Goal: Task Accomplishment & Management: Use online tool/utility

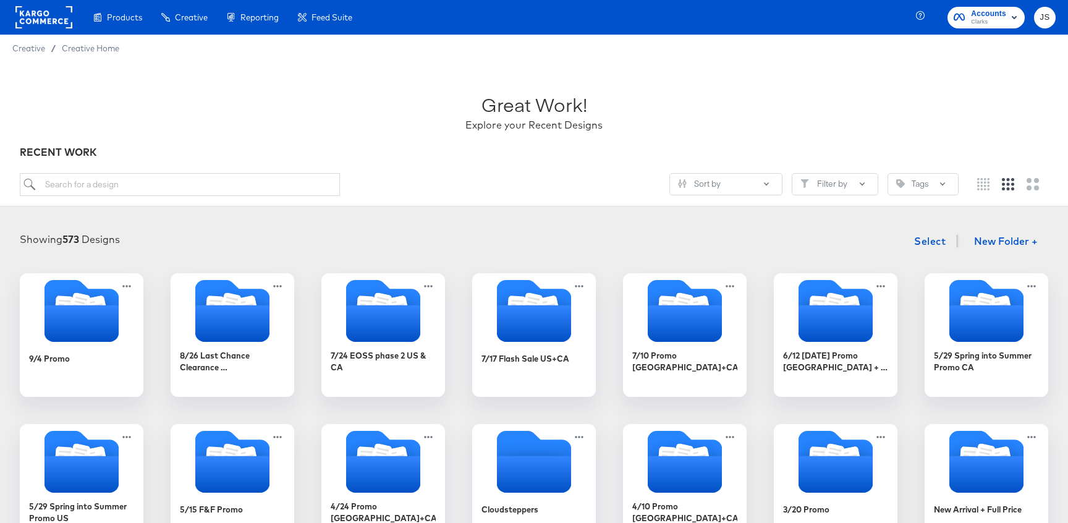
click at [1011, 20] on rect "button" at bounding box center [1013, 17] width 15 height 15
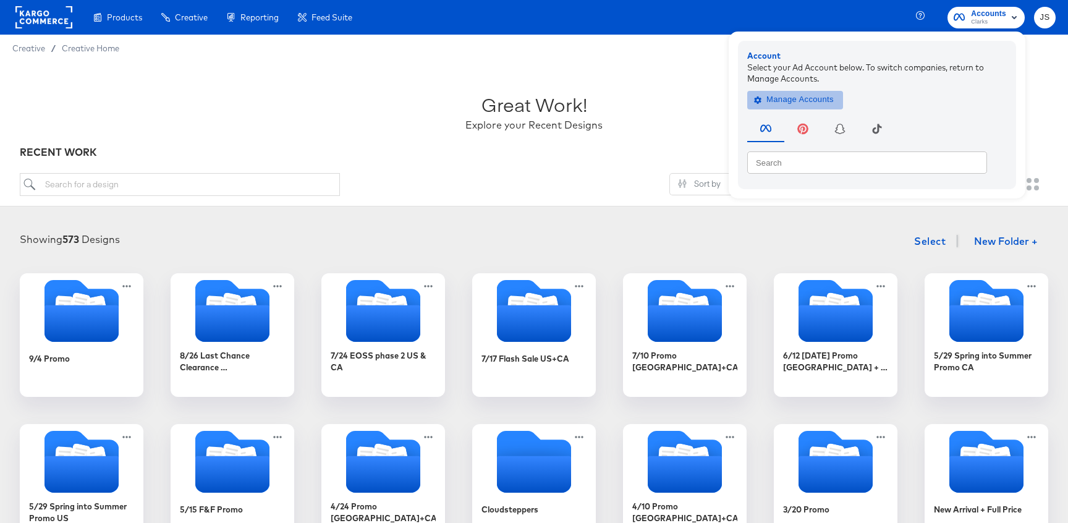
click at [833, 98] on span "Manage Accounts" at bounding box center [794, 100] width 77 height 14
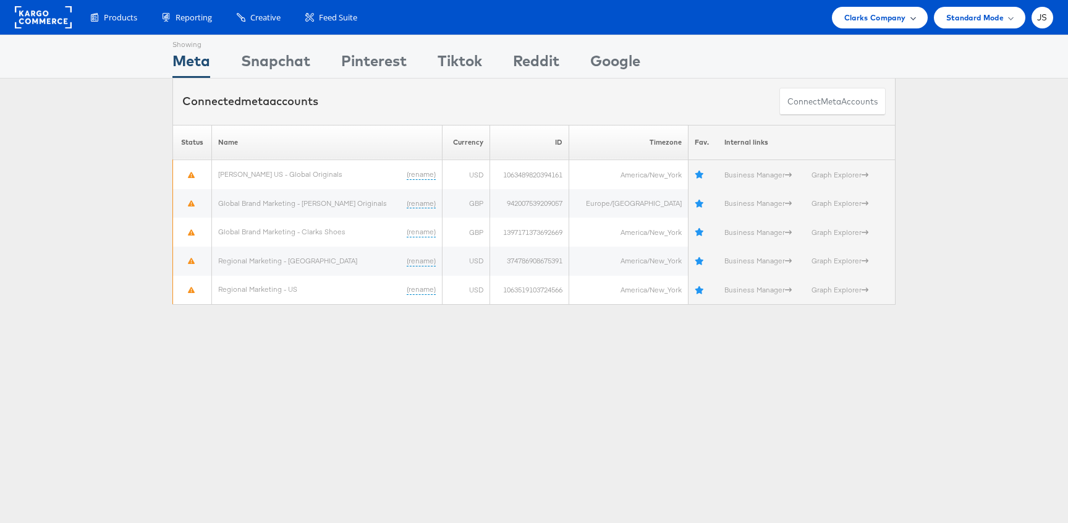
click at [863, 21] on span "Clarks Company" at bounding box center [875, 17] width 62 height 13
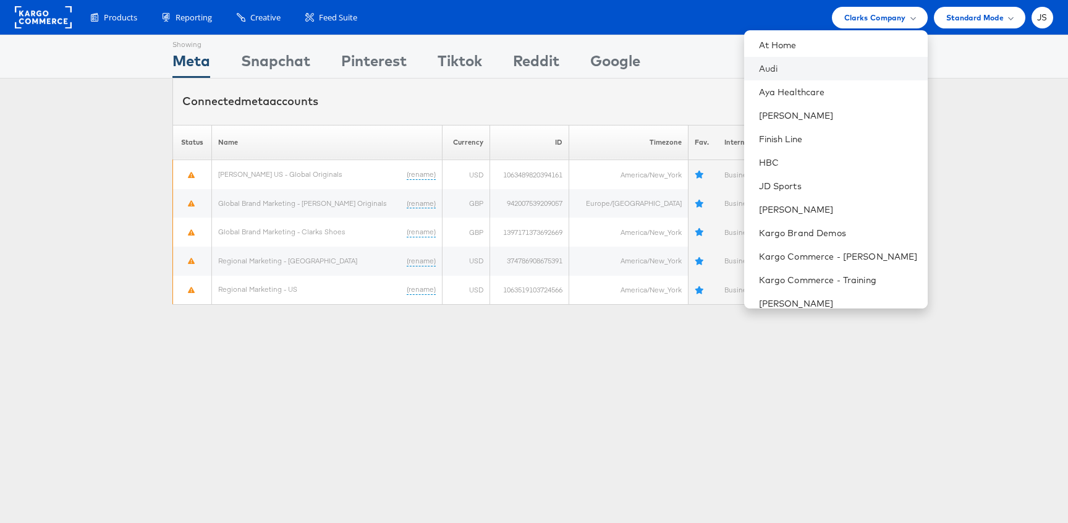
scroll to position [177, 0]
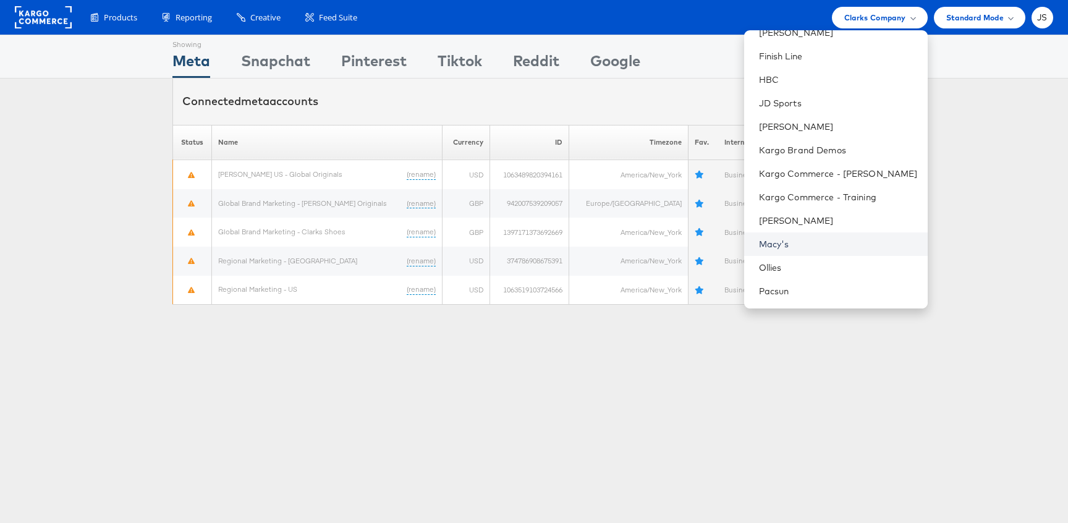
click at [796, 249] on link "Macy's" at bounding box center [838, 244] width 159 height 12
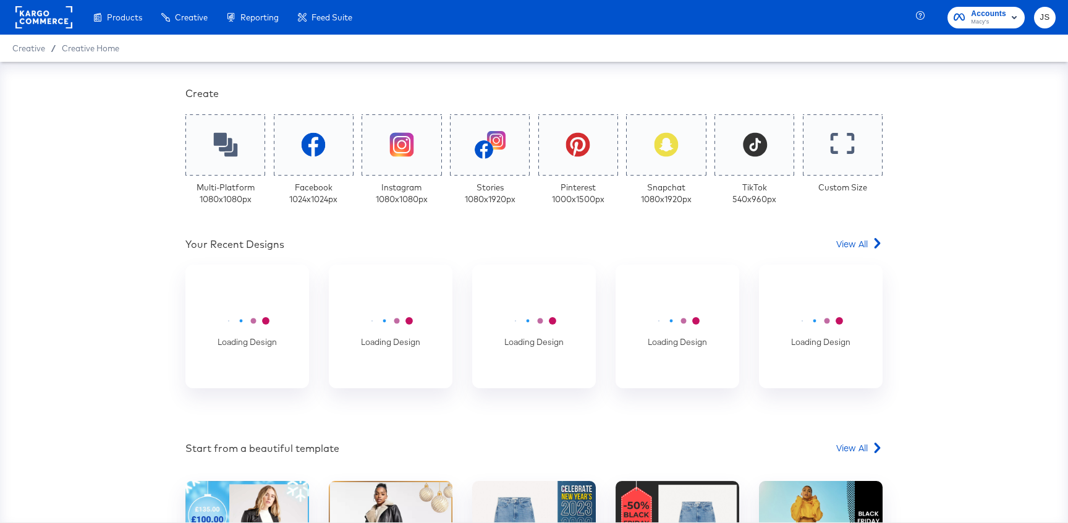
scroll to position [275, 0]
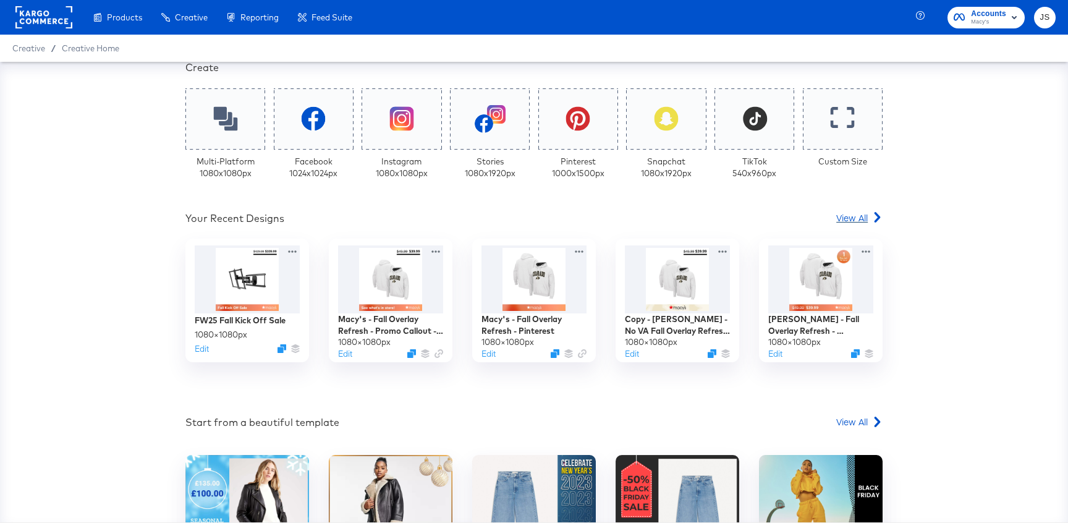
click at [845, 223] on span "View All" at bounding box center [852, 217] width 32 height 12
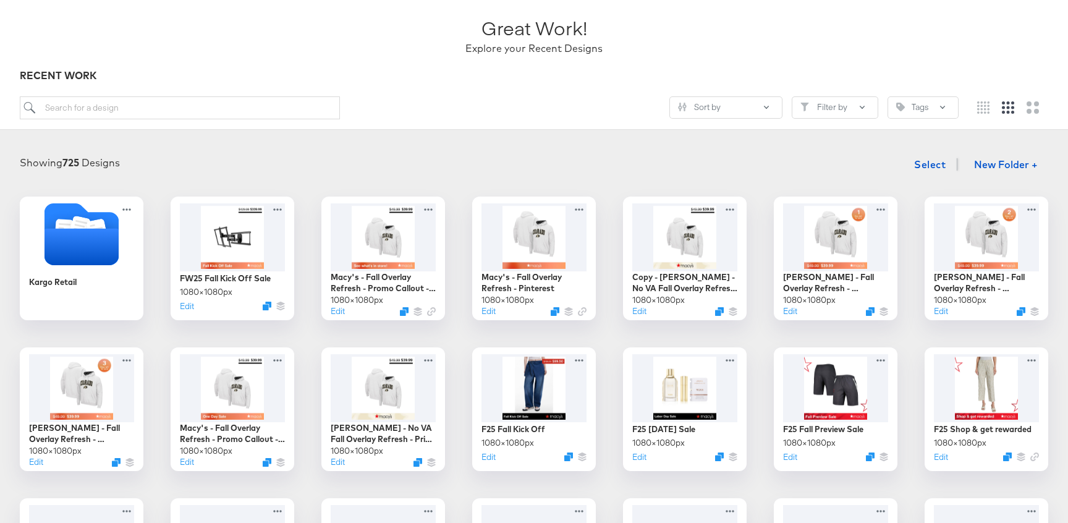
scroll to position [78, 0]
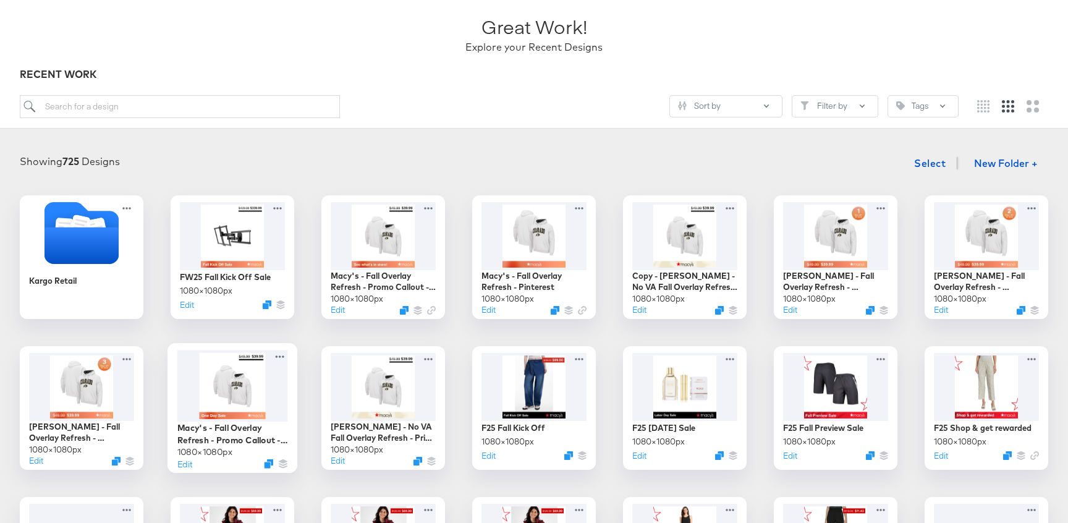
click at [234, 367] on div at bounding box center [232, 386] width 111 height 72
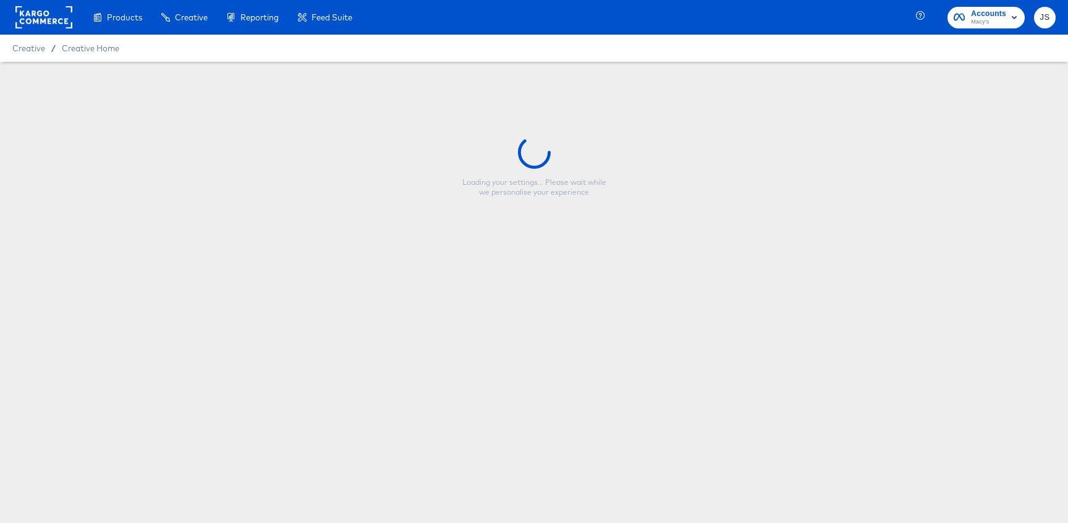
type input "Macy's - Fall Overlay Refresh - Promo Callout - Price Strike"
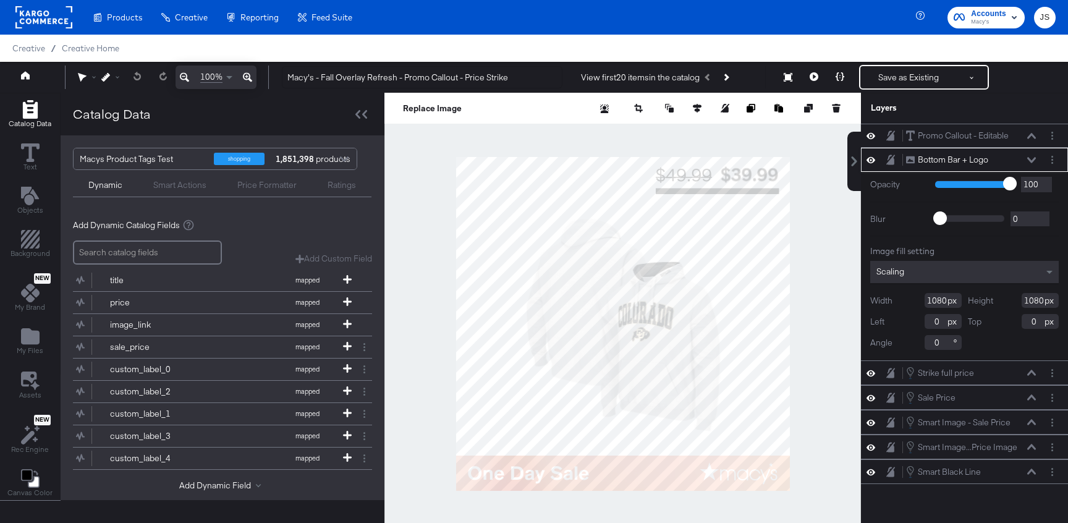
click at [1030, 156] on div "Bottom Bar + Logo Bottom Bar + Logo" at bounding box center [970, 159] width 131 height 13
click at [1030, 158] on icon at bounding box center [1031, 160] width 9 height 6
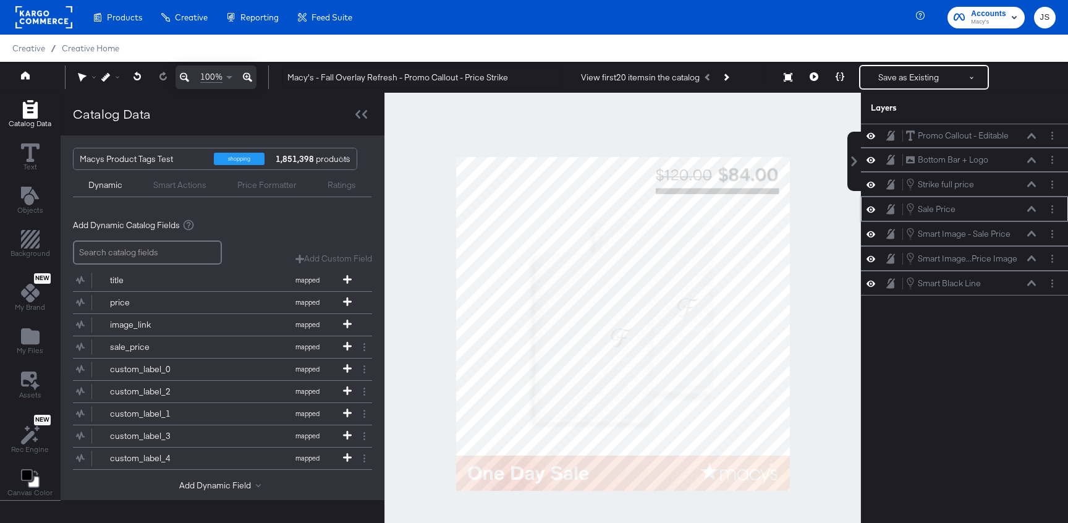
click at [868, 205] on icon at bounding box center [870, 209] width 9 height 11
click at [868, 205] on icon at bounding box center [870, 209] width 9 height 8
click at [730, 81] on button "Next Product" at bounding box center [725, 77] width 17 height 22
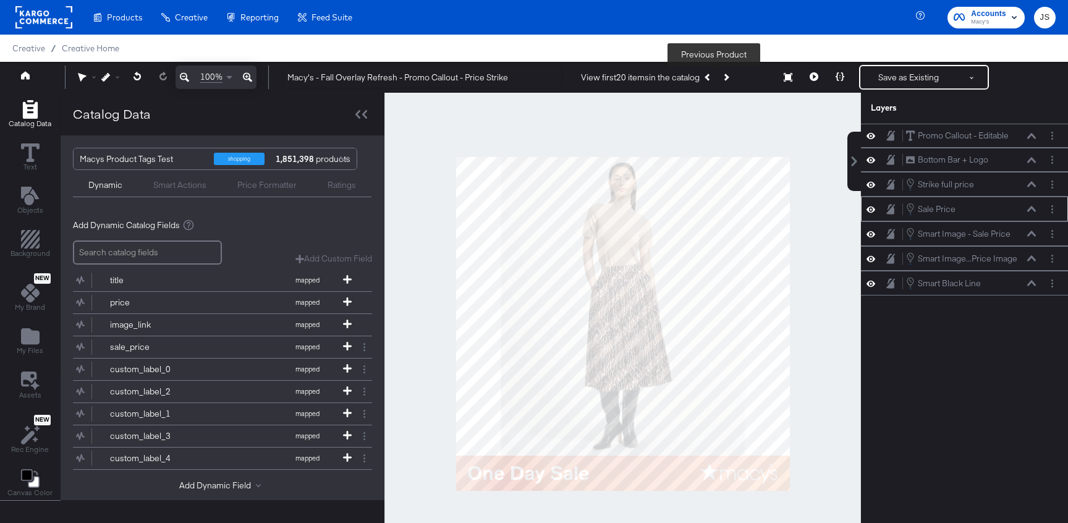
click at [710, 77] on icon "Previous Product" at bounding box center [708, 77] width 7 height 7
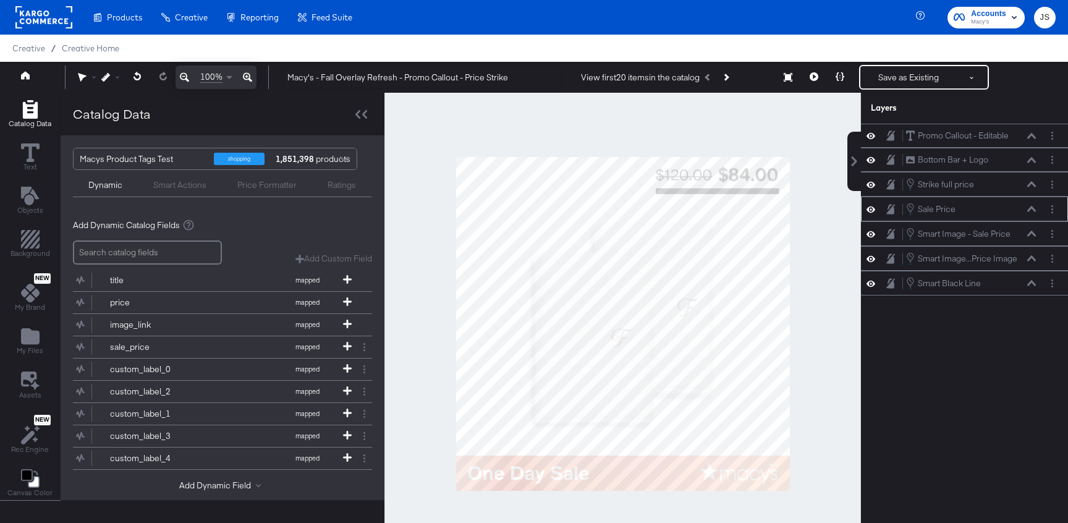
click at [731, 80] on button "Next Product" at bounding box center [725, 77] width 17 height 22
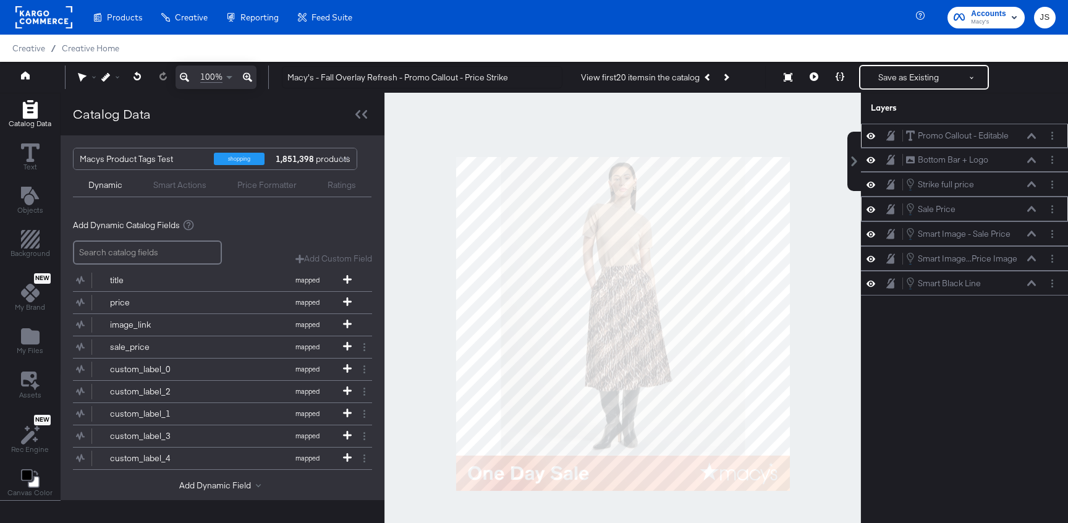
click at [873, 140] on icon at bounding box center [870, 135] width 9 height 11
click at [873, 140] on button at bounding box center [871, 136] width 10 height 10
click at [869, 184] on icon at bounding box center [870, 184] width 9 height 11
click at [869, 184] on icon at bounding box center [870, 184] width 9 height 8
click at [869, 204] on icon at bounding box center [870, 209] width 9 height 11
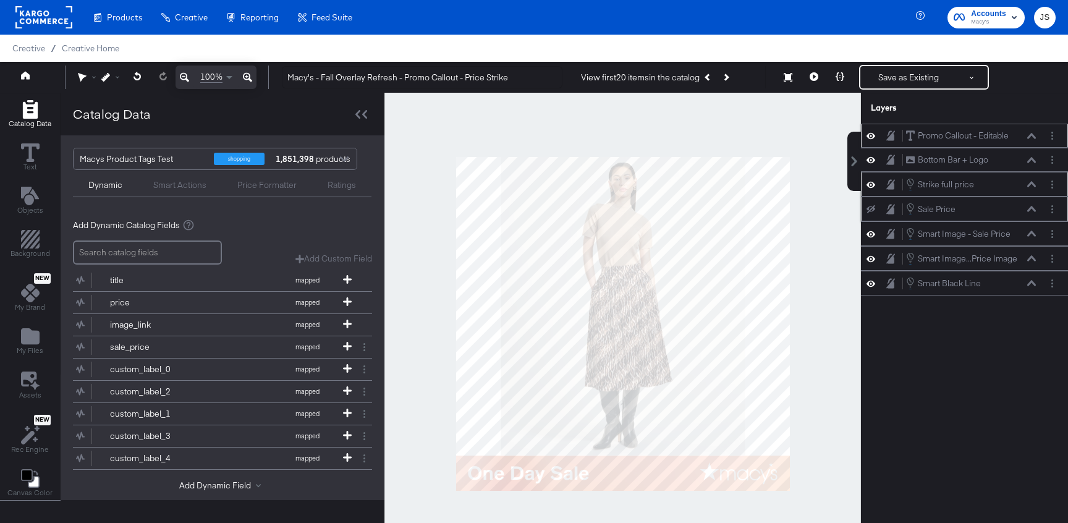
click at [869, 204] on button at bounding box center [871, 209] width 10 height 10
click at [869, 234] on icon at bounding box center [870, 234] width 9 height 11
click at [869, 234] on icon at bounding box center [870, 234] width 9 height 8
click at [869, 251] on div "Smart Image...Price Image Smart Image - Full Price Image" at bounding box center [964, 258] width 197 height 14
click at [869, 258] on icon at bounding box center [870, 258] width 9 height 11
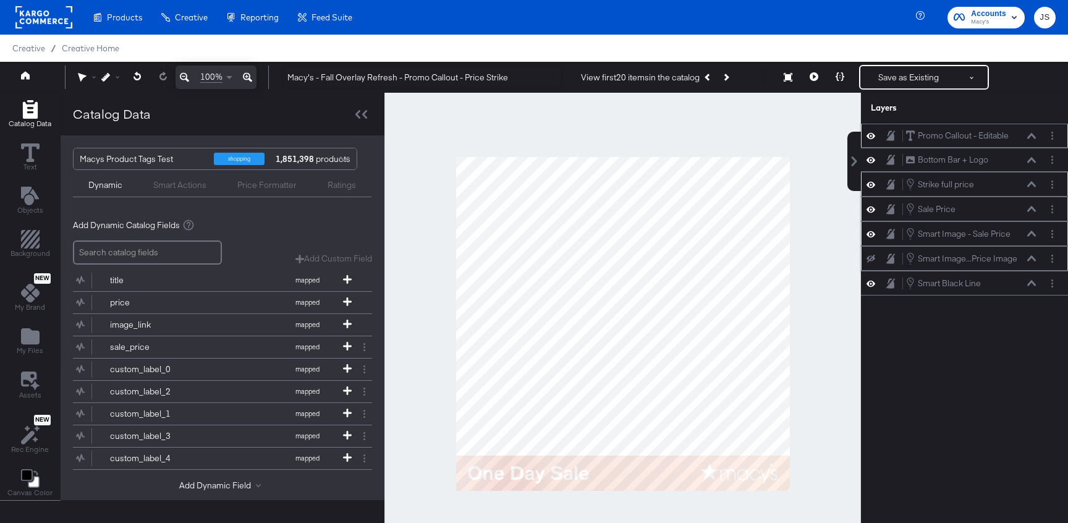
click at [869, 258] on icon at bounding box center [870, 259] width 9 height 8
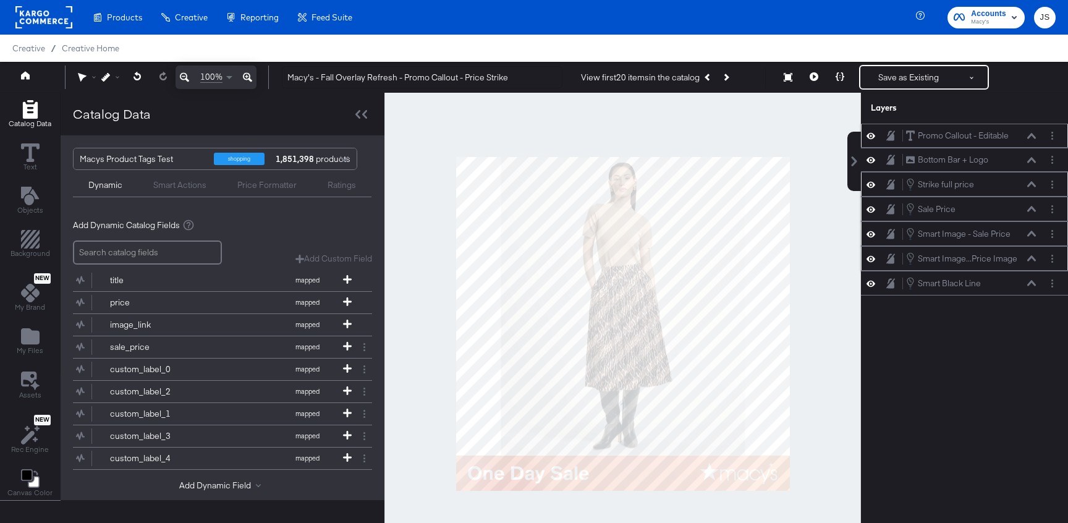
click at [869, 258] on icon at bounding box center [870, 258] width 9 height 11
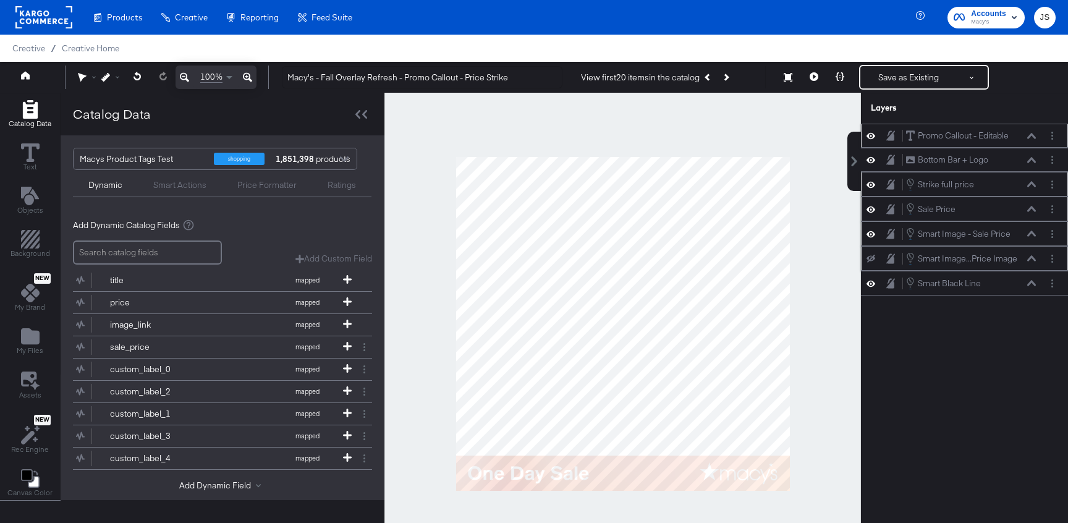
click at [869, 258] on icon at bounding box center [870, 259] width 9 height 8
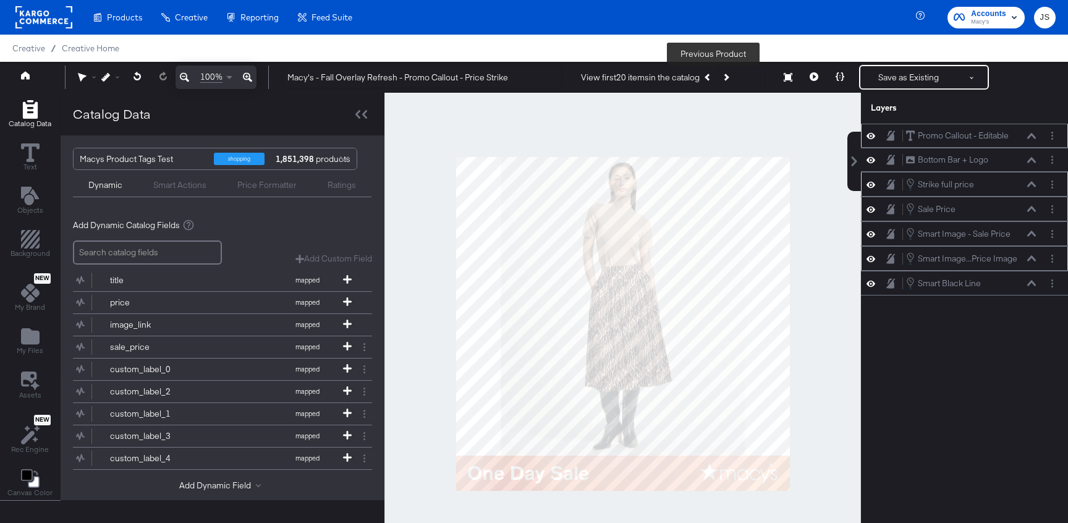
click at [712, 77] on icon "Previous Product" at bounding box center [708, 77] width 7 height 7
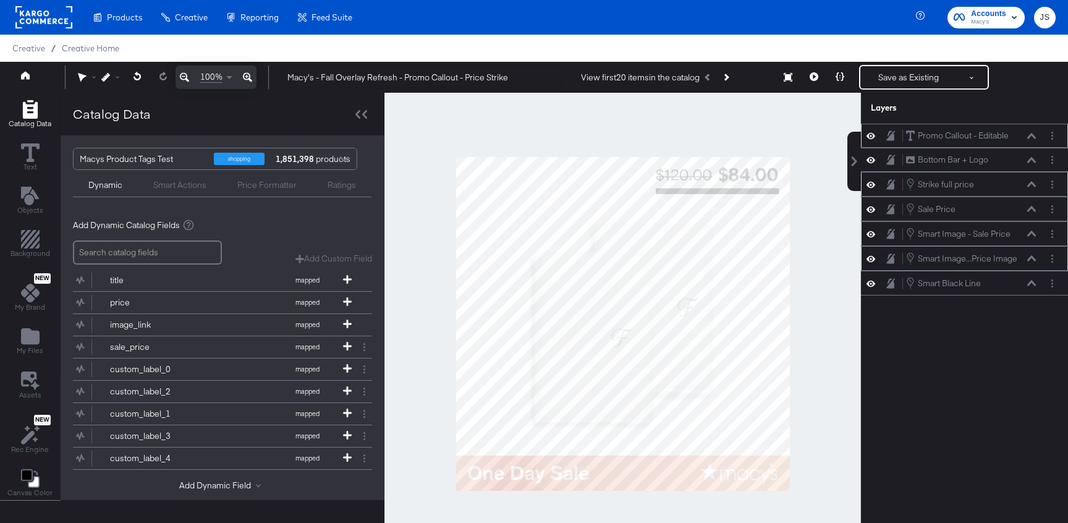
click at [874, 232] on icon at bounding box center [870, 233] width 9 height 6
click at [874, 232] on icon at bounding box center [870, 234] width 9 height 8
click at [1030, 230] on button at bounding box center [1031, 233] width 10 height 7
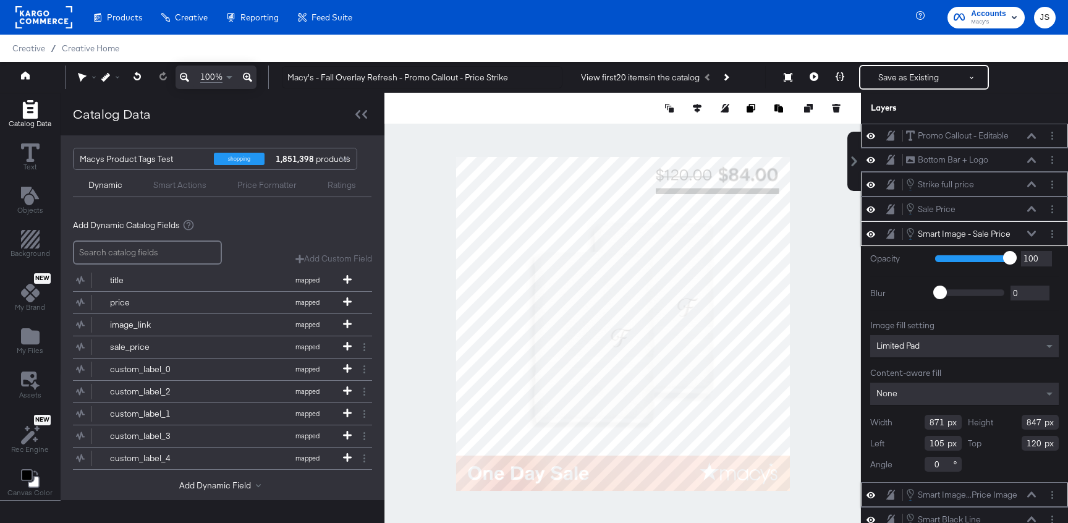
click at [1030, 230] on button at bounding box center [1031, 233] width 10 height 7
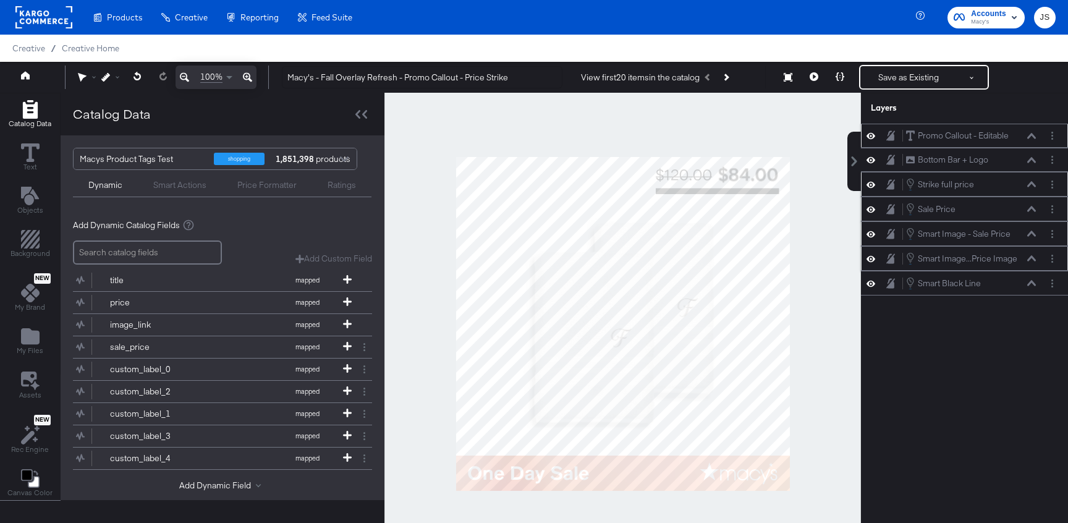
click at [1030, 230] on button at bounding box center [1031, 233] width 10 height 7
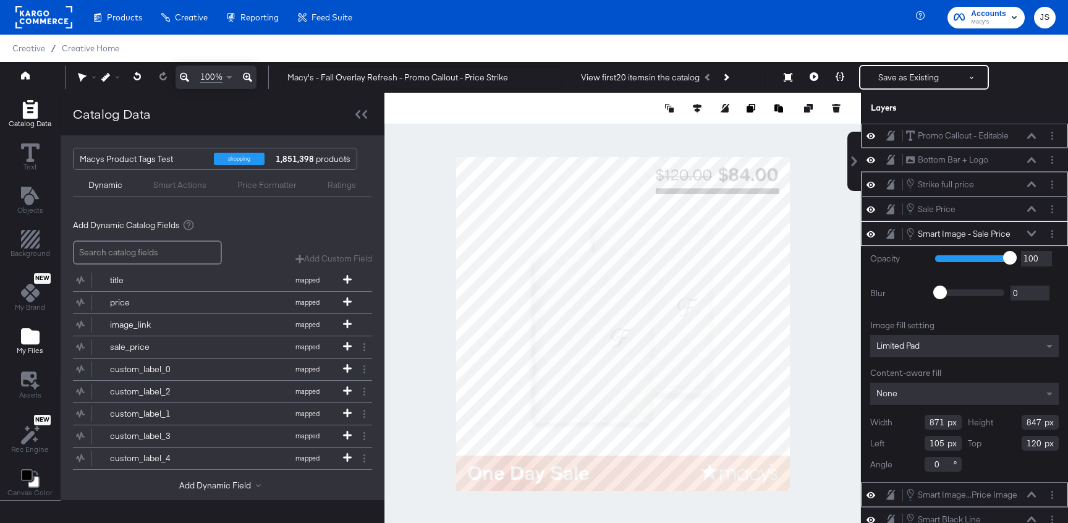
click at [17, 339] on div "My Files" at bounding box center [30, 341] width 27 height 28
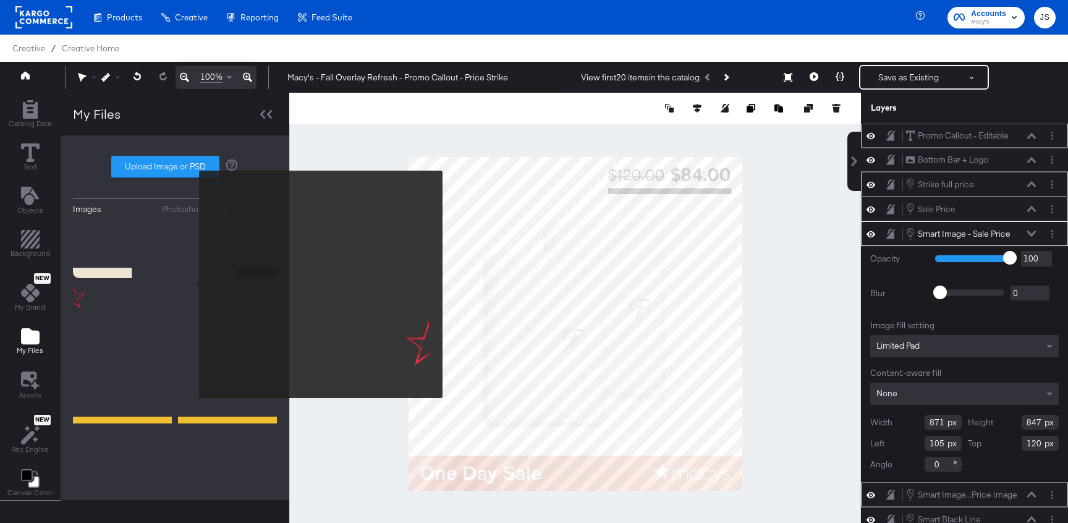
scroll to position [565, 0]
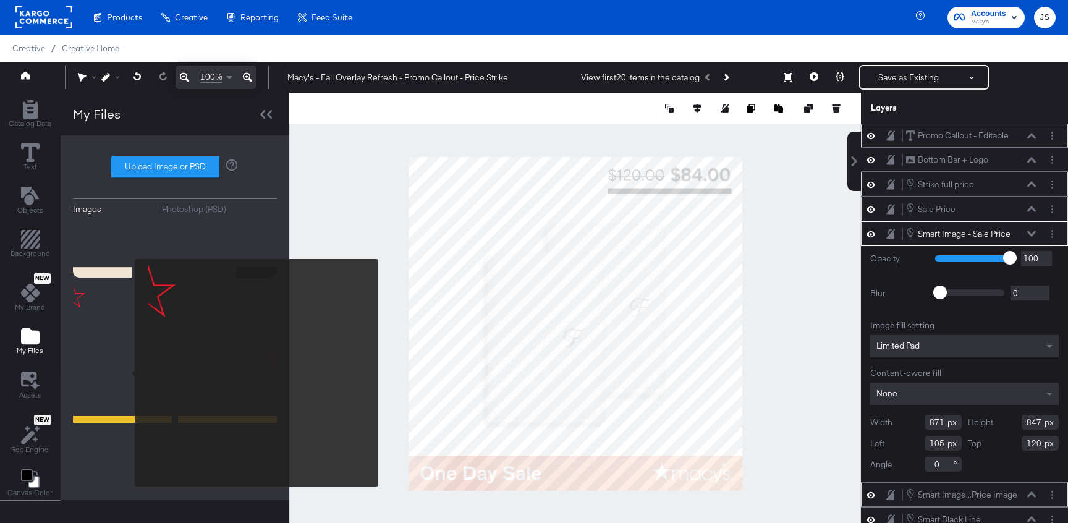
click at [127, 373] on img at bounding box center [122, 333] width 99 height 99
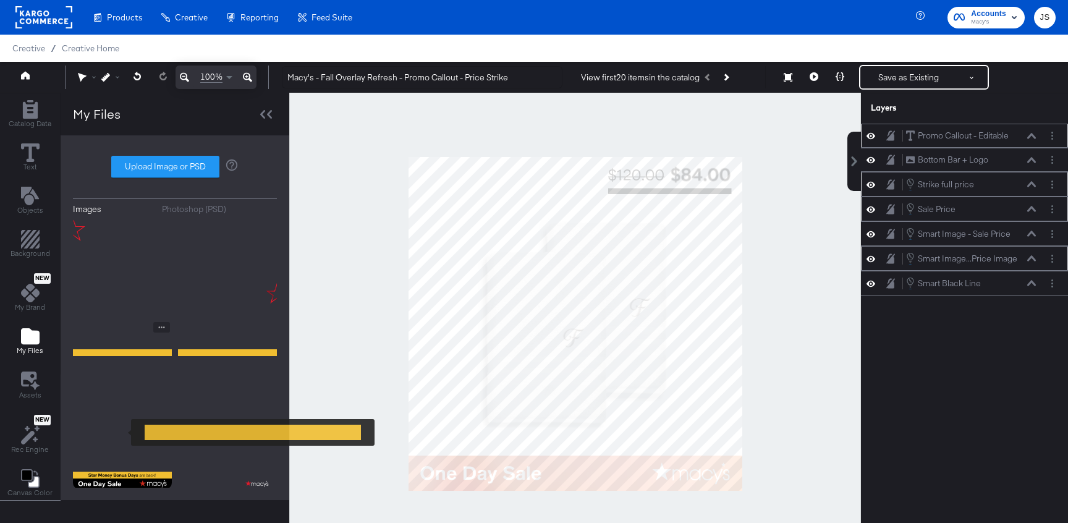
scroll to position [657, 0]
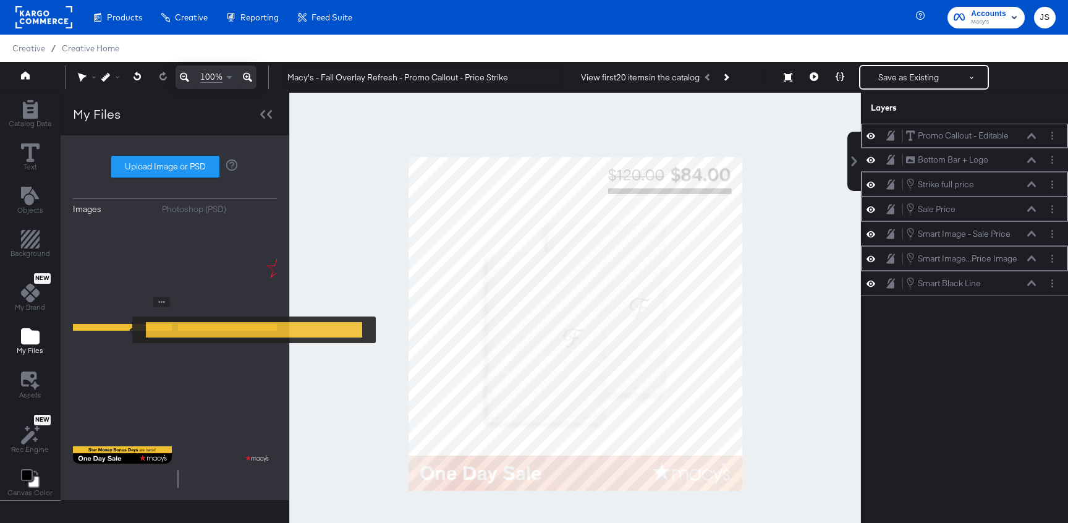
click at [124, 329] on img at bounding box center [122, 328] width 99 height 62
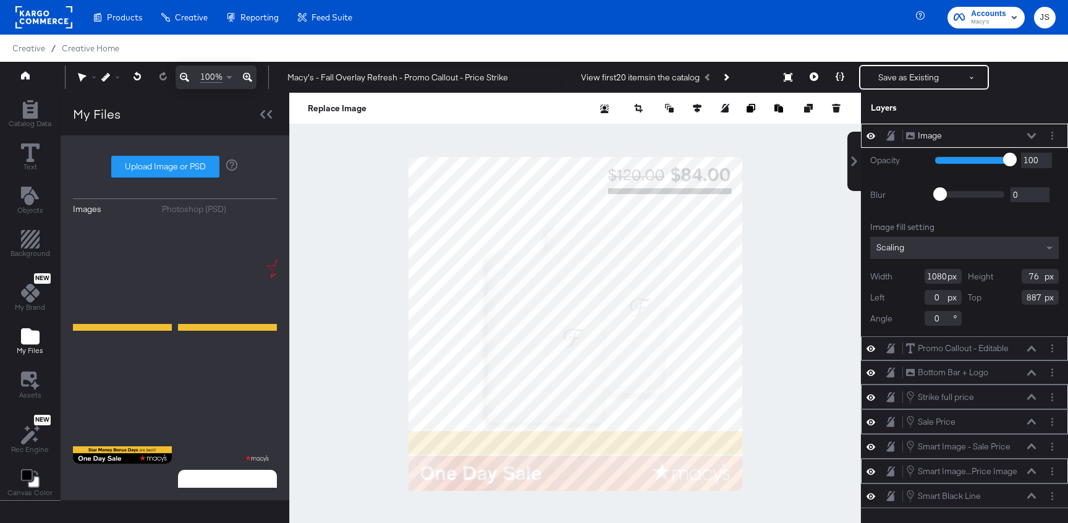
type input "888"
click at [793, 403] on div at bounding box center [574, 323] width 571 height 461
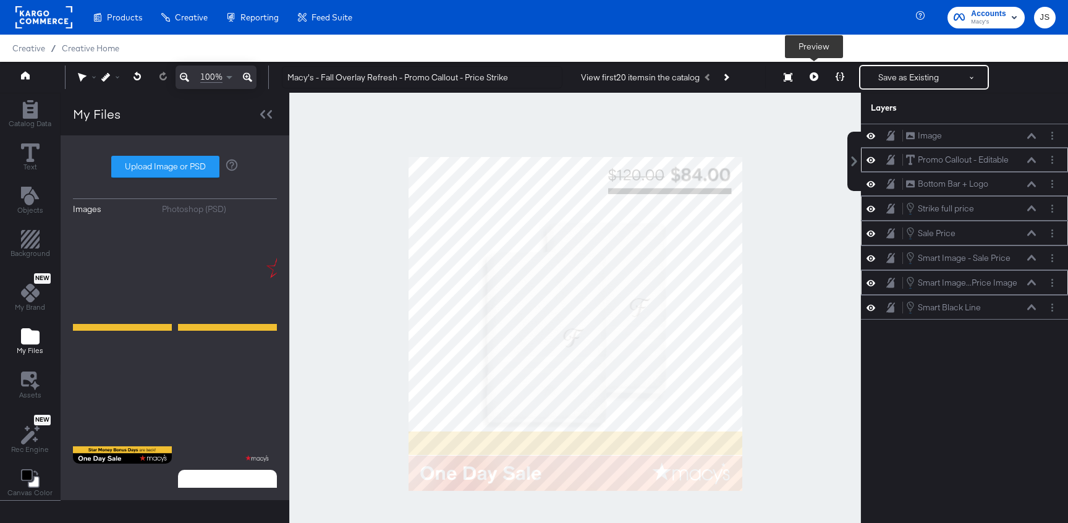
click at [802, 82] on button at bounding box center [814, 77] width 26 height 25
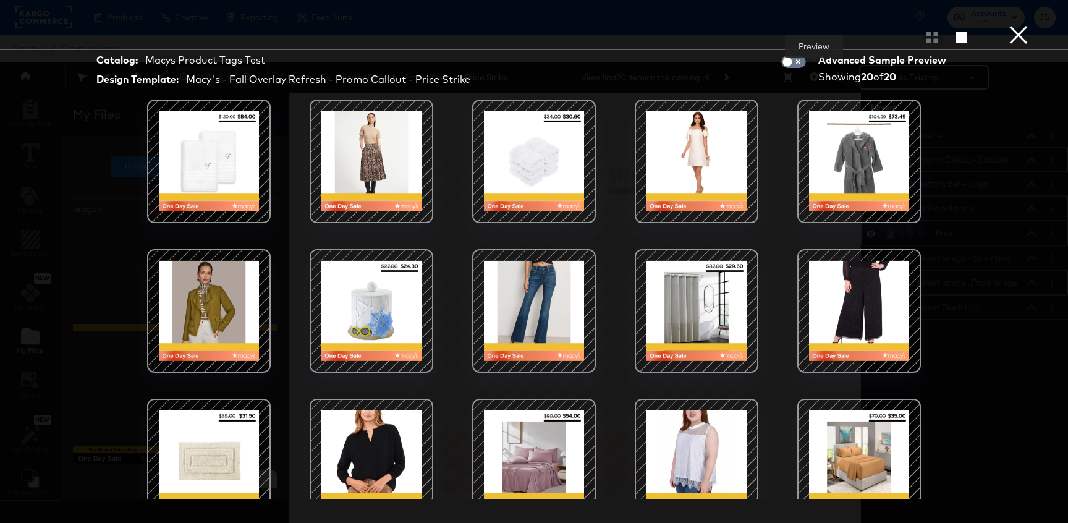
click at [402, 198] on div at bounding box center [371, 161] width 105 height 105
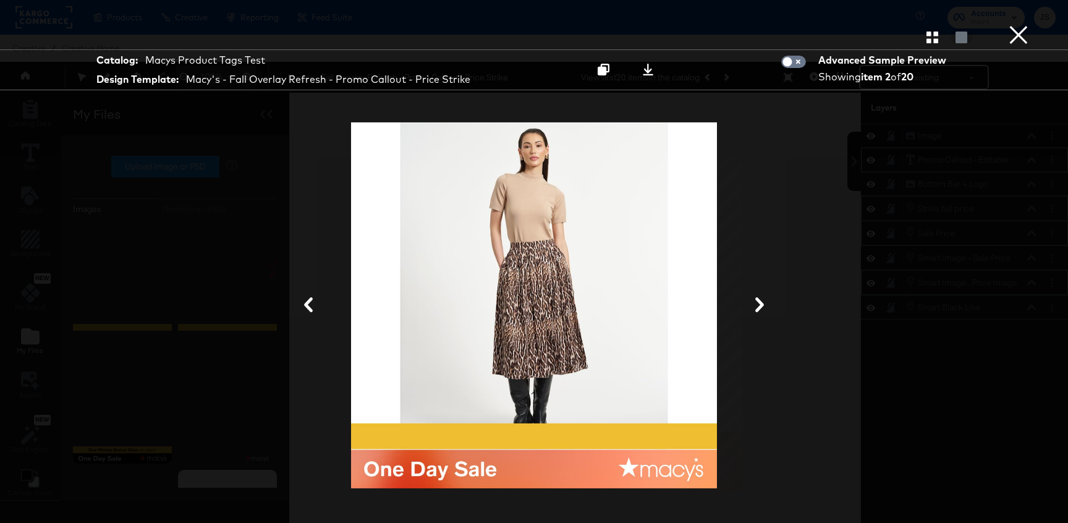
click at [1012, 25] on button "×" at bounding box center [1018, 12] width 25 height 25
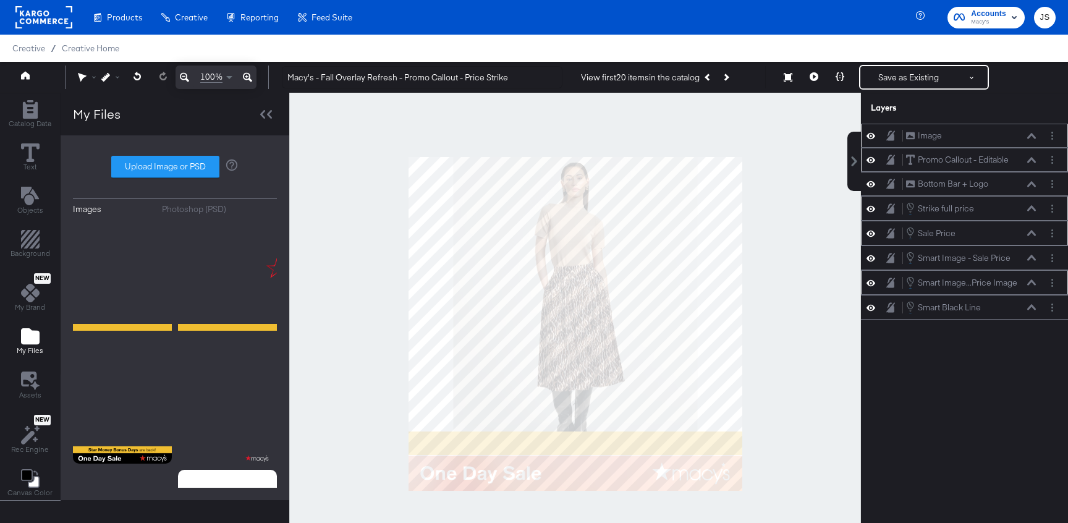
click at [1027, 135] on icon at bounding box center [1031, 136] width 9 height 6
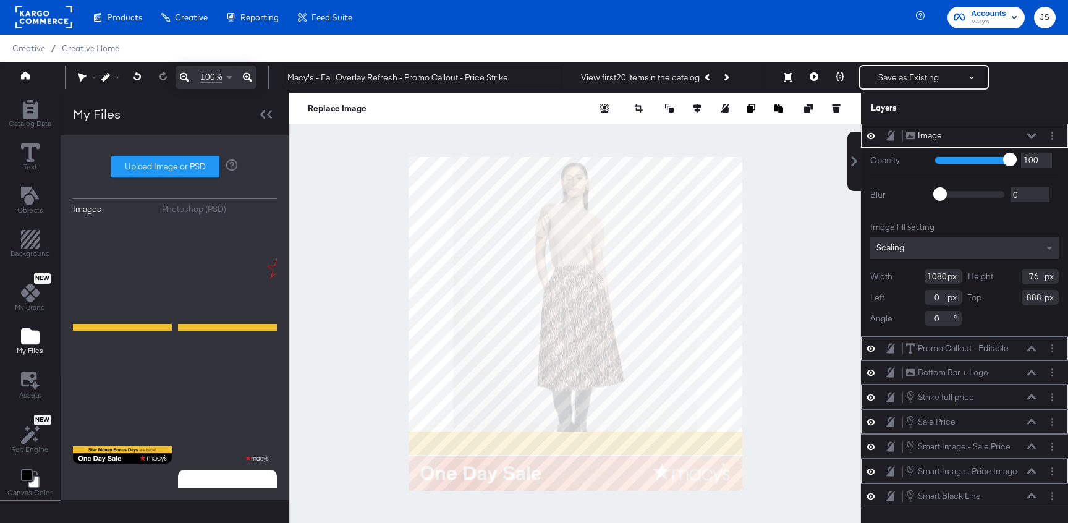
type input "889"
click at [812, 74] on icon at bounding box center [813, 76] width 9 height 9
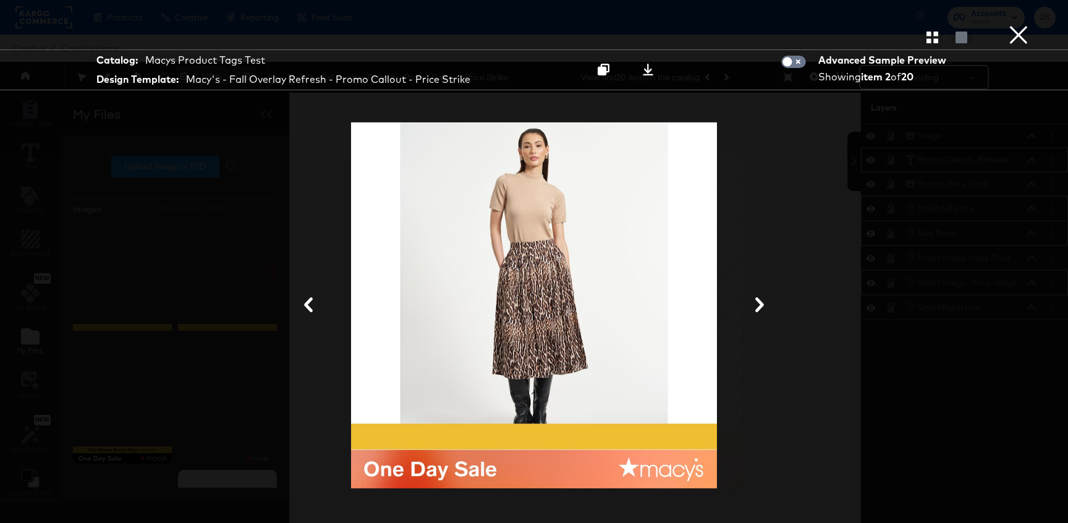
click at [1028, 25] on button "×" at bounding box center [1018, 12] width 25 height 25
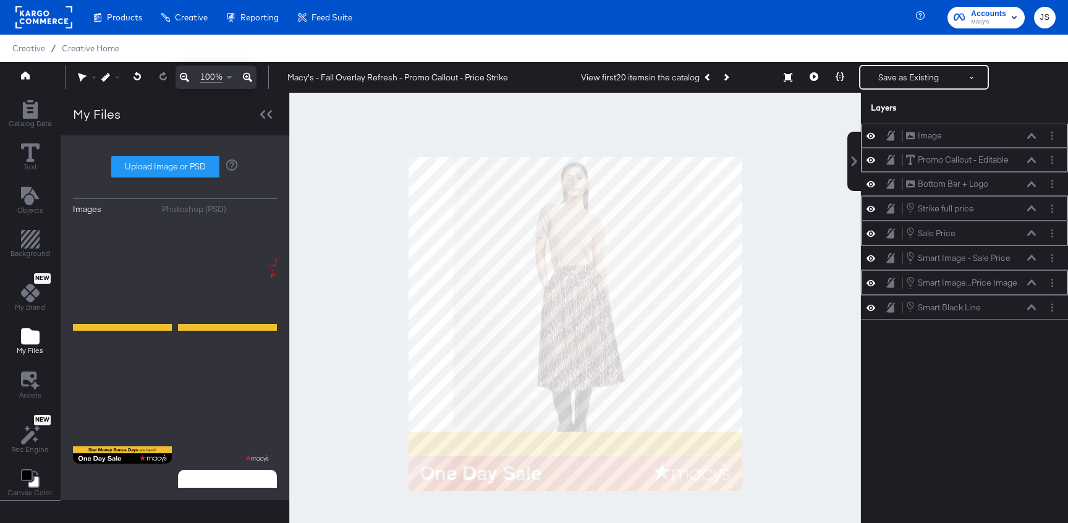
click at [1028, 133] on icon at bounding box center [1031, 136] width 9 height 6
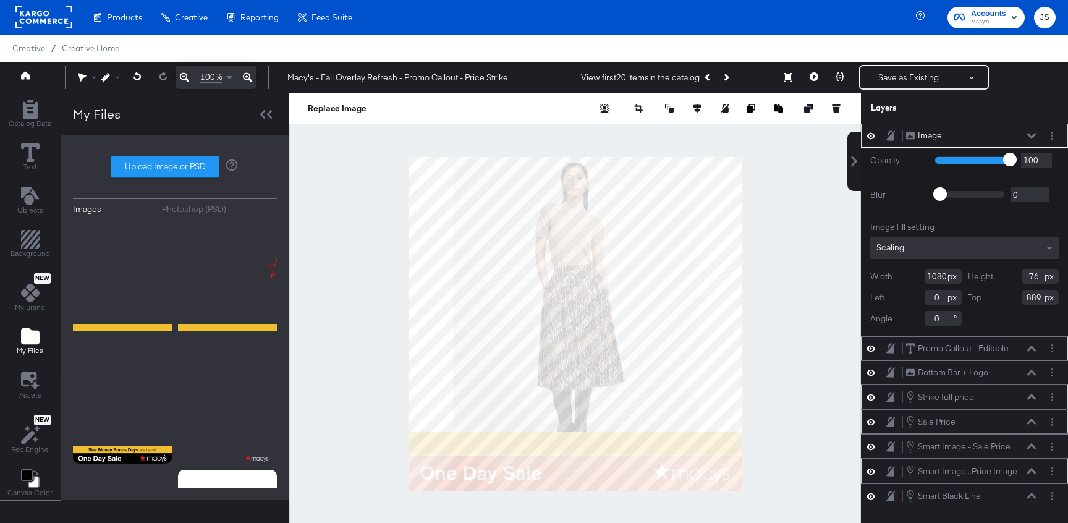
type input "890"
click at [804, 80] on button at bounding box center [814, 77] width 26 height 25
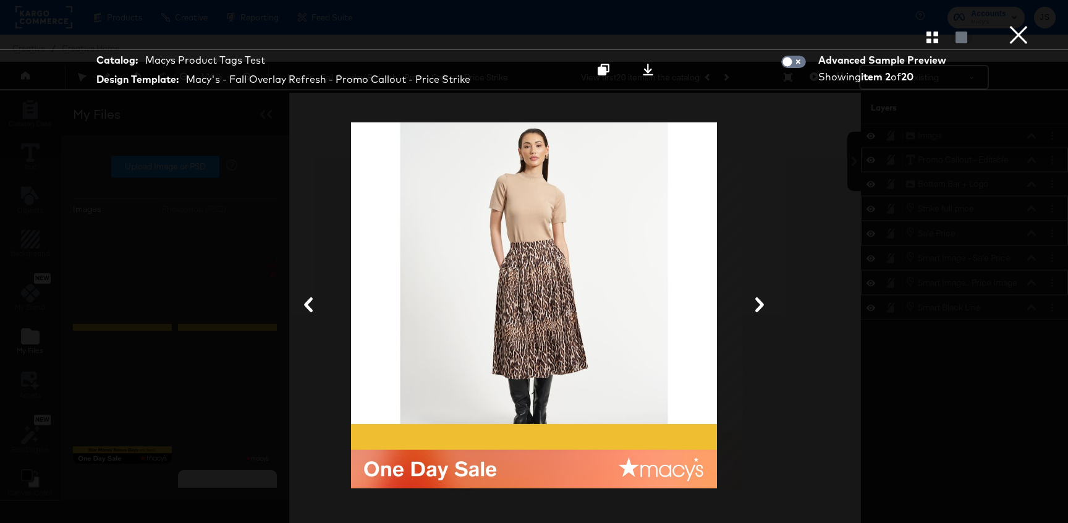
click at [759, 297] on button at bounding box center [759, 305] width 32 height 23
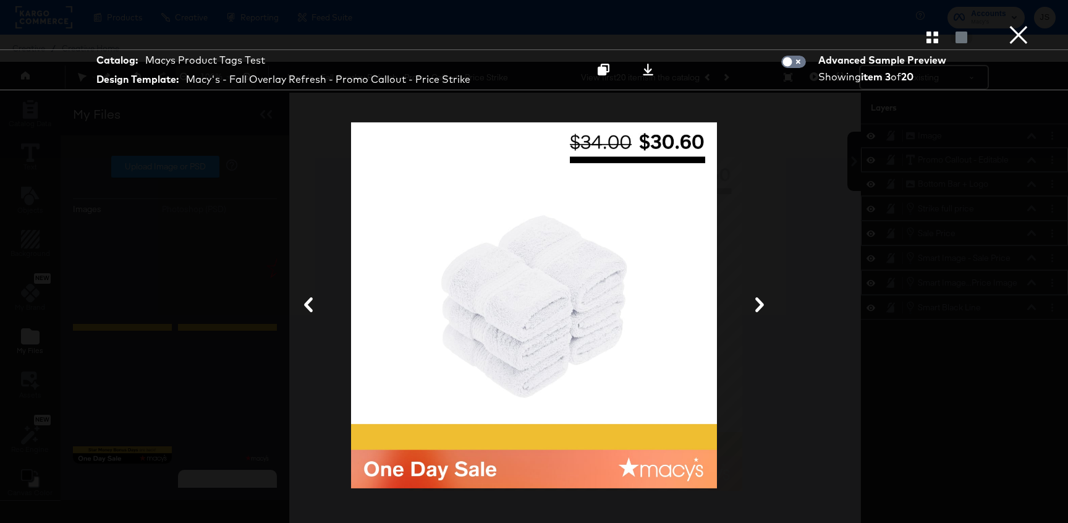
click at [759, 297] on button at bounding box center [759, 305] width 32 height 23
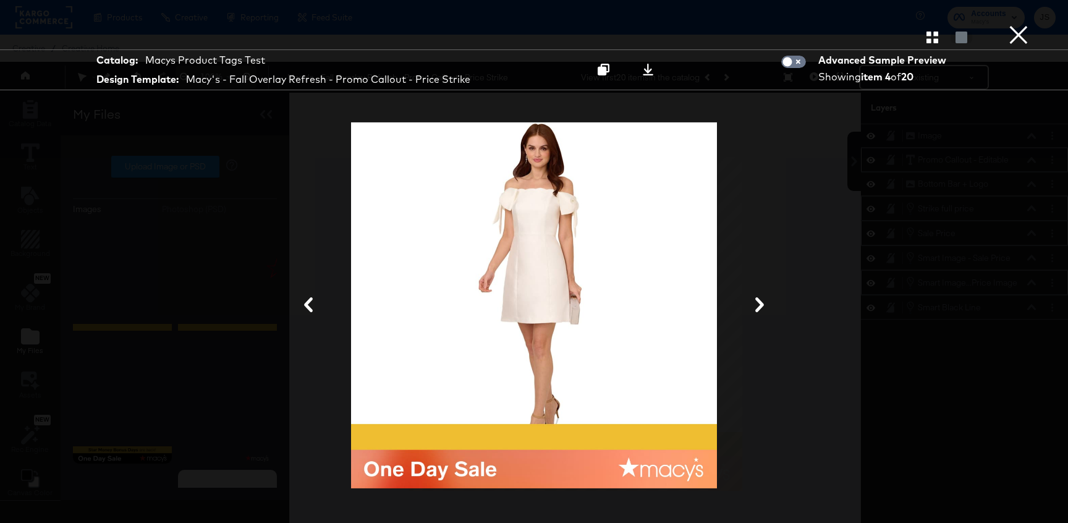
click at [1019, 25] on button "×" at bounding box center [1018, 12] width 25 height 25
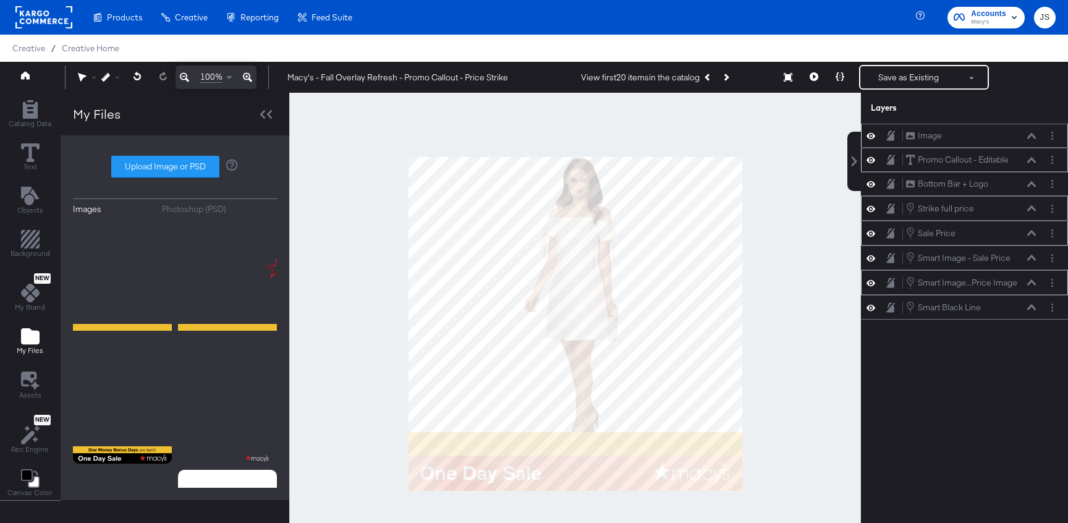
click at [1031, 136] on icon at bounding box center [1031, 136] width 9 height 6
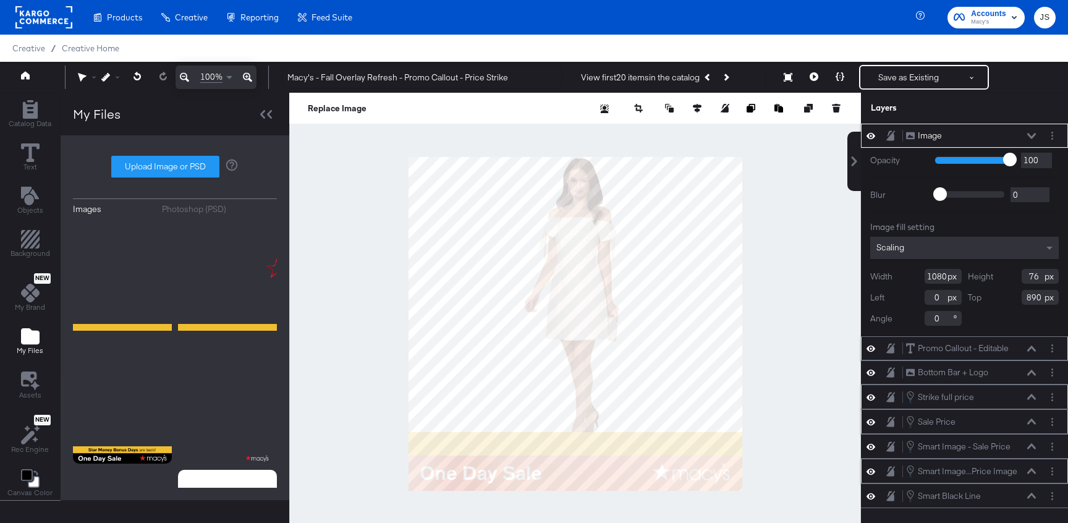
click at [1031, 136] on icon at bounding box center [1031, 136] width 9 height 6
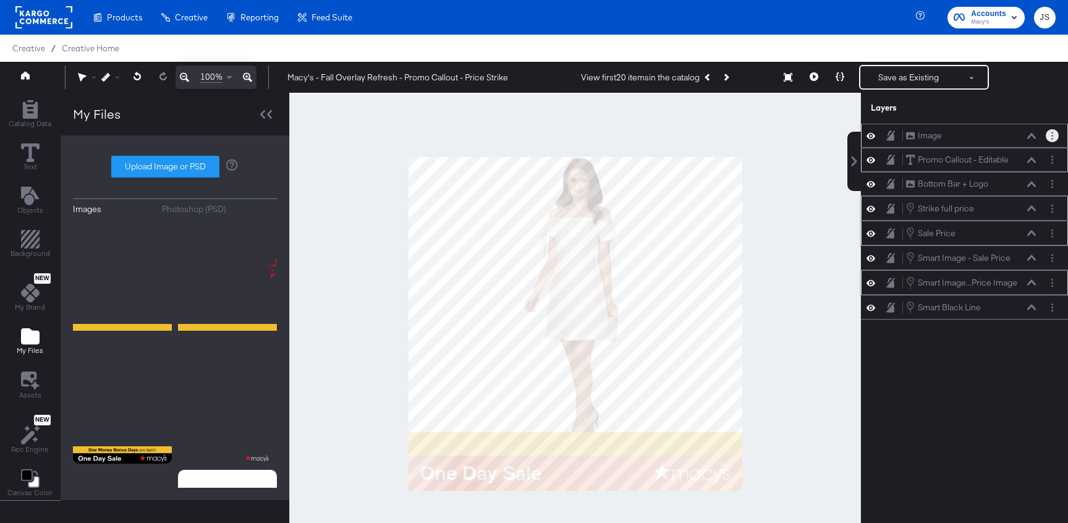
click at [1051, 136] on circle "Layer Options" at bounding box center [1052, 136] width 2 height 2
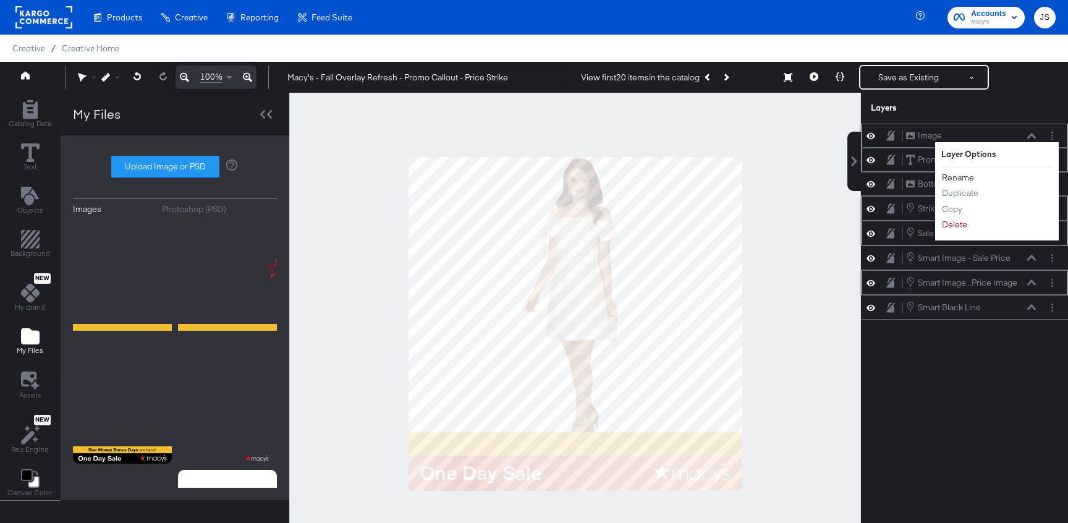
click at [965, 175] on button "Rename" at bounding box center [957, 177] width 33 height 13
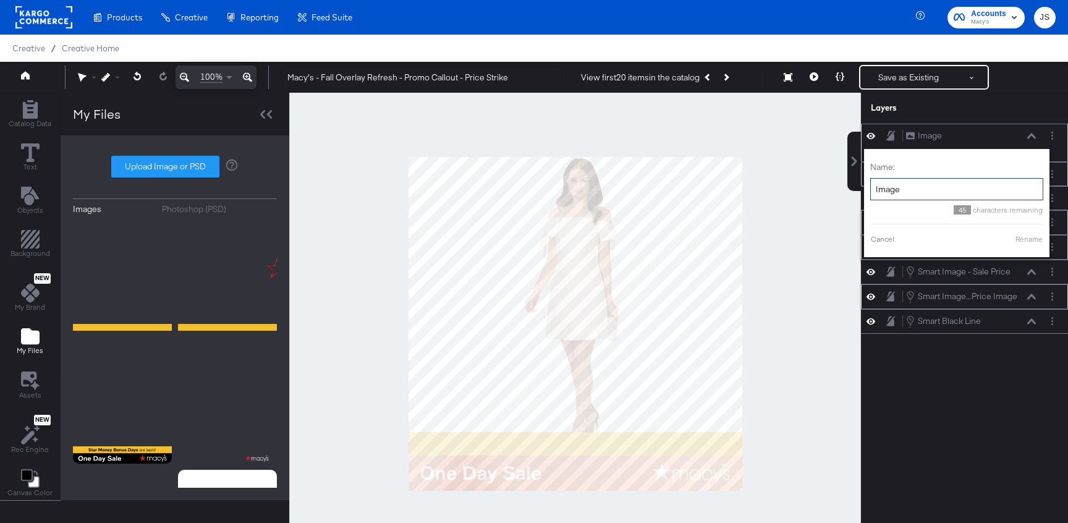
click at [909, 193] on input "Image" at bounding box center [956, 189] width 173 height 23
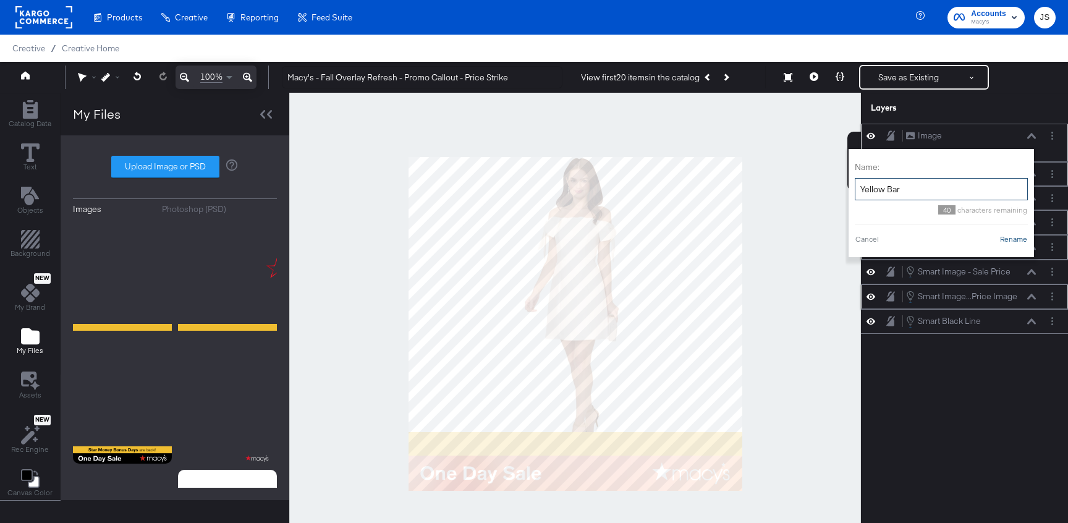
type input "Yellow Bar"
click at [1012, 240] on button "Rename" at bounding box center [1013, 239] width 28 height 11
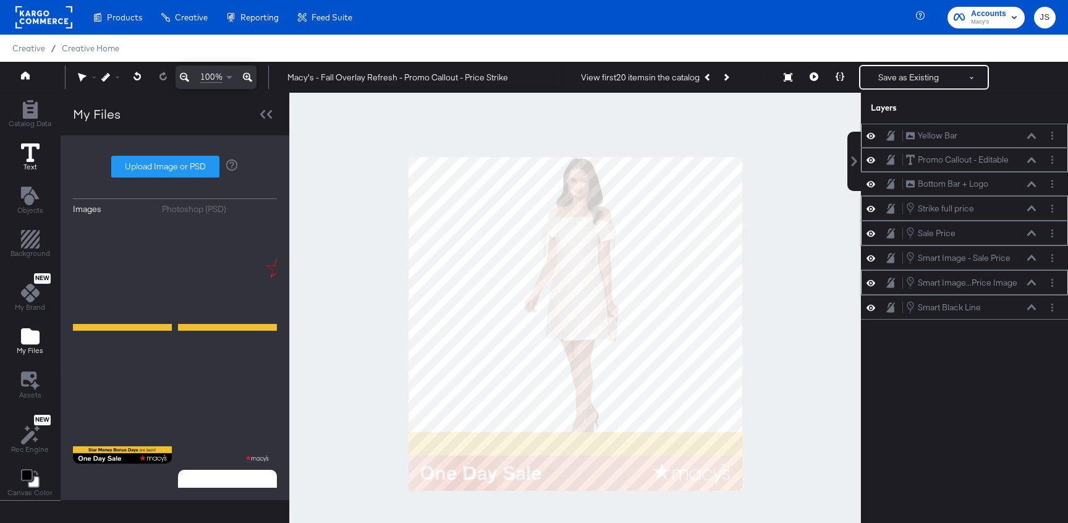
click at [23, 153] on icon at bounding box center [30, 152] width 19 height 19
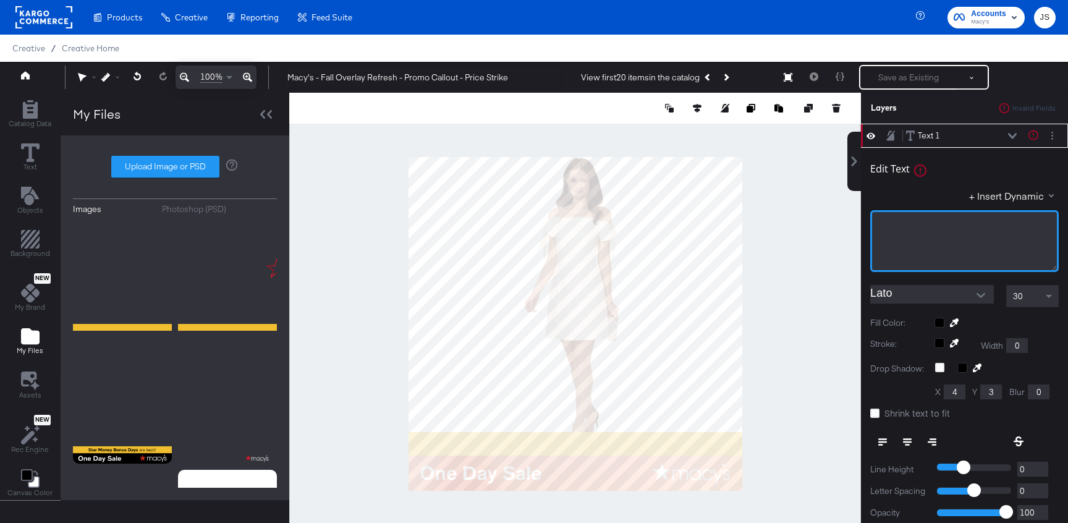
click at [906, 235] on div "﻿" at bounding box center [964, 241] width 188 height 62
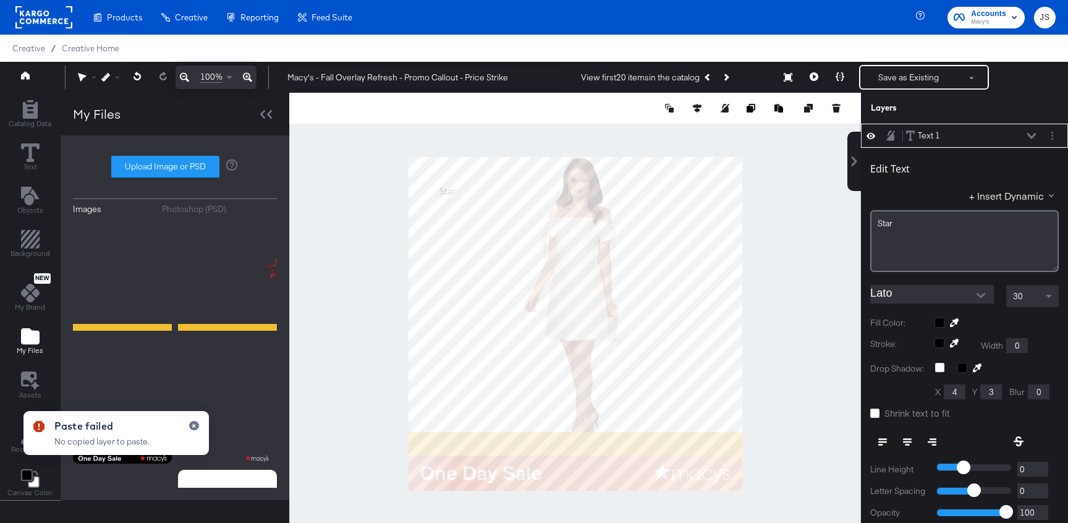
click at [1035, 132] on div "Text 1 Text 1" at bounding box center [970, 135] width 131 height 13
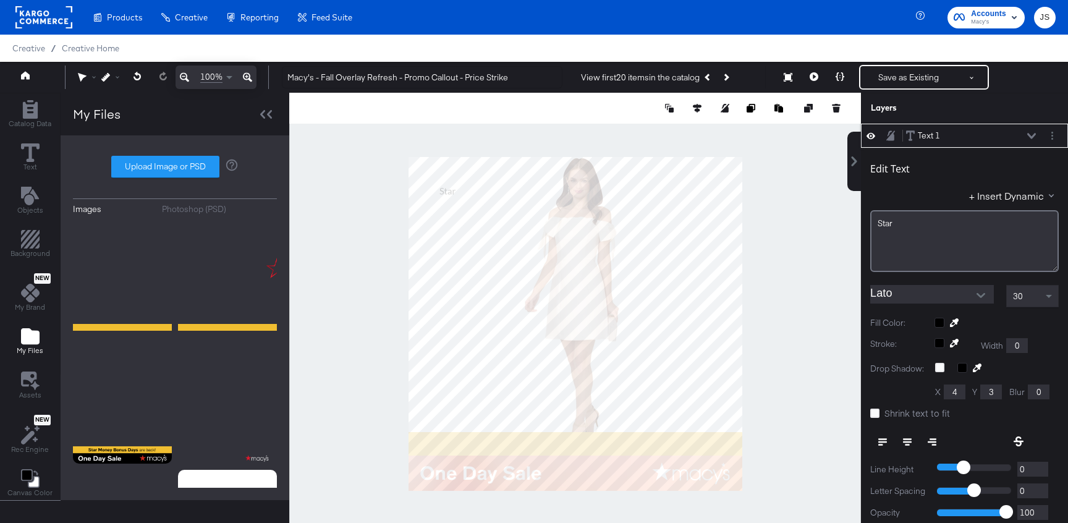
click at [1033, 135] on icon at bounding box center [1031, 136] width 9 height 6
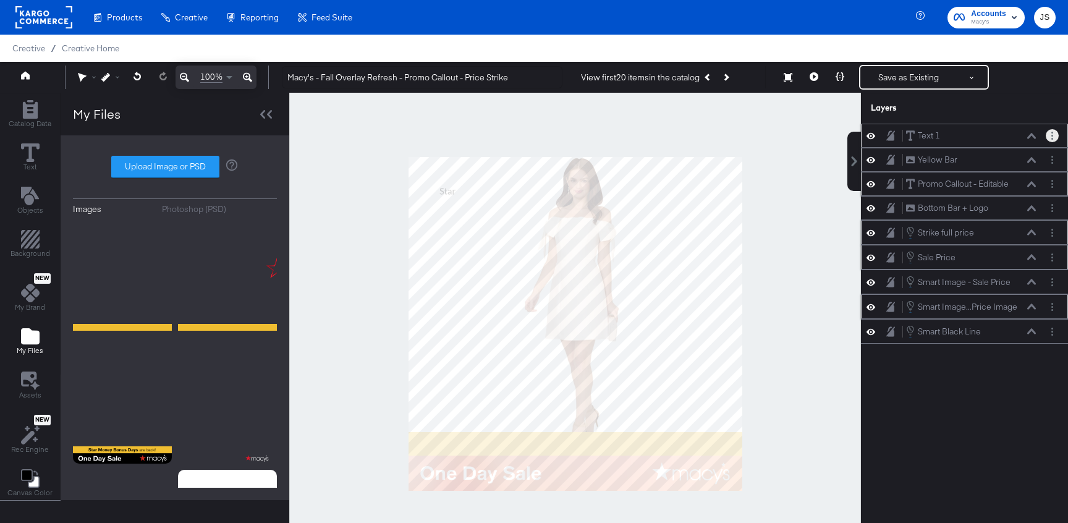
click at [1051, 139] on circle "Layer Options" at bounding box center [1052, 139] width 2 height 2
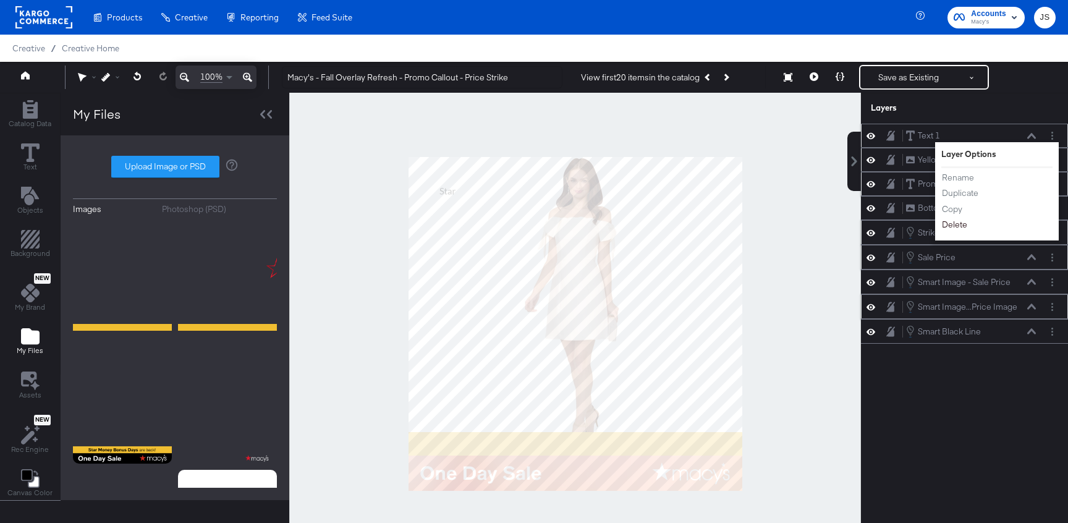
click at [952, 225] on button "Delete" at bounding box center [954, 224] width 27 height 13
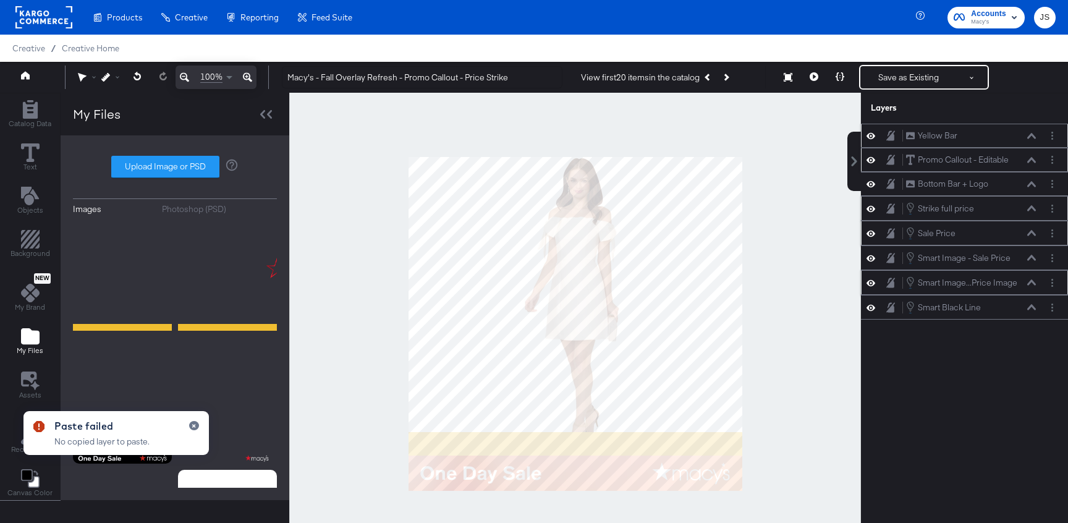
click at [888, 436] on div "Yellow Bar Yellow Bar Promo Callout - Editable Promo Callout - Editable Bottom …" at bounding box center [956, 329] width 222 height 411
click at [943, 366] on div "Yellow Bar Yellow Bar Promo Callout - Editable Promo Callout - Editable Bottom …" at bounding box center [956, 329] width 222 height 411
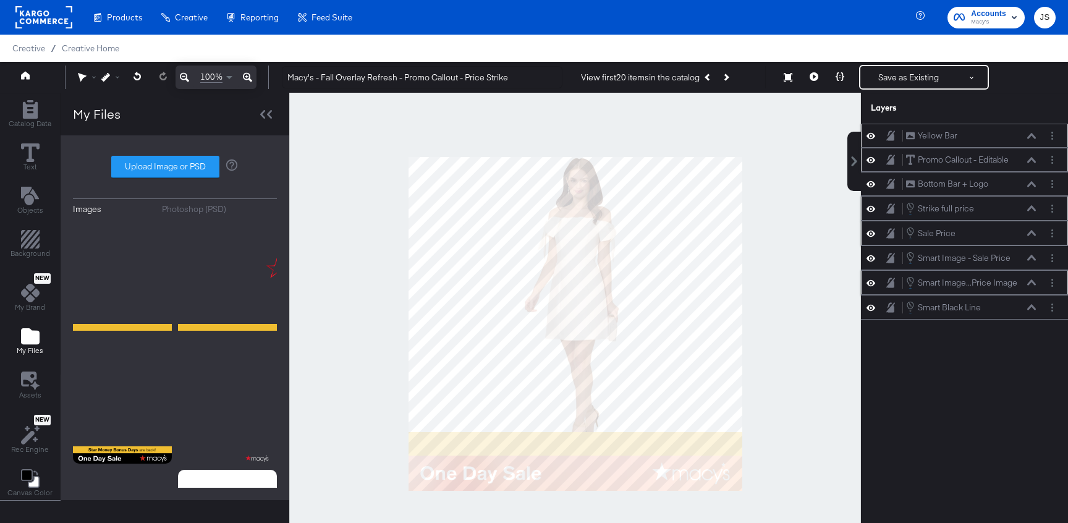
click at [1032, 137] on icon at bounding box center [1031, 136] width 9 height 6
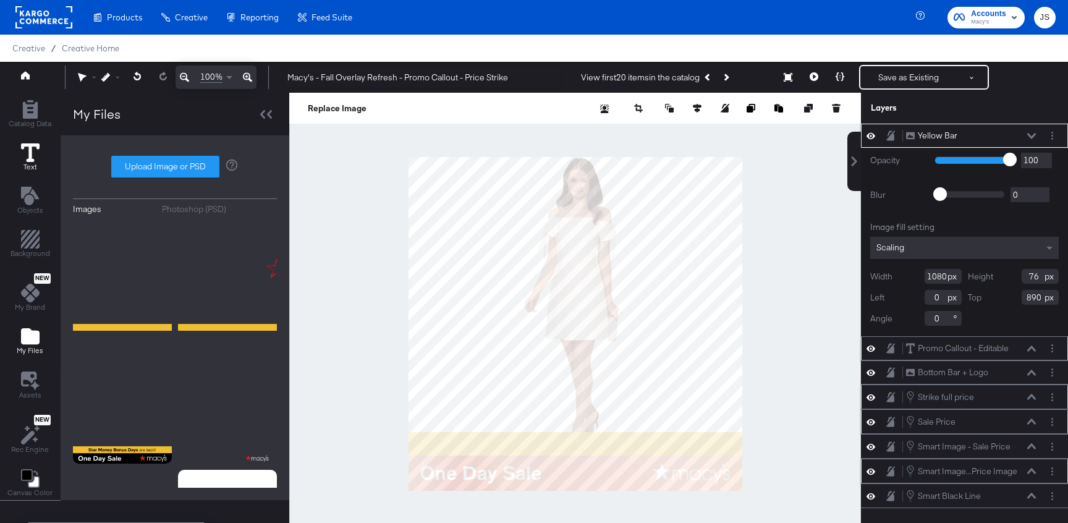
click at [23, 158] on icon at bounding box center [30, 152] width 19 height 19
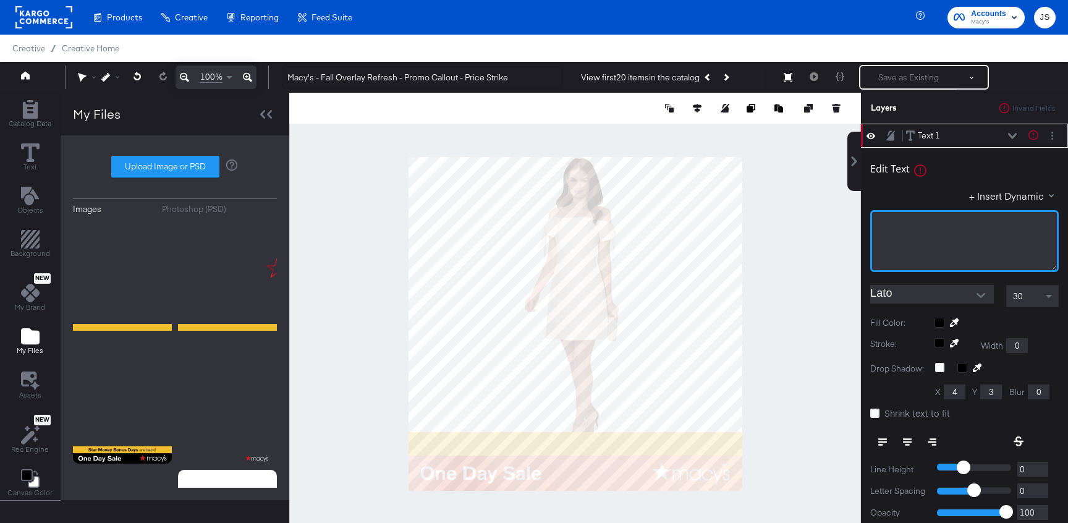
click at [1000, 250] on div "﻿" at bounding box center [964, 241] width 188 height 62
drag, startPoint x: 1014, startPoint y: 221, endPoint x: 875, endPoint y: 220, distance: 139.6
click at [875, 220] on div "Star ﻿Money Bonus Days" at bounding box center [964, 241] width 188 height 62
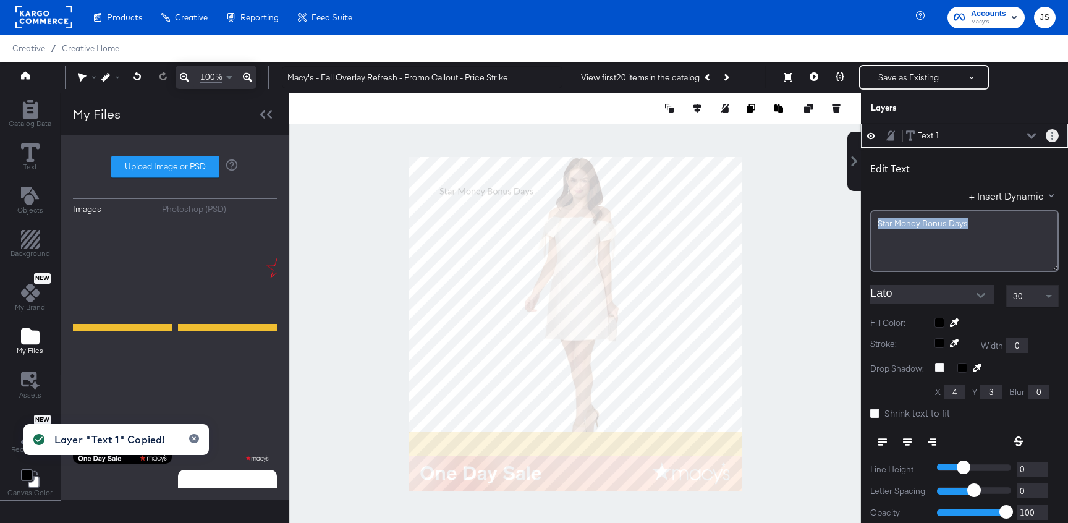
click at [1053, 136] on button "Layer Options" at bounding box center [1051, 135] width 13 height 13
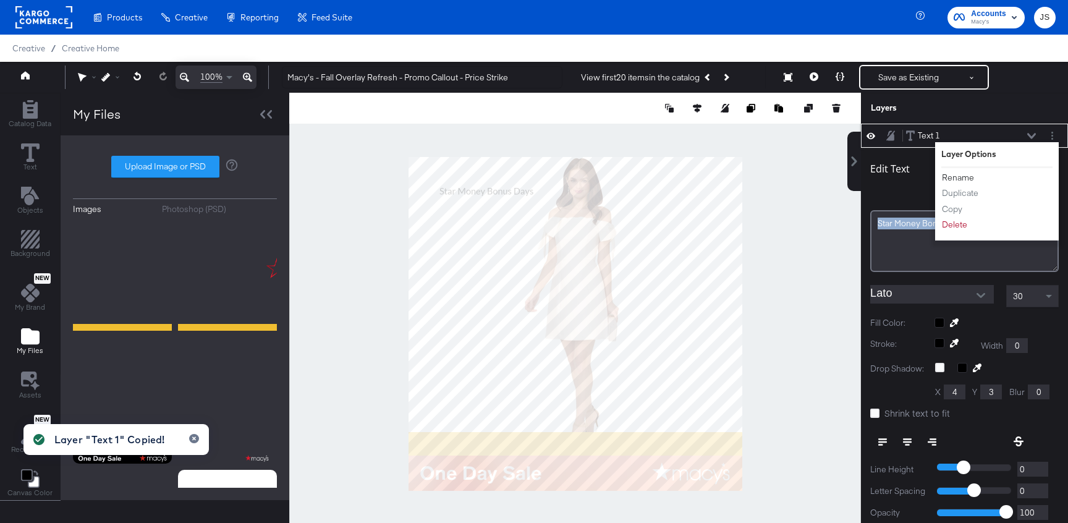
click at [966, 174] on button "Rename" at bounding box center [957, 177] width 33 height 13
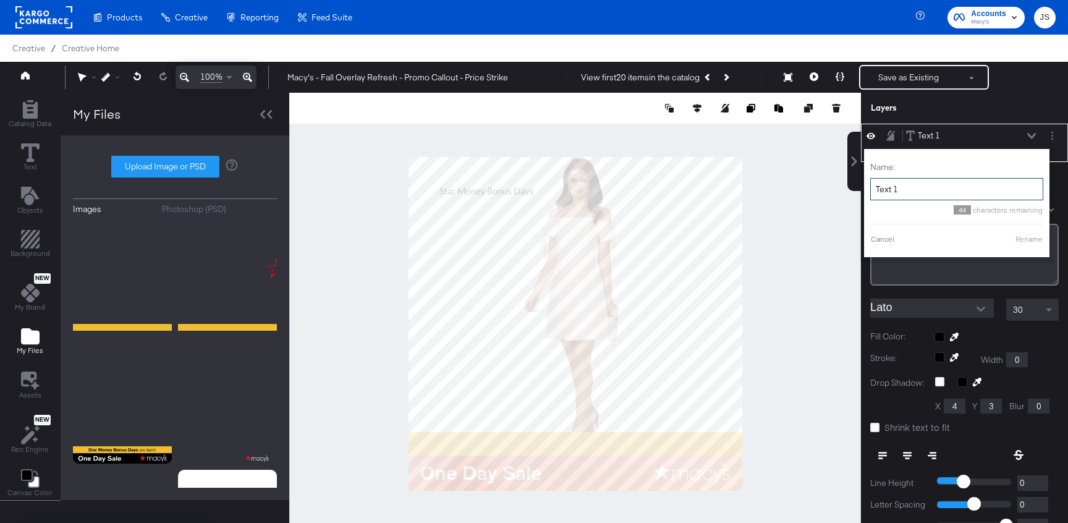
click at [965, 178] on input "Text 1" at bounding box center [956, 189] width 173 height 23
paste input "https://brandfolder.com/s/4knbsxz27ftqntg4t9bsng"
type input "https://brandfolder.com/s/4knbsxz27ftqntg4t9bsng"
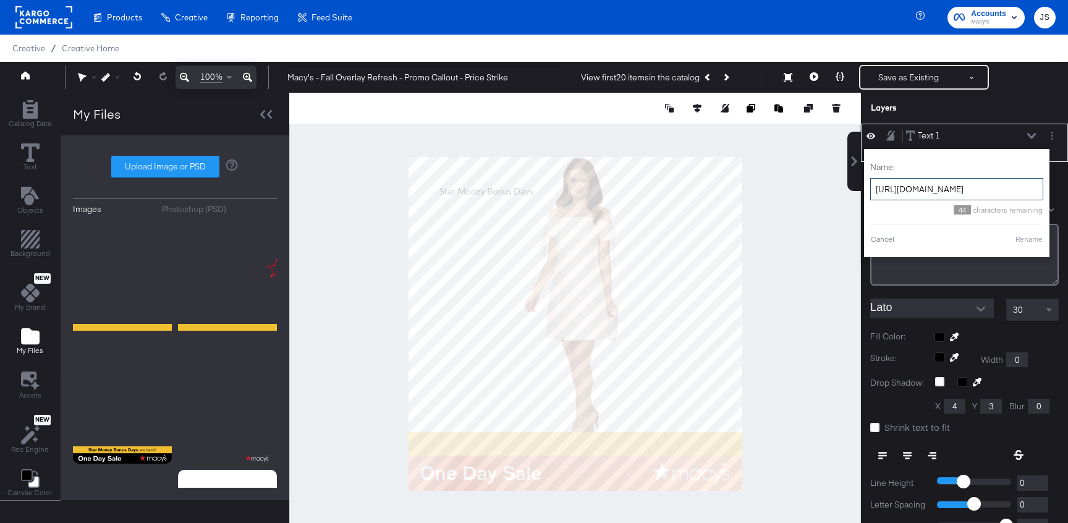
scroll to position [0, 33]
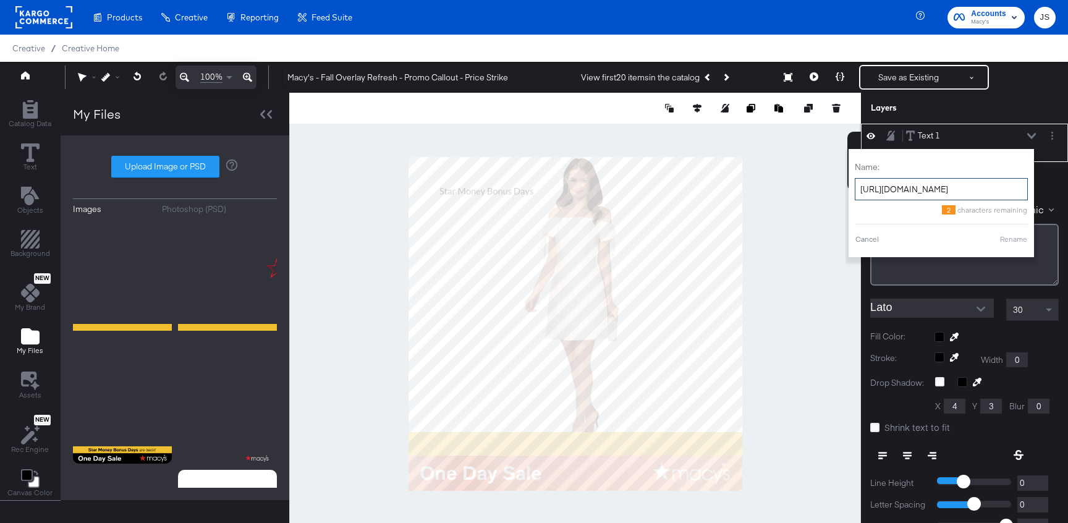
click at [997, 193] on input "https://brandfolder.com/s/4knbsxz27ftqntg4t9bsng" at bounding box center [940, 189] width 173 height 23
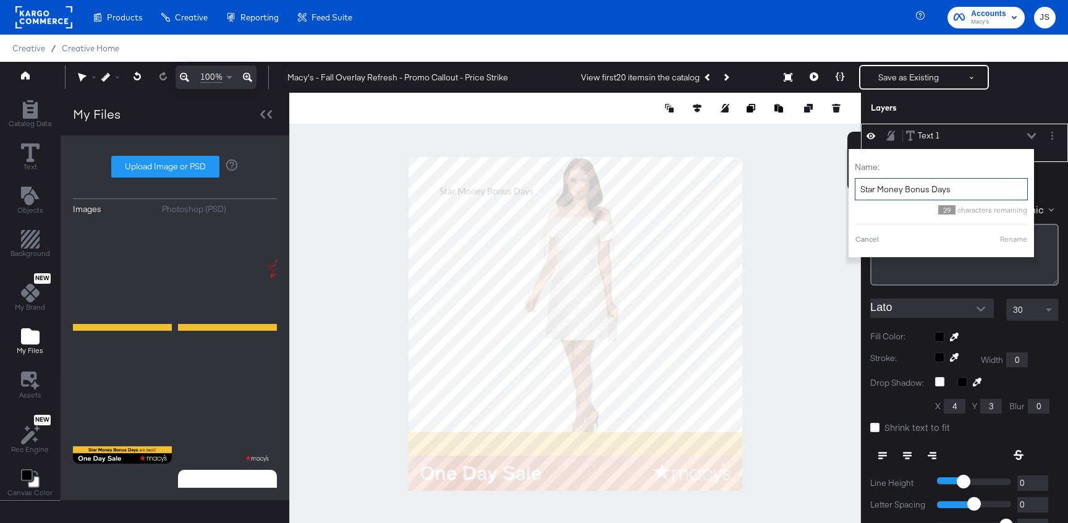
type input "Star Money Bonus Days"
click at [1058, 256] on div "Edit Text + Insert Dynamic Star ﻿Money Bonus Days Lato 30 Fill Color: Stroke: W…" at bounding box center [964, 401] width 207 height 478
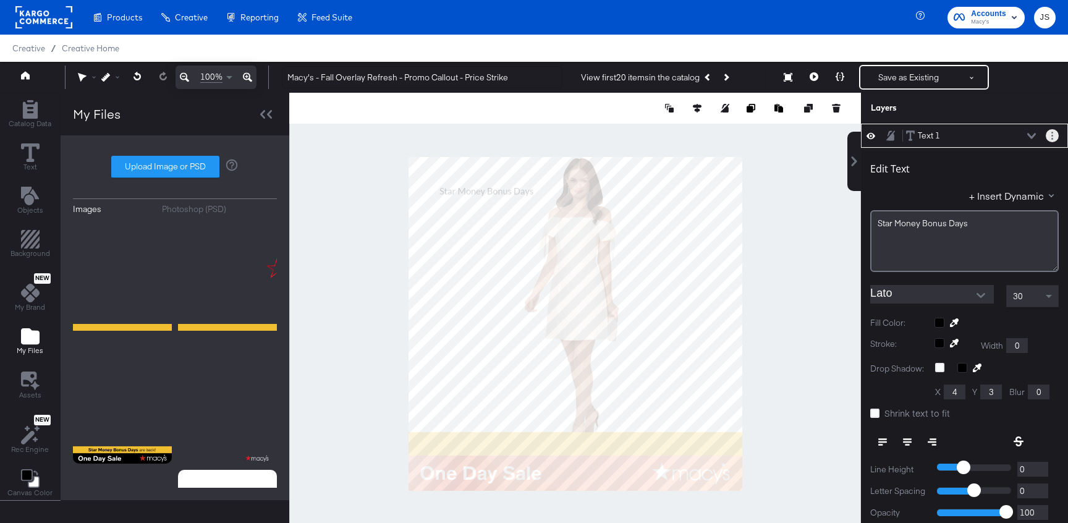
click at [1048, 135] on button "Layer Options" at bounding box center [1051, 135] width 13 height 13
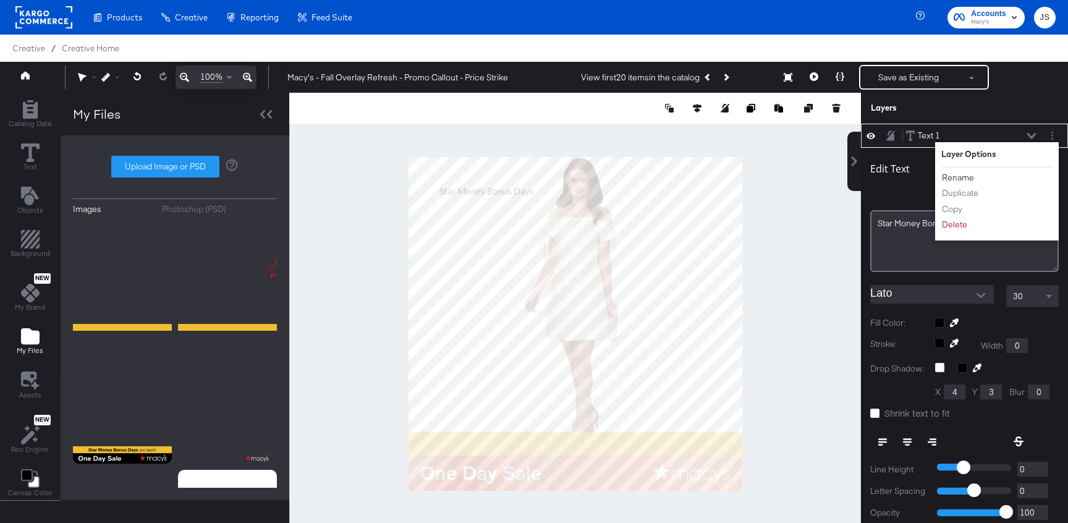
click at [970, 177] on button "Rename" at bounding box center [957, 177] width 33 height 13
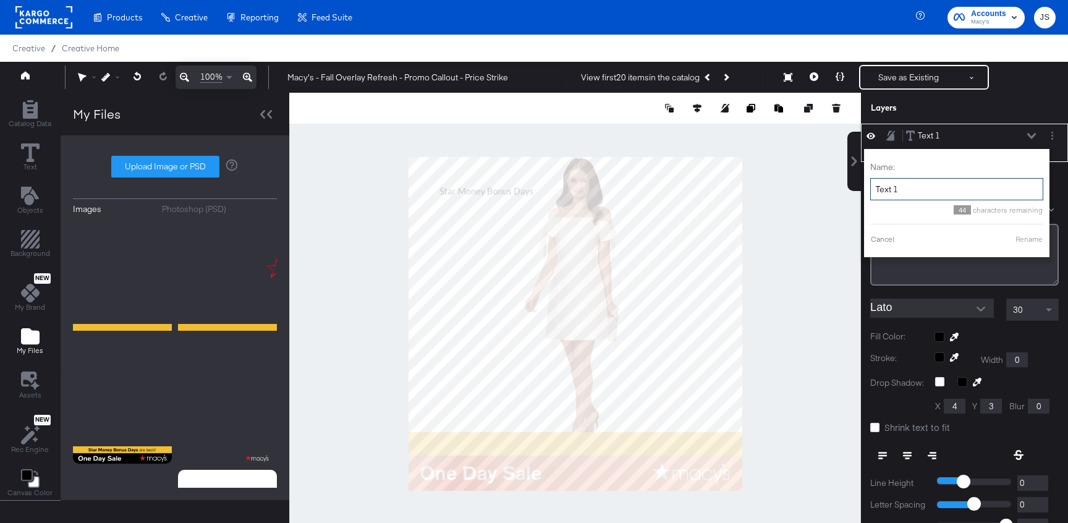
click at [943, 193] on input "Text 1" at bounding box center [956, 189] width 173 height 23
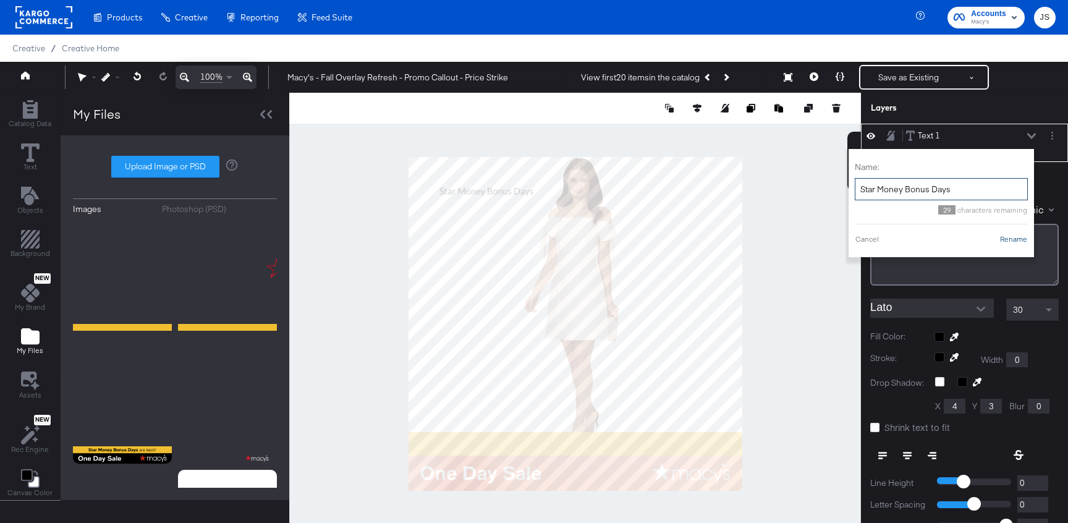
type input "Star Money Bonus Days"
click at [1011, 238] on button "Rename" at bounding box center [1013, 239] width 28 height 11
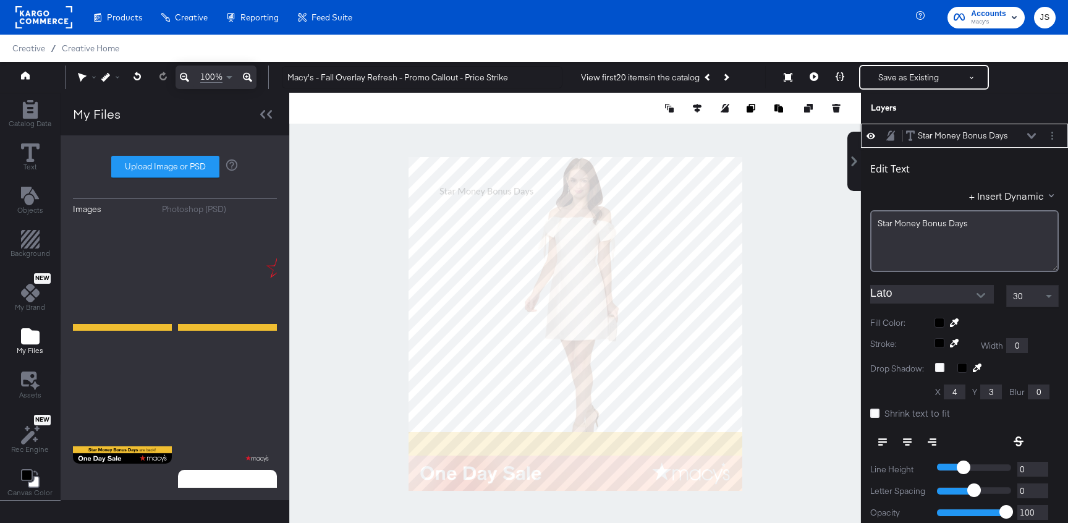
click at [987, 294] on button "Open" at bounding box center [980, 295] width 19 height 19
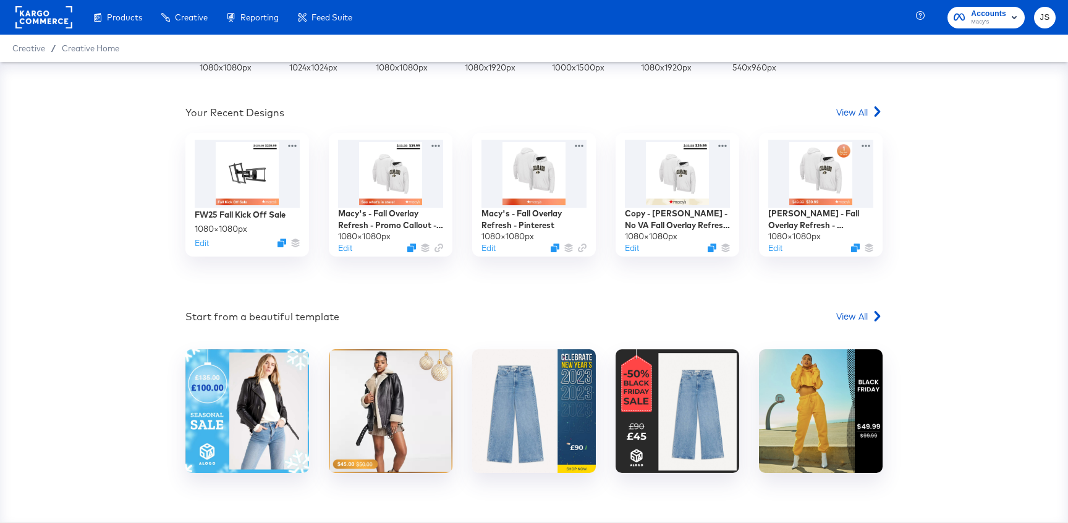
scroll to position [400, 0]
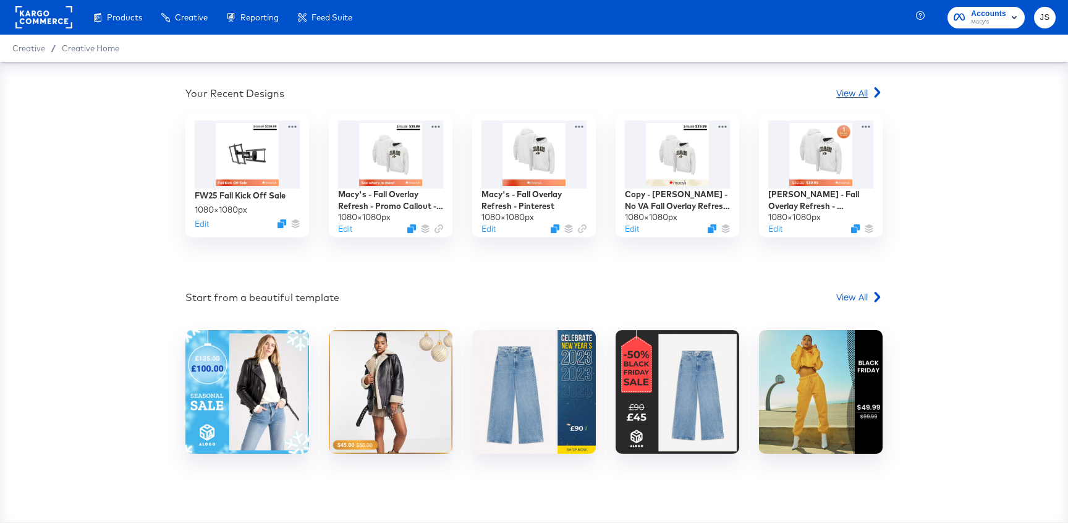
click at [861, 98] on span "View All" at bounding box center [852, 92] width 32 height 12
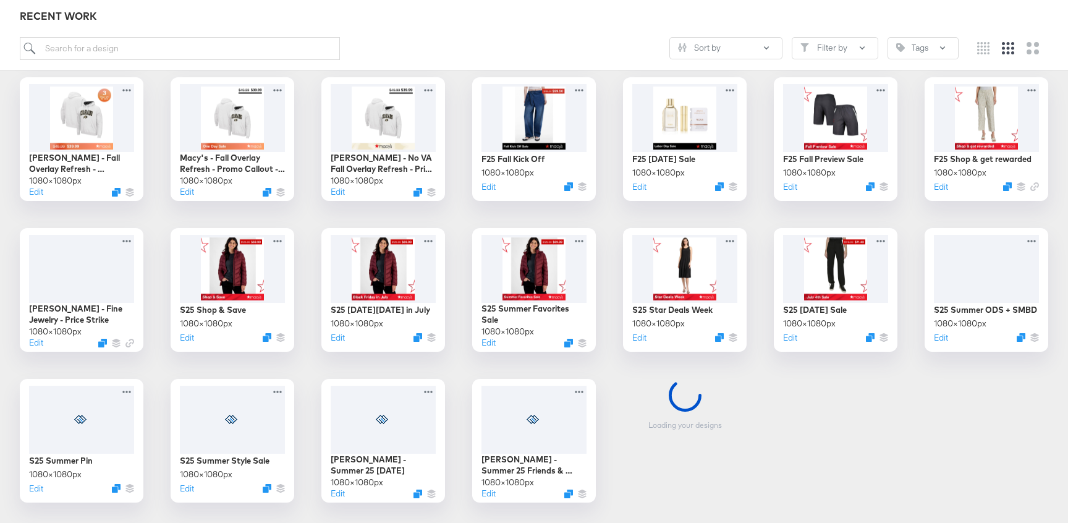
scroll to position [385, 0]
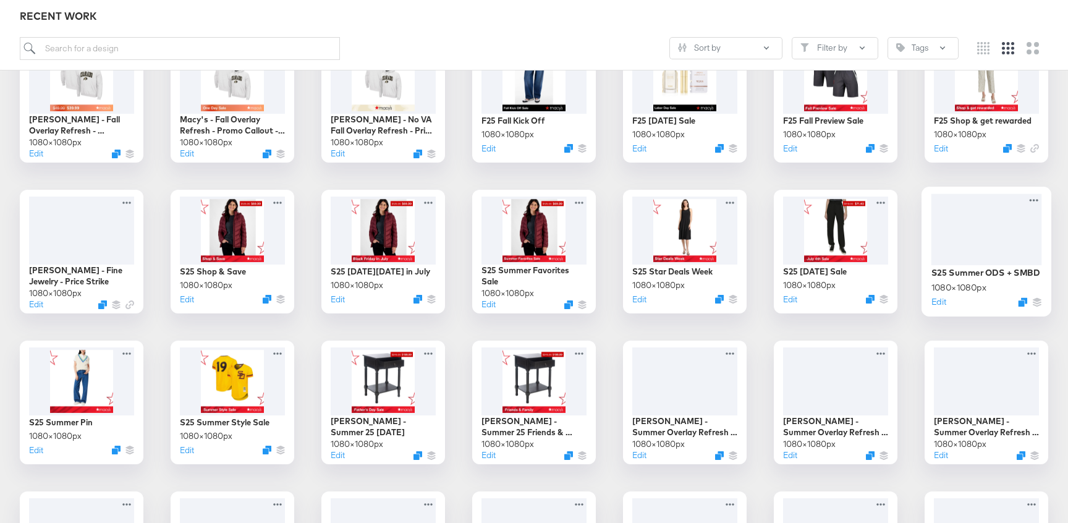
click at [952, 253] on div at bounding box center [986, 228] width 111 height 71
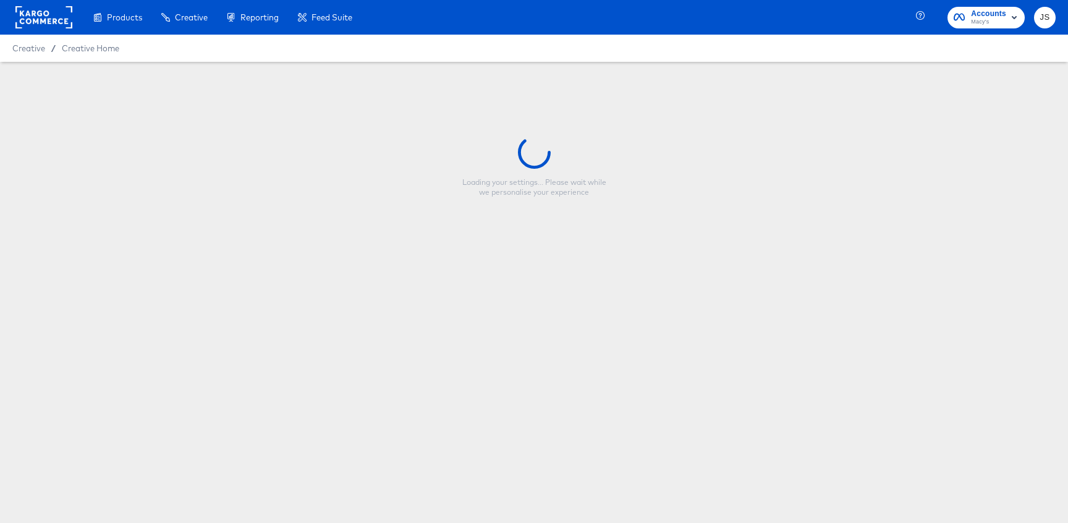
type input "S25 Summer ODS + SMBD"
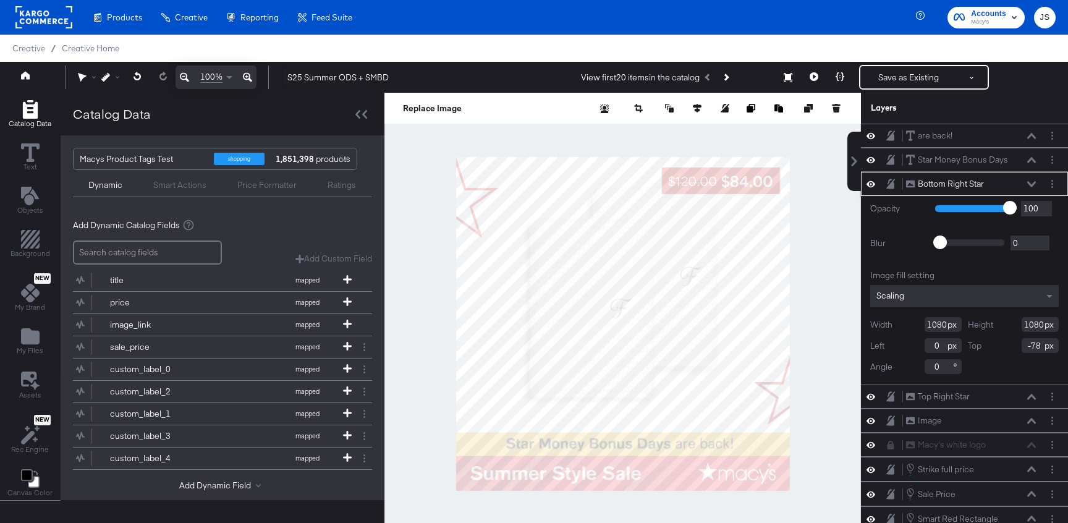
click at [1028, 183] on icon at bounding box center [1031, 184] width 9 height 6
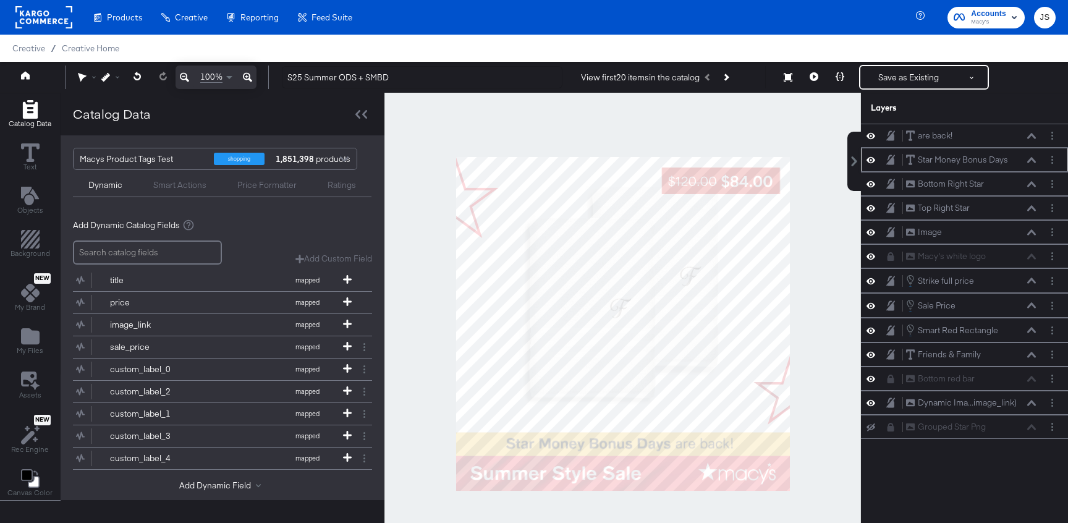
click at [1030, 158] on icon at bounding box center [1031, 160] width 9 height 6
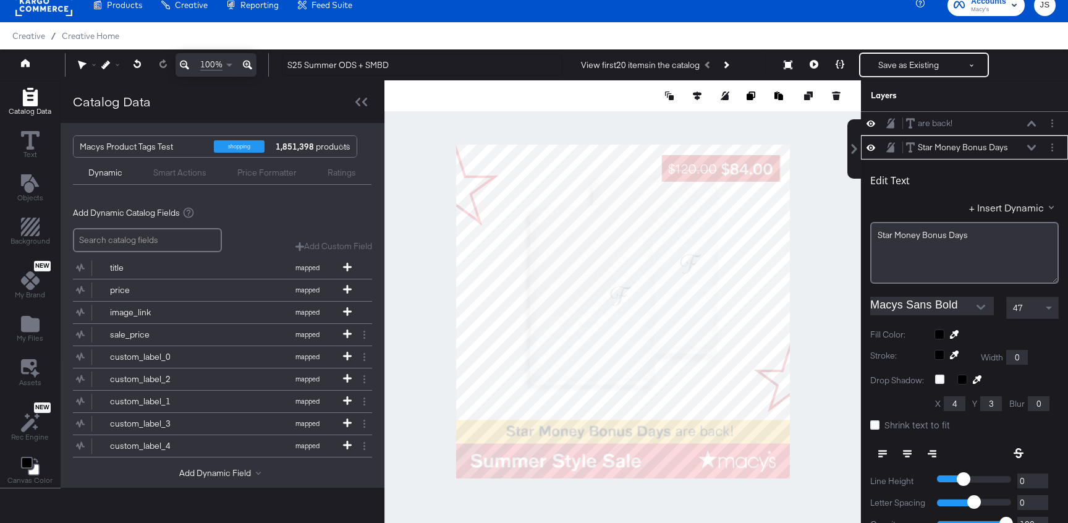
scroll to position [24, 0]
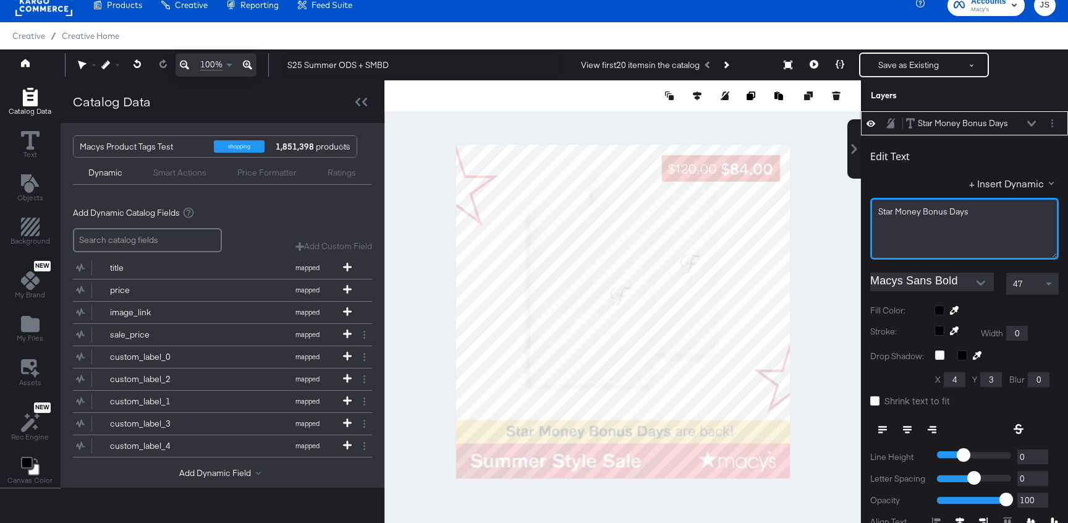
click at [970, 207] on div "Star ﻿Money Bonus Days" at bounding box center [964, 212] width 172 height 12
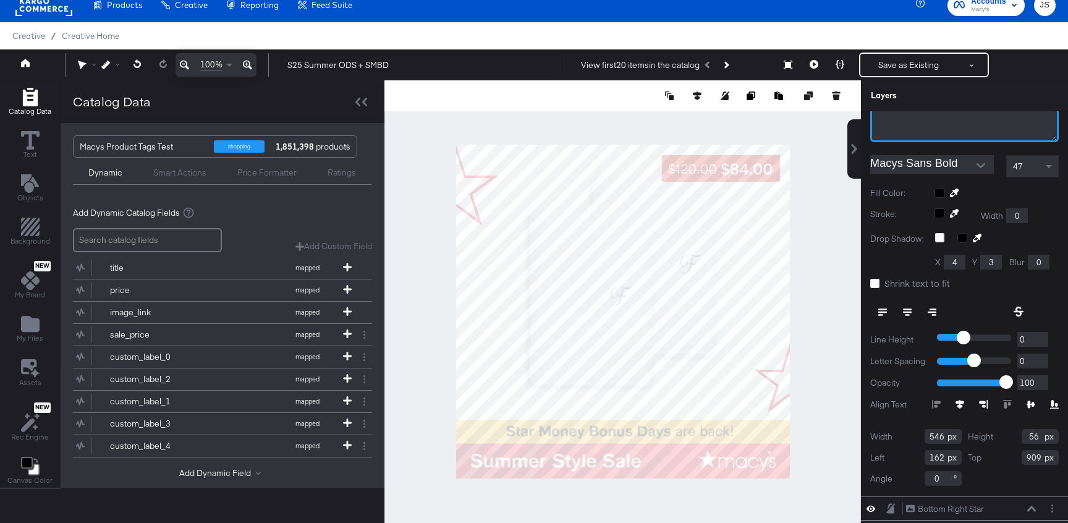
scroll to position [25, 0]
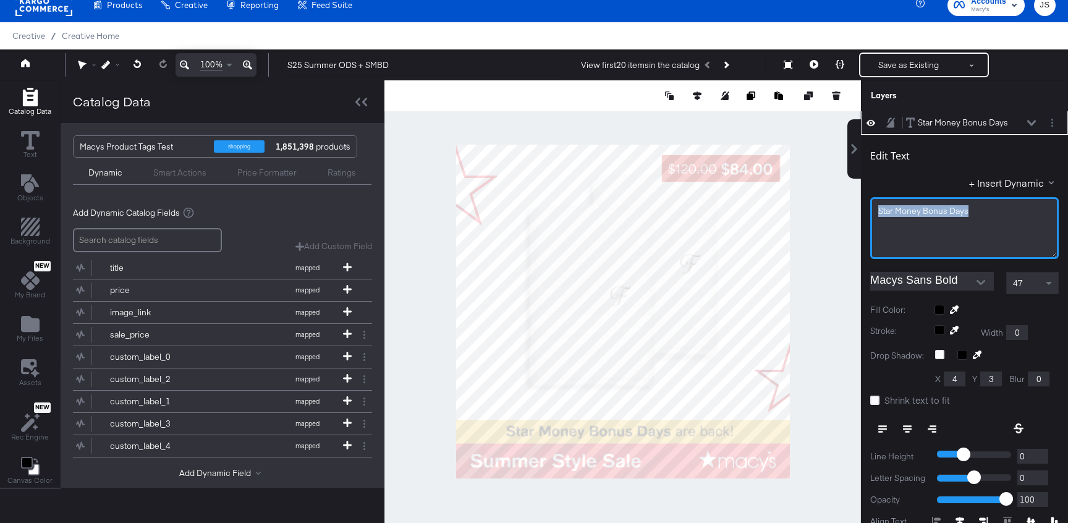
drag, startPoint x: 980, startPoint y: 209, endPoint x: 993, endPoint y: 211, distance: 13.2
click at [980, 209] on div "Star ﻿Money Bonus Days" at bounding box center [964, 211] width 172 height 12
drag, startPoint x: 993, startPoint y: 211, endPoint x: 863, endPoint y: 204, distance: 129.9
click at [863, 204] on div "Edit Text + Insert Dynamic Star ﻿Money Bonus Days Macys Sans Bold 47 Fill Color…" at bounding box center [964, 374] width 207 height 478
click at [933, 216] on span "Star ﻿Money Bonus Days" at bounding box center [923, 210] width 90 height 11
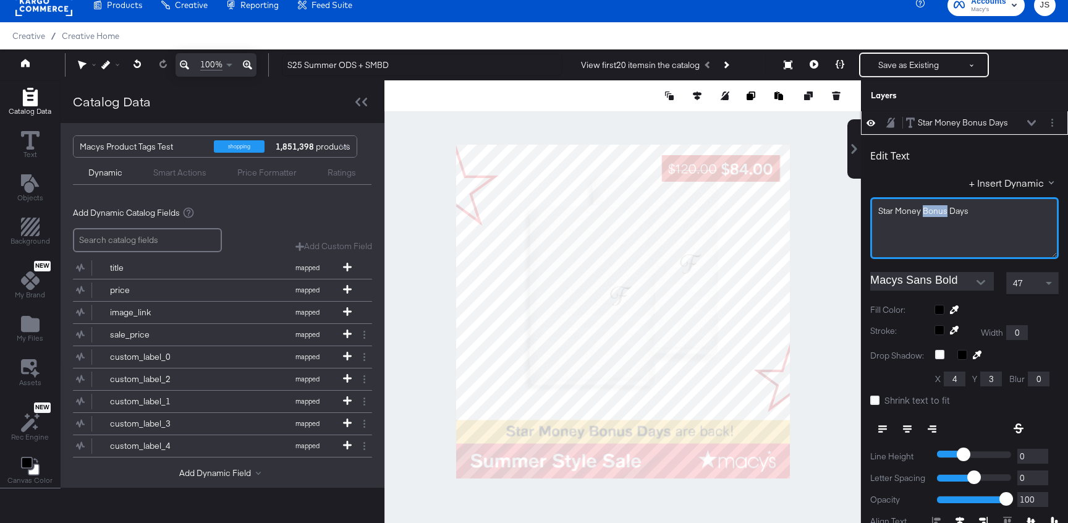
click at [933, 216] on span "Star ﻿Money Bonus Days" at bounding box center [923, 210] width 90 height 11
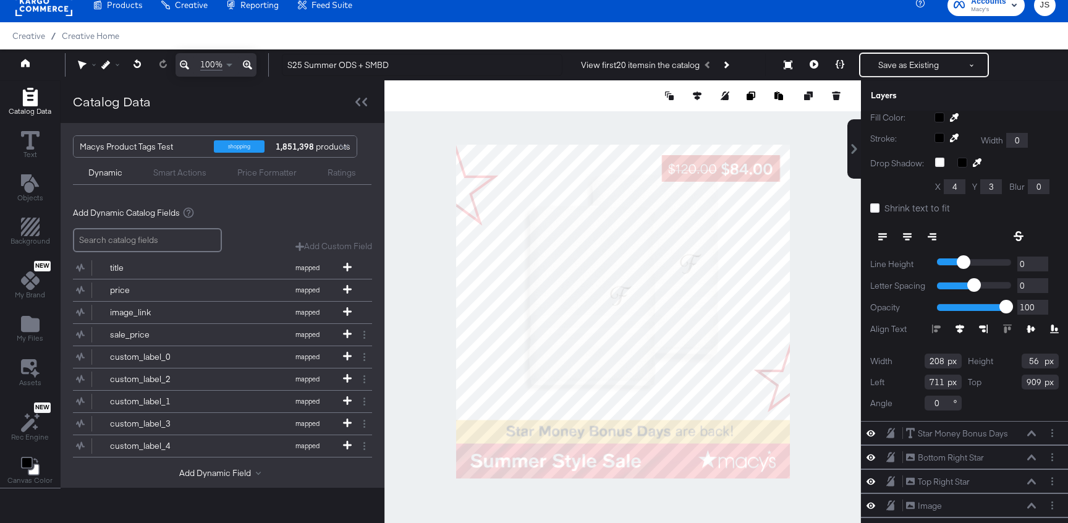
scroll to position [205, 0]
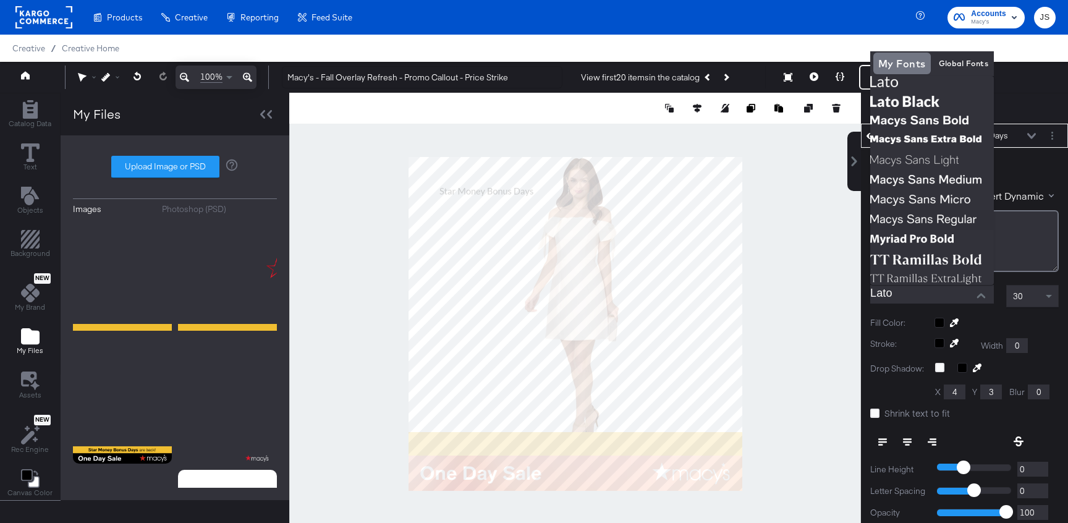
scroll to position [173, 0]
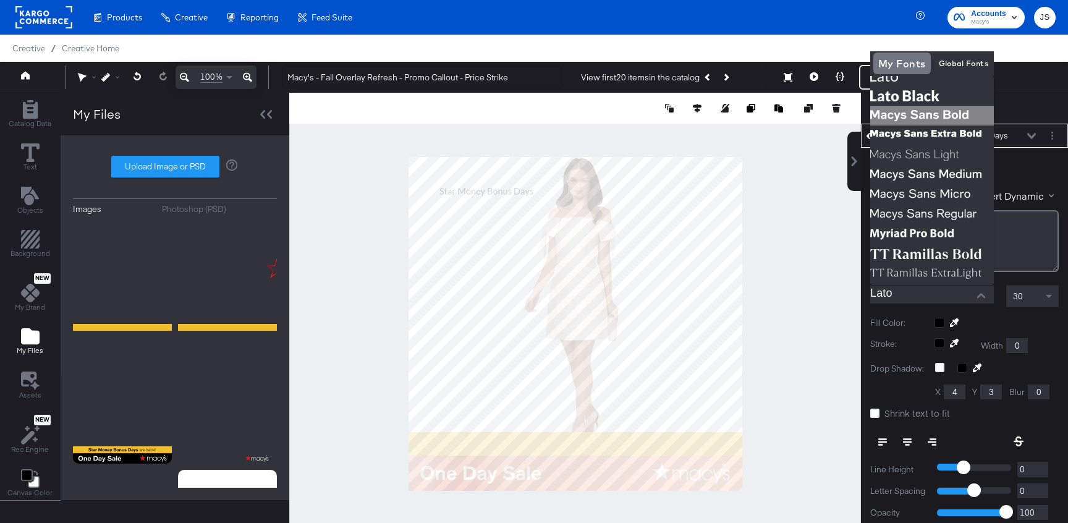
click at [946, 107] on img at bounding box center [932, 116] width 124 height 20
type input "Macys Sans Bold"
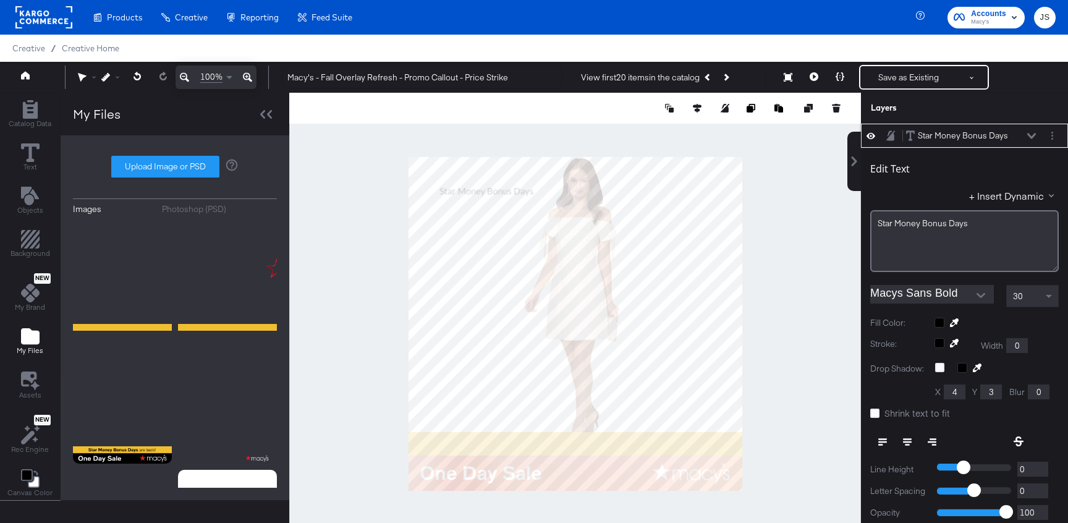
click at [1017, 298] on span "30" at bounding box center [1018, 295] width 10 height 11
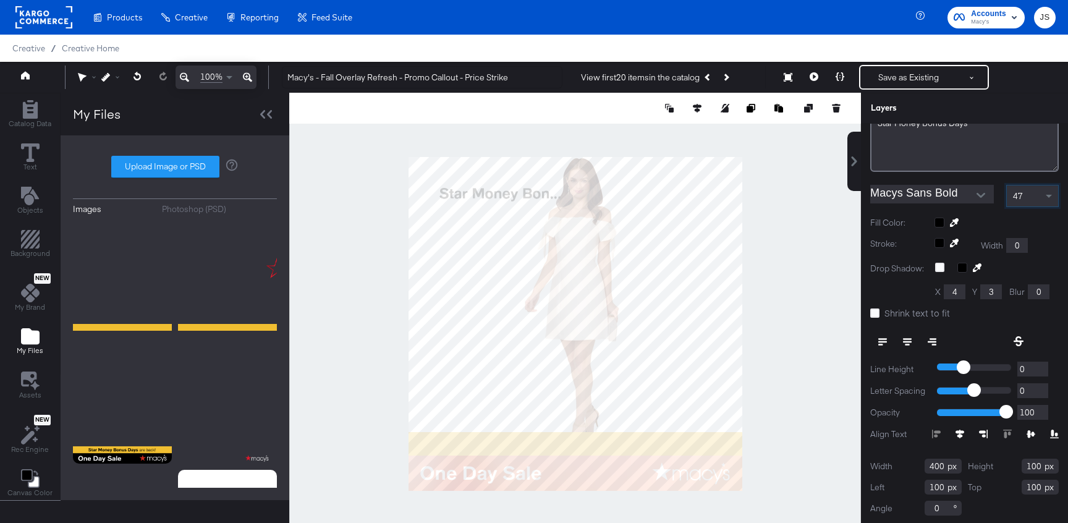
scroll to position [224, 0]
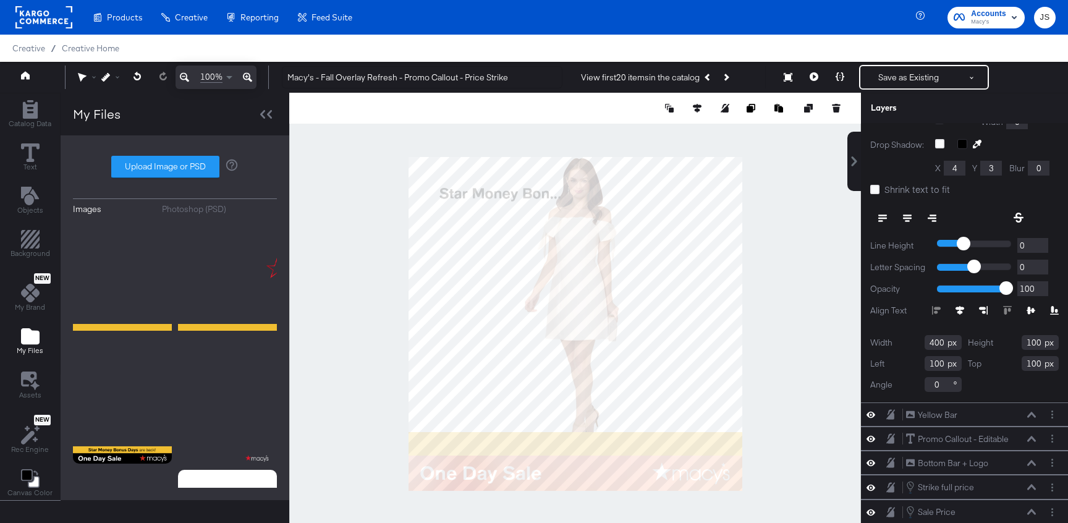
drag, startPoint x: 943, startPoint y: 343, endPoint x: 909, endPoint y: 343, distance: 34.0
click at [909, 343] on div "Width 400" at bounding box center [915, 342] width 91 height 15
type input "546"
drag, startPoint x: 1040, startPoint y: 342, endPoint x: 999, endPoint y: 340, distance: 40.8
click at [999, 340] on div "Height 100" at bounding box center [1012, 342] width 91 height 15
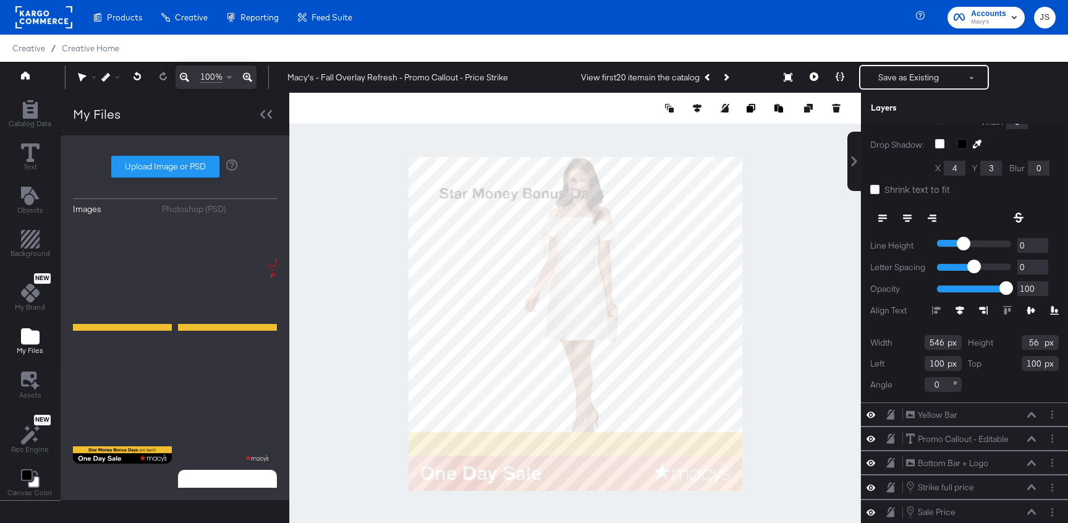
type input "56"
drag, startPoint x: 942, startPoint y: 364, endPoint x: 901, endPoint y: 363, distance: 41.4
click at [901, 363] on div "Left 100" at bounding box center [915, 363] width 91 height 15
type input "162"
drag, startPoint x: 1042, startPoint y: 364, endPoint x: 992, endPoint y: 364, distance: 50.7
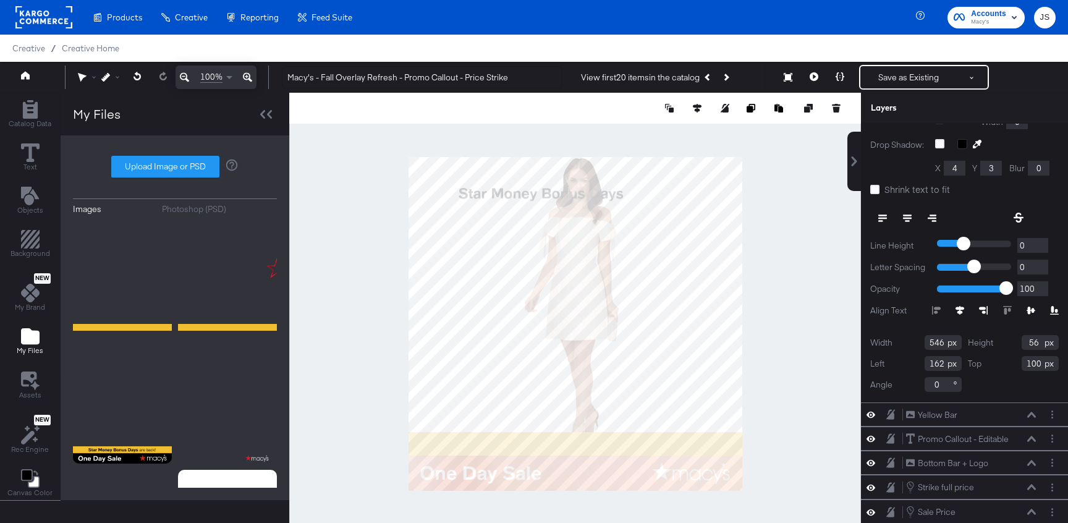
click at [992, 364] on div "Top 100" at bounding box center [1012, 363] width 91 height 15
type input "909"
click at [811, 351] on div at bounding box center [574, 323] width 571 height 461
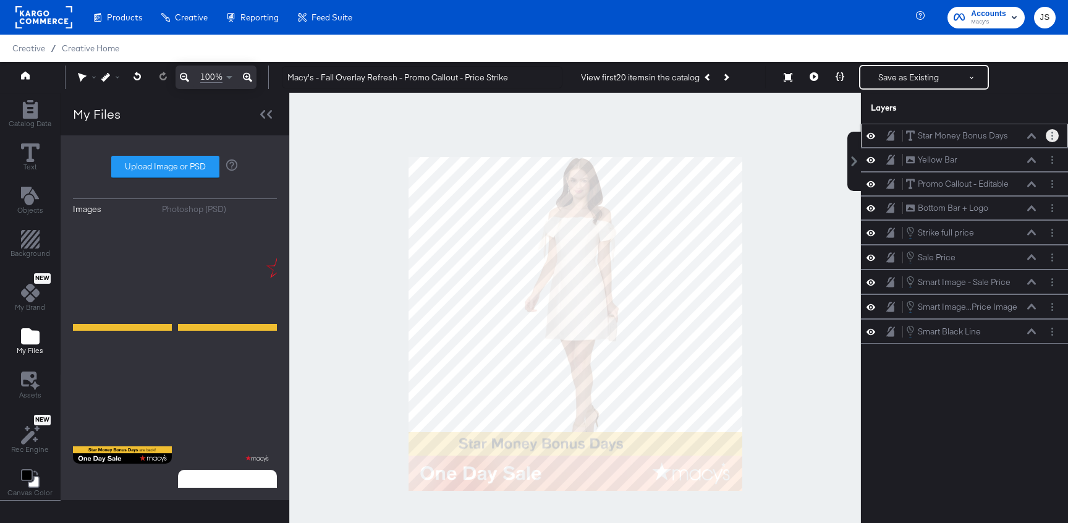
click at [1050, 134] on button "Layer Options" at bounding box center [1051, 135] width 13 height 13
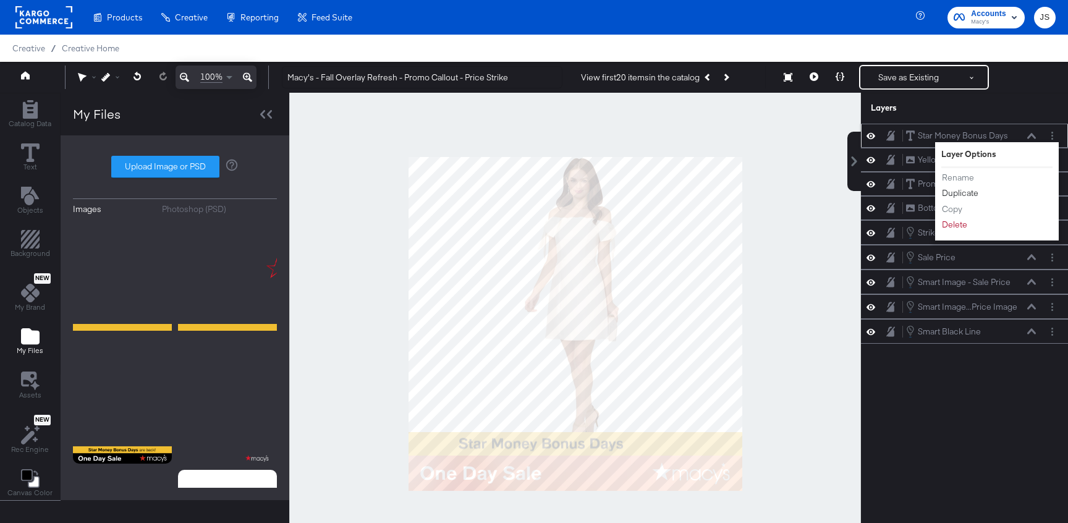
click at [967, 192] on button "Duplicate" at bounding box center [960, 193] width 38 height 13
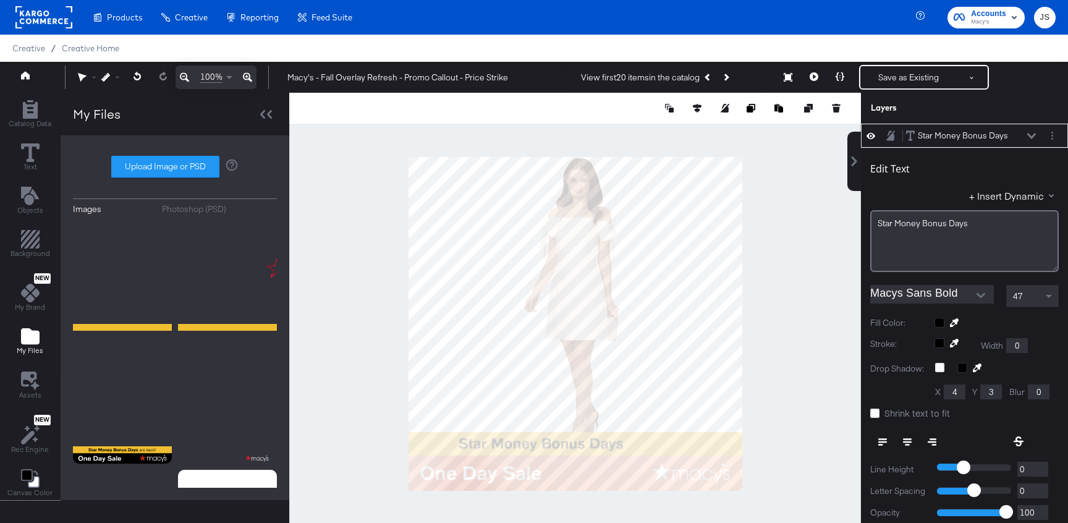
scroll to position [12, 0]
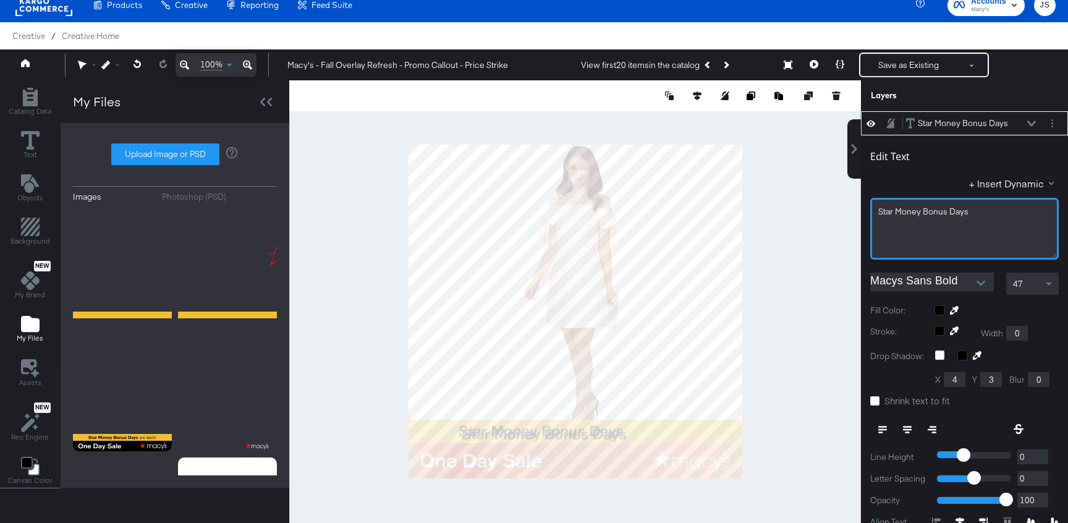
click at [959, 213] on span "Star ﻿Money Bonus Days" at bounding box center [923, 211] width 90 height 11
drag, startPoint x: 941, startPoint y: 214, endPoint x: 874, endPoint y: 213, distance: 68.0
click at [874, 213] on div "are back!" at bounding box center [964, 229] width 188 height 62
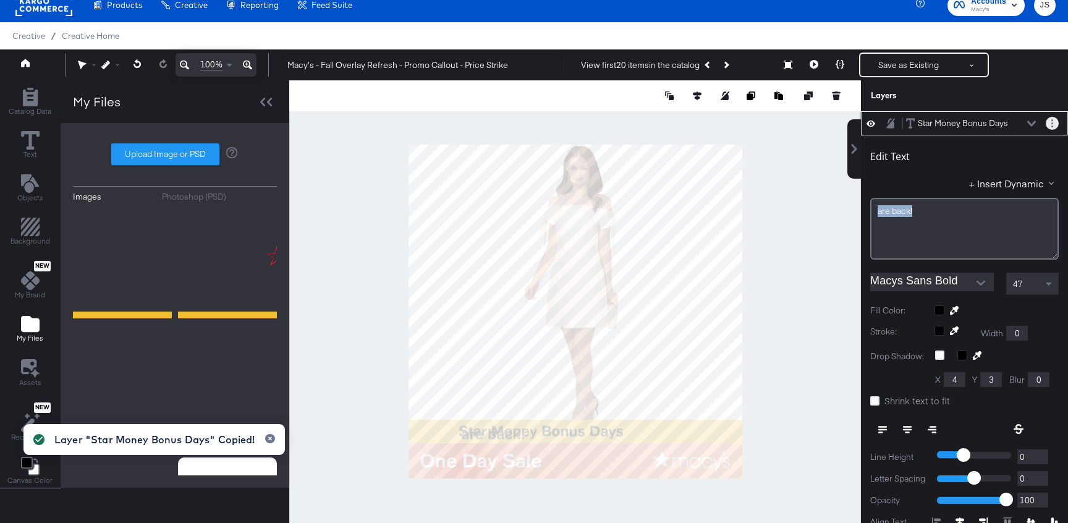
click at [1045, 124] on button "Layer Options" at bounding box center [1051, 123] width 13 height 13
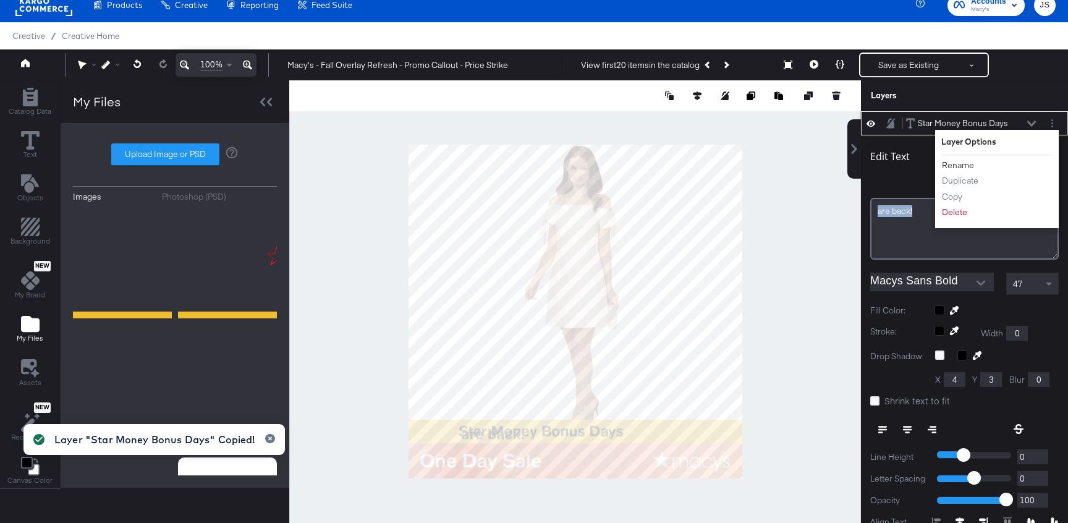
click at [956, 161] on button "Rename" at bounding box center [957, 165] width 33 height 13
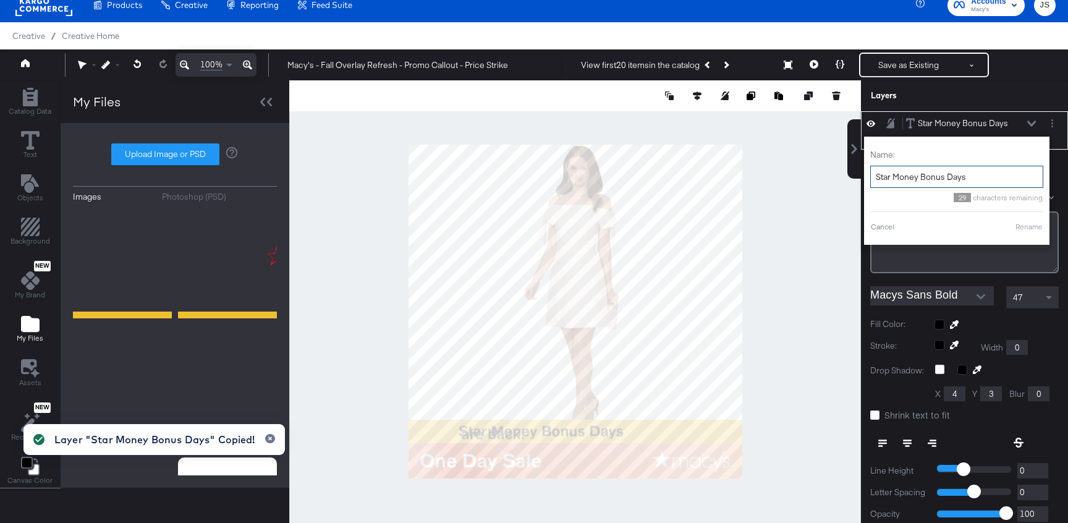
click at [954, 172] on input "Star Money Bonus Days" at bounding box center [956, 177] width 173 height 23
paste input "https://brandfolder.com/s/4knbsxz27ftqntg4t9bsng"
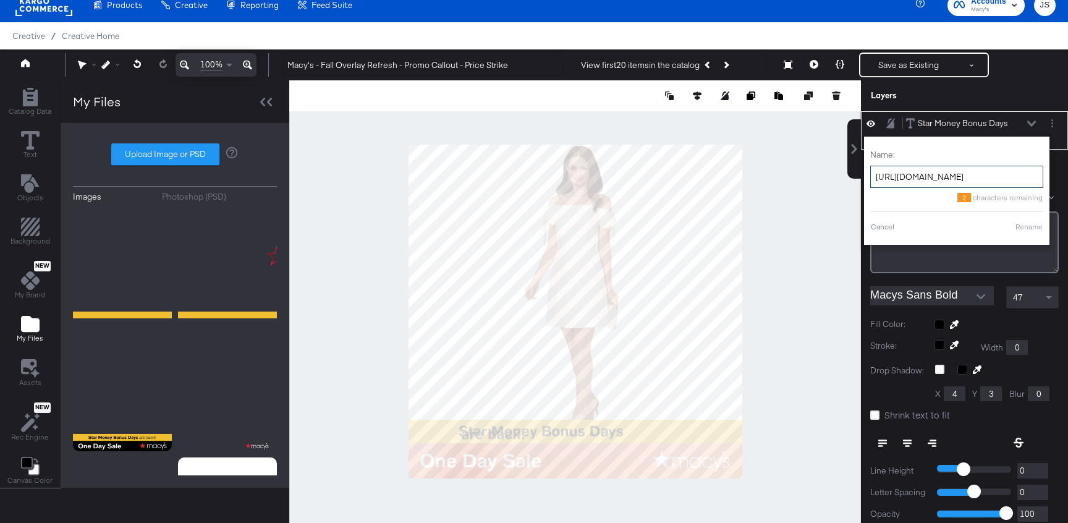
scroll to position [0, 33]
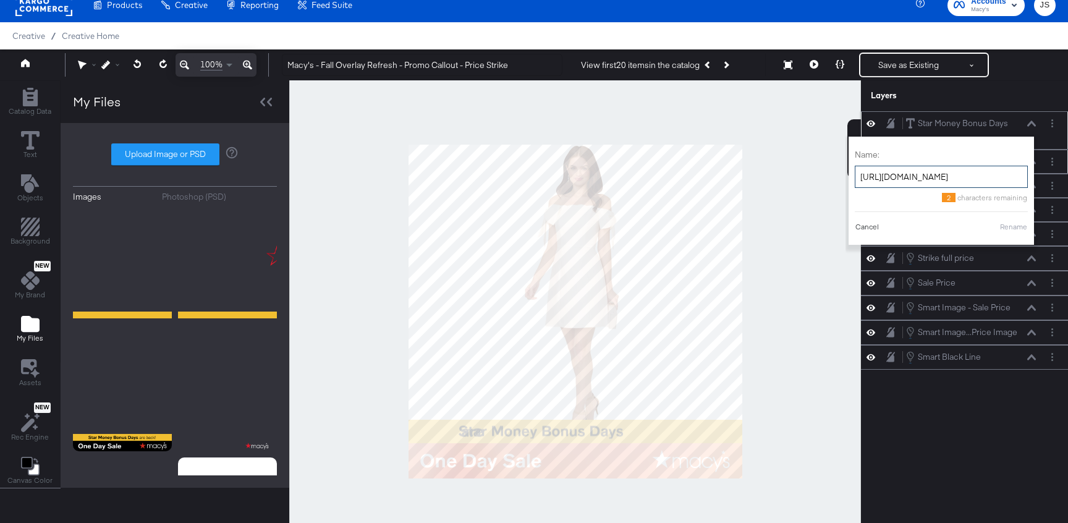
type input "https://brandfolder.com/s/4knbsxz27ftqntg4t9bsng"
click at [874, 228] on button "Cancel" at bounding box center [866, 226] width 25 height 11
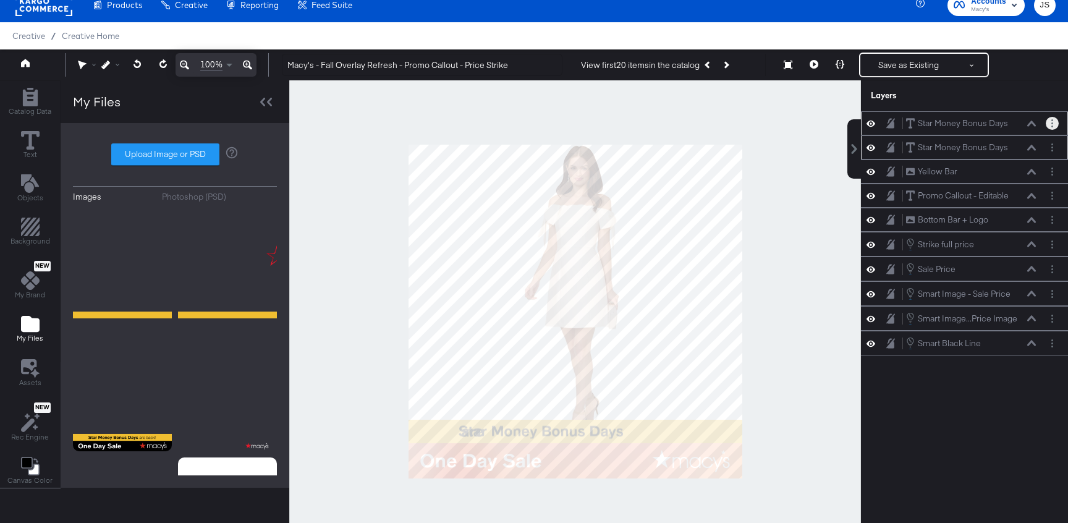
click at [1048, 124] on button "Layer Options" at bounding box center [1051, 123] width 13 height 13
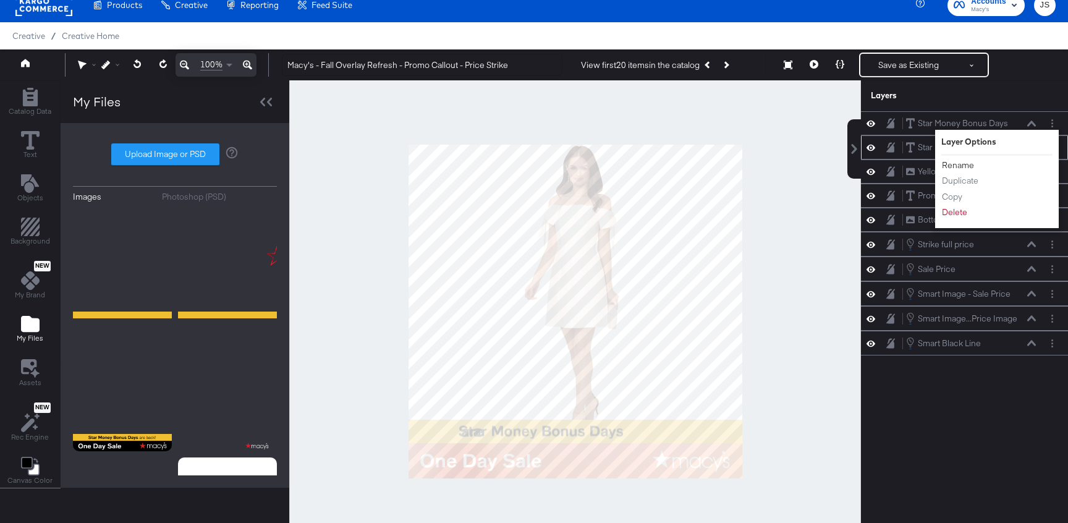
click at [964, 164] on button "Rename" at bounding box center [957, 165] width 33 height 13
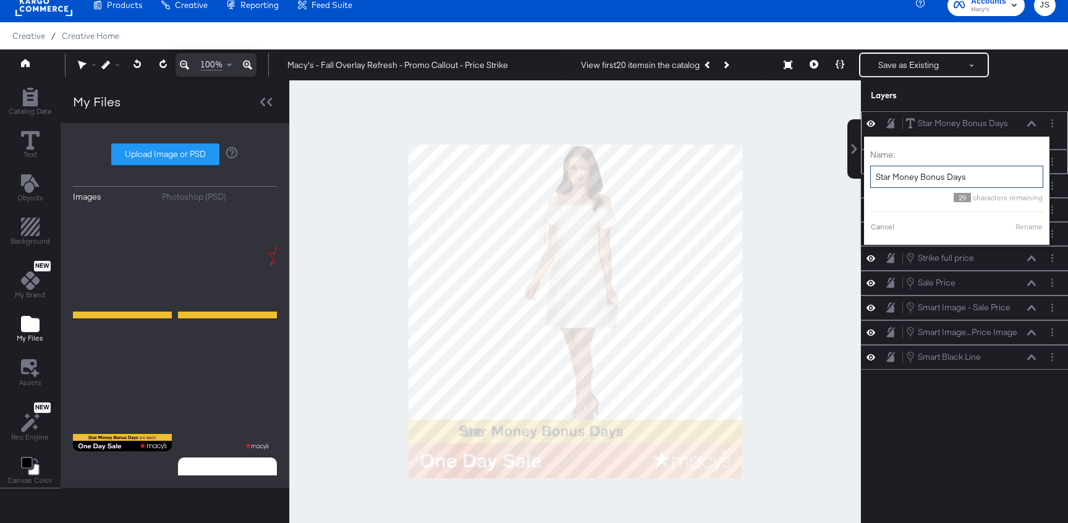
click at [962, 175] on input "Star Money Bonus Days" at bounding box center [956, 177] width 173 height 23
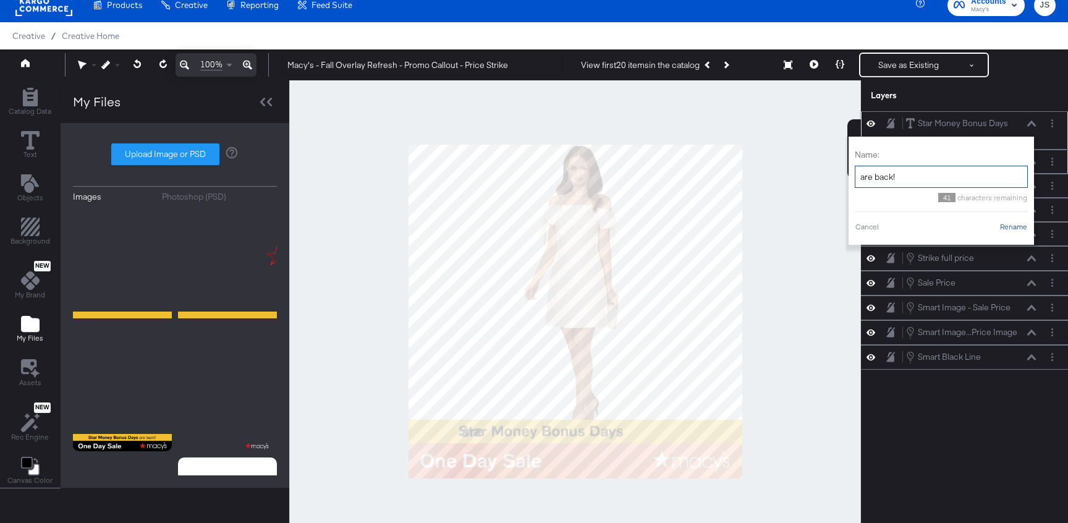
type input "are back!"
click at [1013, 226] on button "Rename" at bounding box center [1013, 226] width 28 height 11
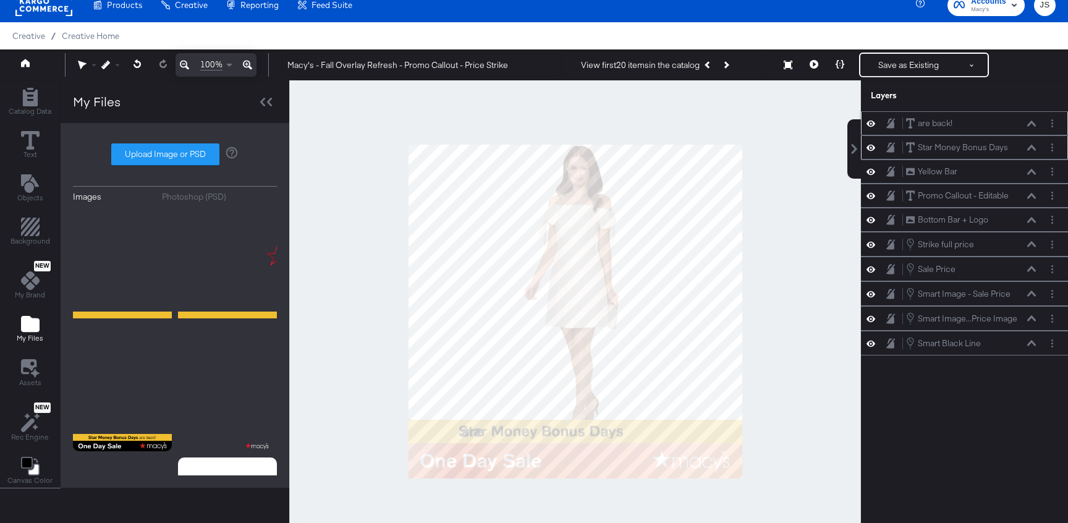
click at [1035, 124] on button at bounding box center [1031, 123] width 10 height 7
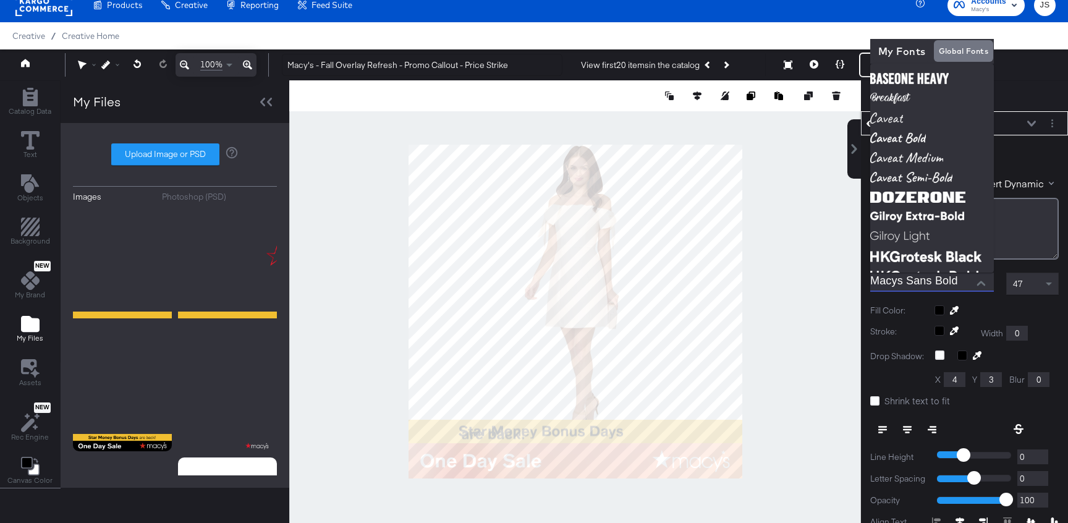
click at [948, 276] on input "Macys Sans Bold" at bounding box center [922, 281] width 105 height 19
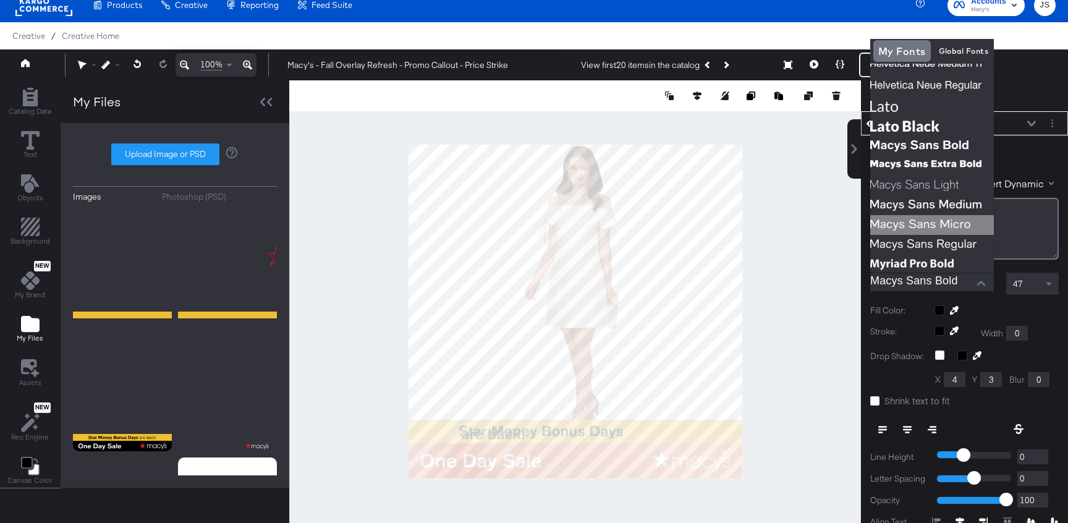
scroll to position [147, 0]
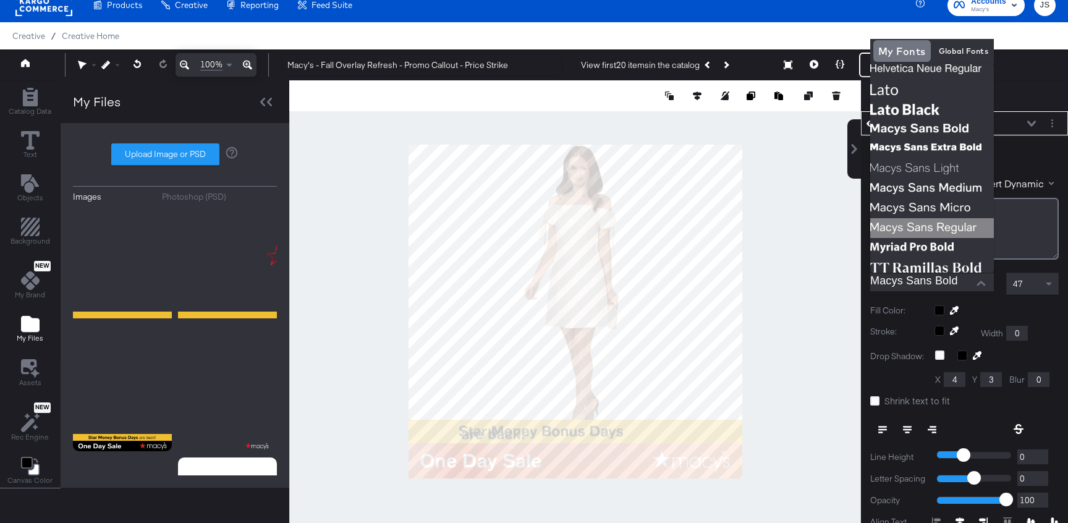
click at [920, 227] on img at bounding box center [932, 228] width 124 height 20
type input "Macys Sans Regular"
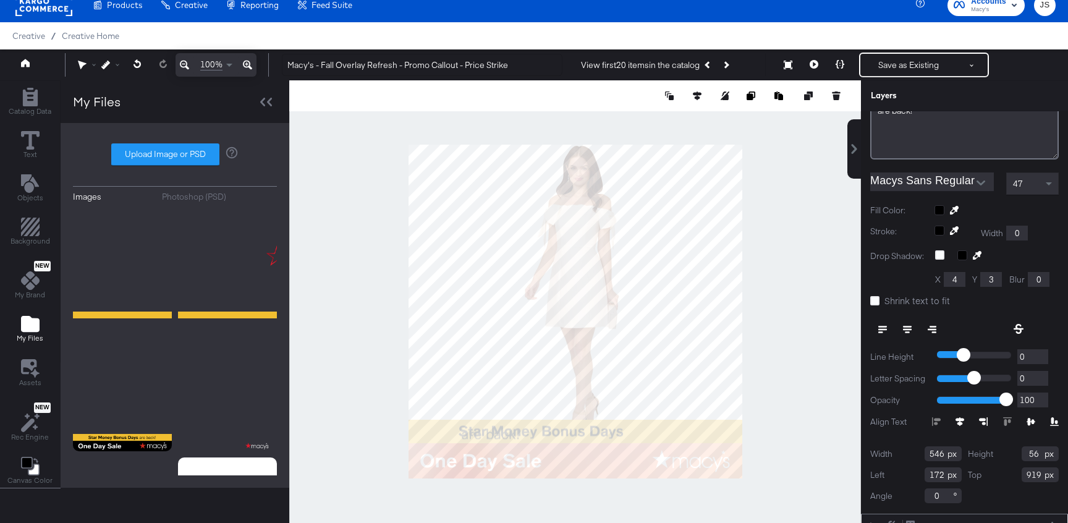
scroll to position [251, 0]
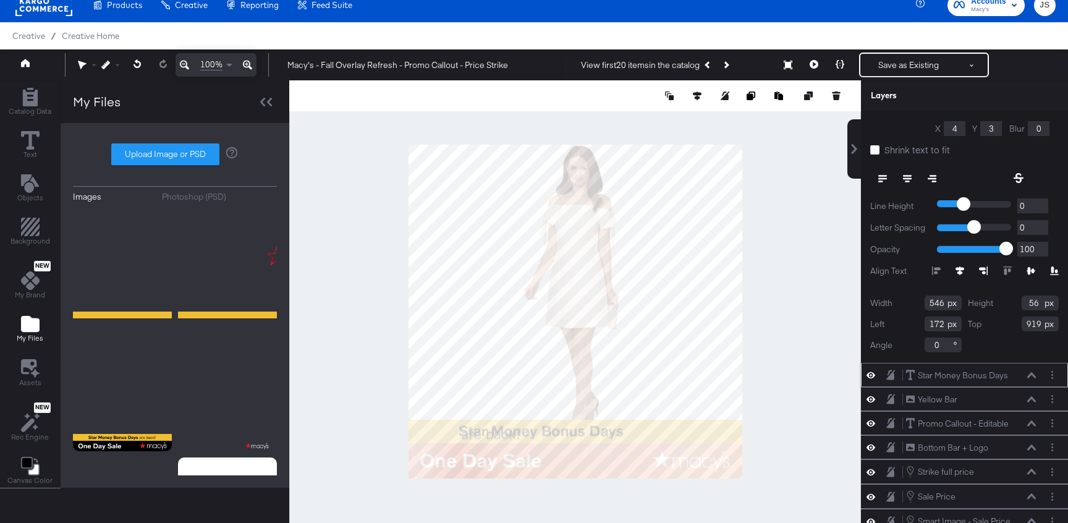
drag, startPoint x: 941, startPoint y: 297, endPoint x: 927, endPoint y: 297, distance: 14.2
click at [927, 297] on input "546" at bounding box center [942, 302] width 37 height 15
drag, startPoint x: 944, startPoint y: 305, endPoint x: 914, endPoint y: 305, distance: 30.3
click at [914, 305] on div "Width 546" at bounding box center [915, 302] width 91 height 15
type input "208"
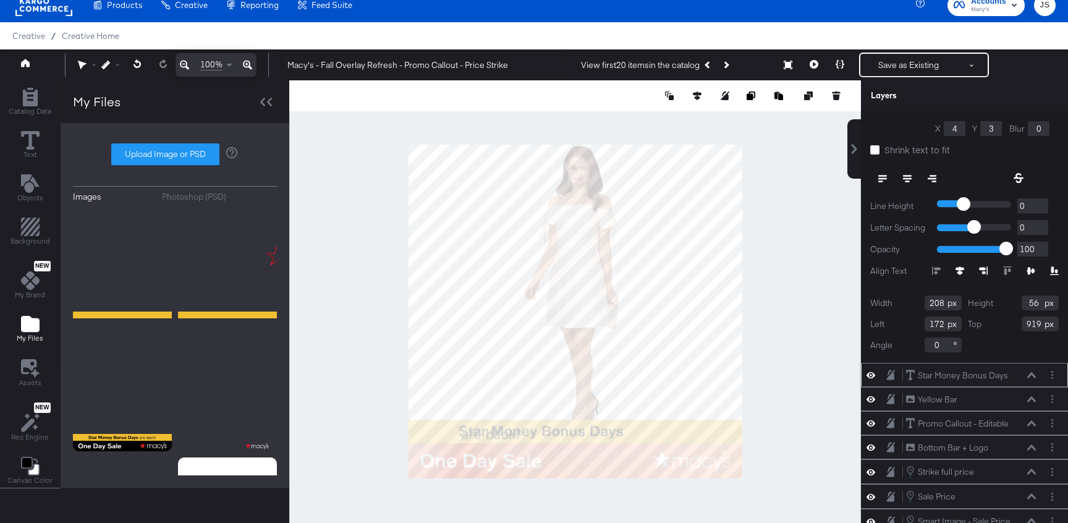
drag, startPoint x: 943, startPoint y: 322, endPoint x: 915, endPoint y: 322, distance: 28.4
click at [915, 322] on div "Left 172" at bounding box center [915, 323] width 91 height 15
type input "711"
drag, startPoint x: 1034, startPoint y: 319, endPoint x: 1005, endPoint y: 319, distance: 28.4
click at [1005, 319] on div "Top 919" at bounding box center [1012, 323] width 91 height 15
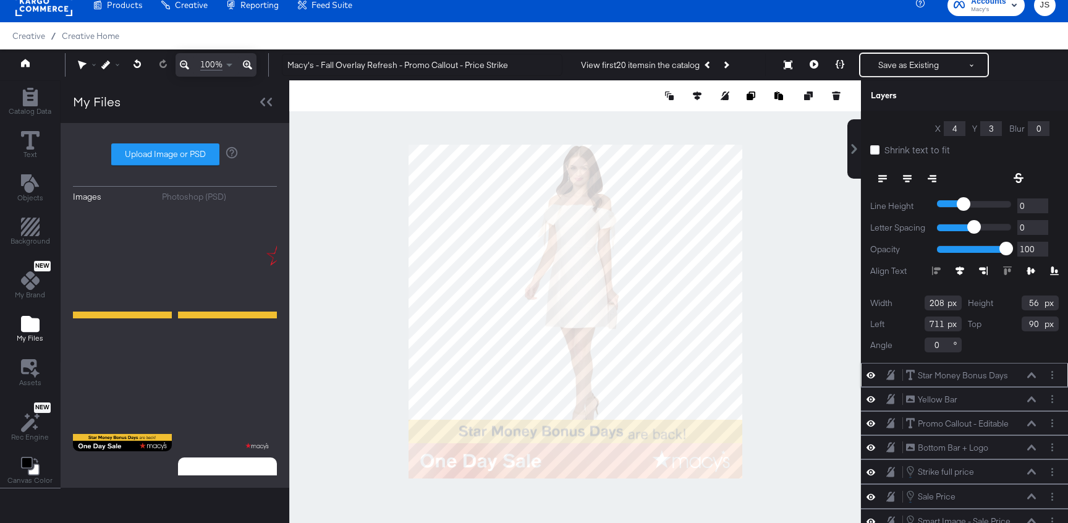
type input "909"
click at [804, 201] on div at bounding box center [574, 310] width 571 height 461
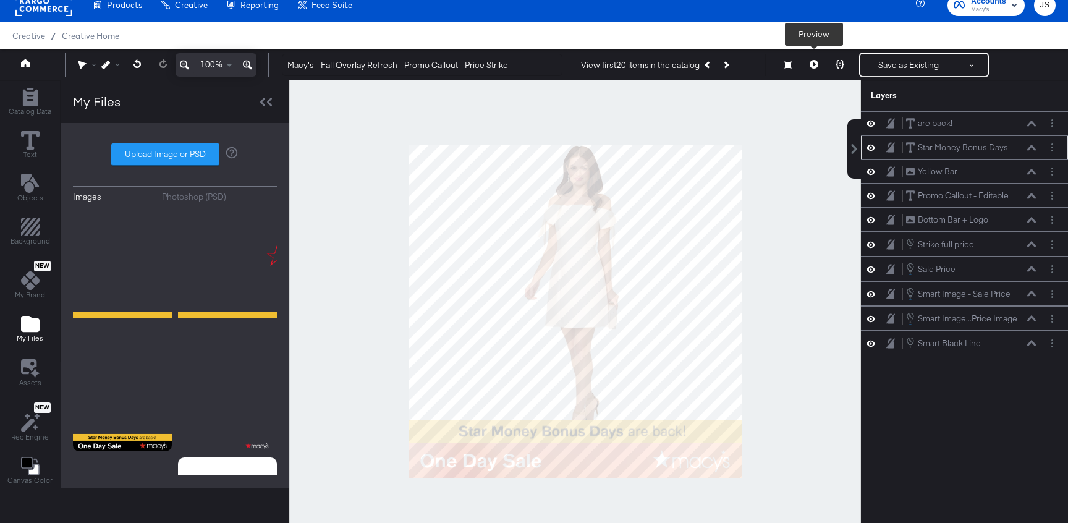
click at [818, 69] on button at bounding box center [814, 65] width 26 height 25
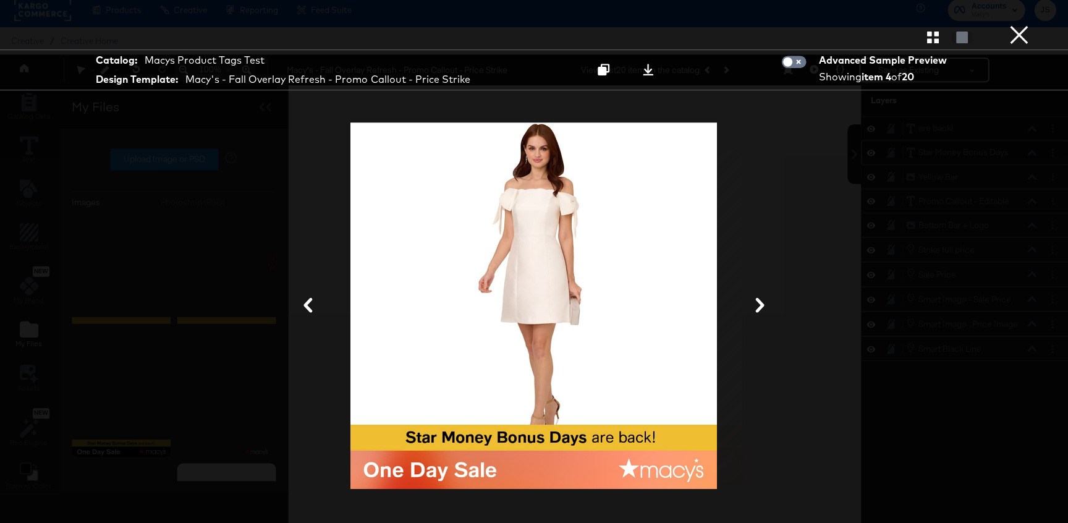
scroll to position [6, 0]
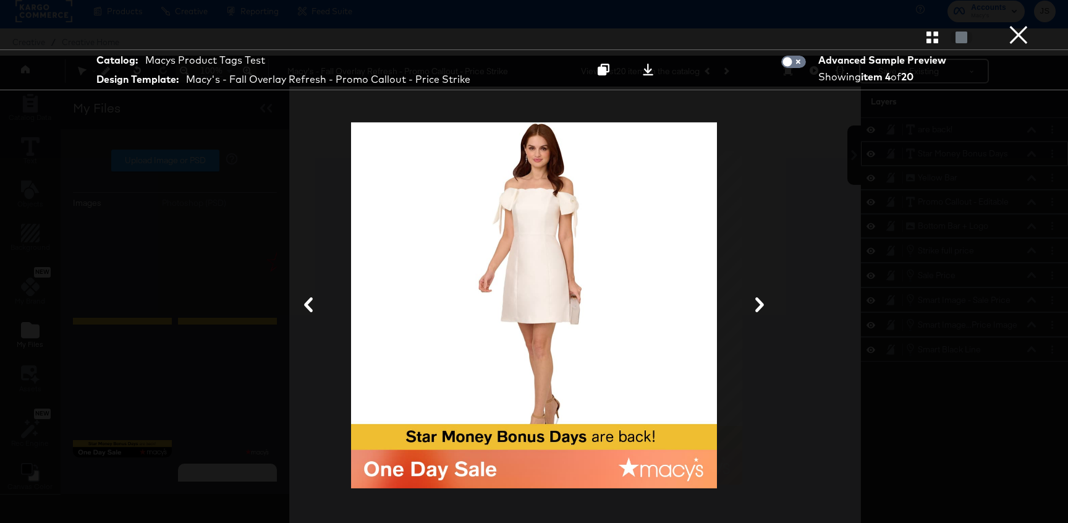
click at [1030, 43] on div at bounding box center [534, 37] width 1068 height 25
click at [1013, 25] on button "×" at bounding box center [1018, 12] width 25 height 25
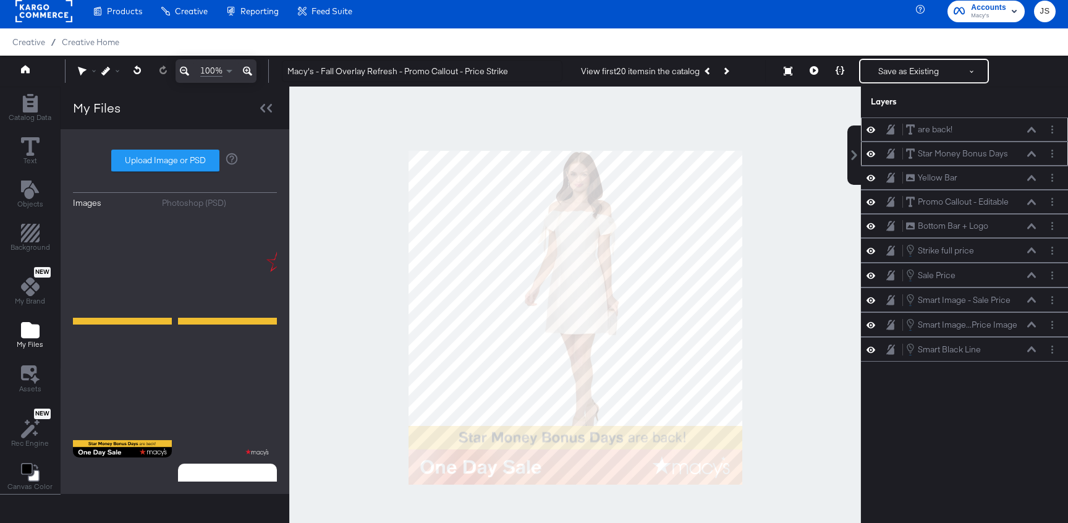
click at [1031, 124] on div "are back! are back!" at bounding box center [970, 129] width 131 height 13
click at [1031, 129] on icon at bounding box center [1031, 130] width 9 height 6
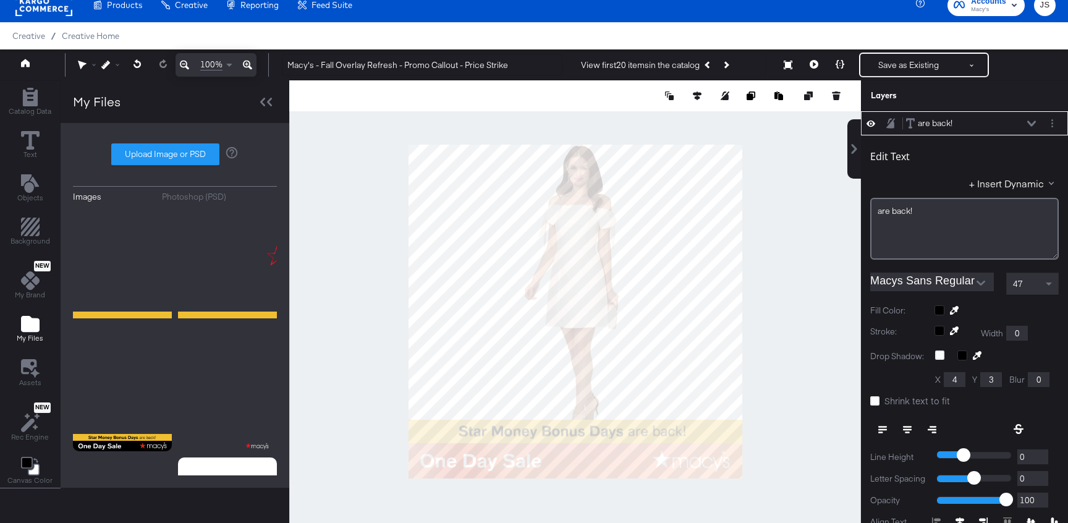
type input "908"
click at [838, 164] on div at bounding box center [574, 310] width 571 height 461
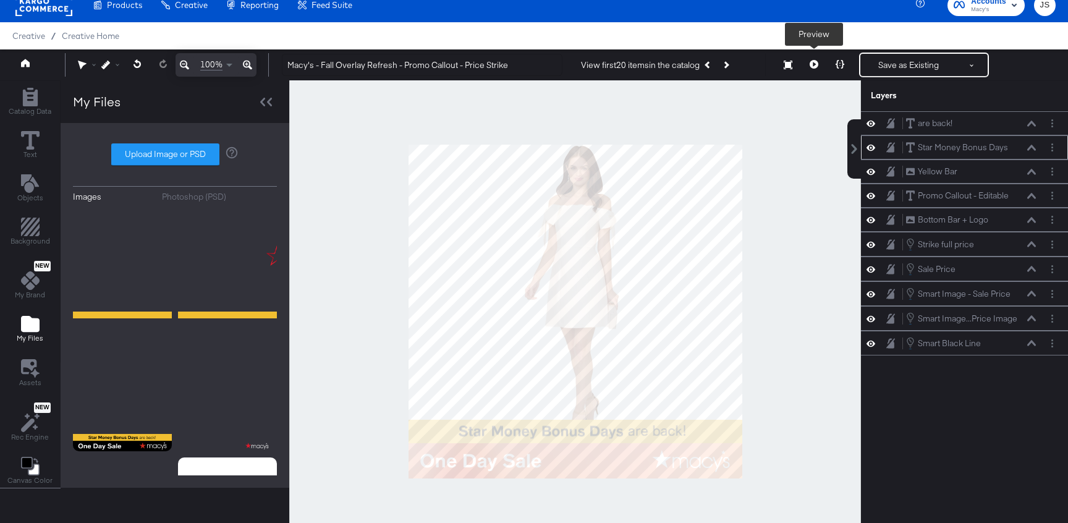
click at [814, 66] on icon at bounding box center [813, 64] width 9 height 9
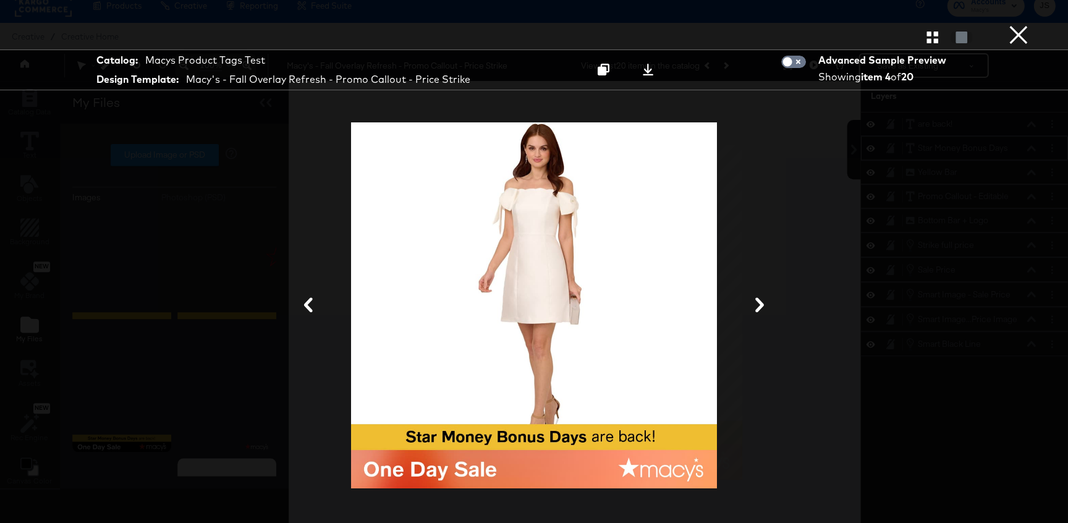
scroll to position [12, 0]
click at [1022, 25] on button "×" at bounding box center [1018, 12] width 25 height 25
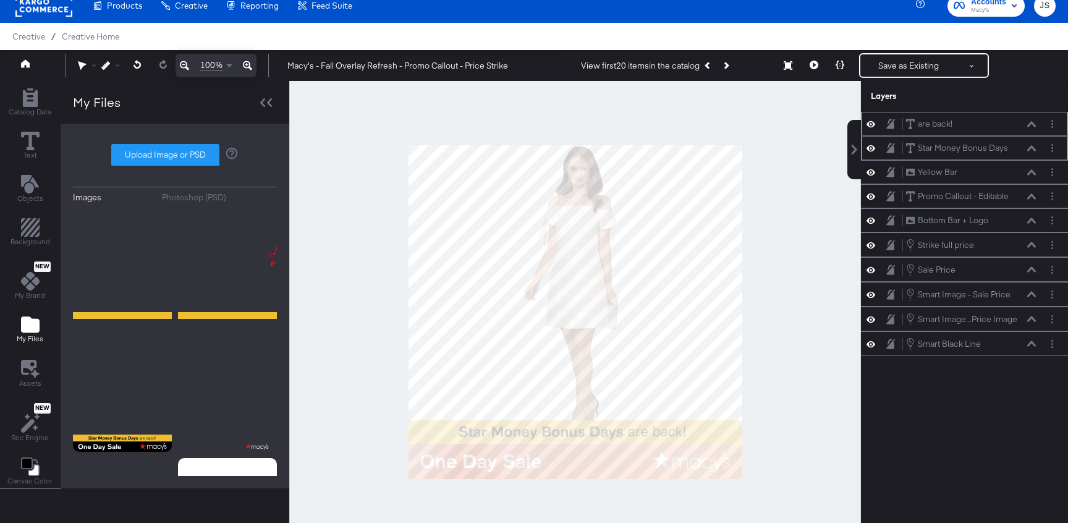
click at [1030, 119] on div "are back! are back!" at bounding box center [970, 123] width 131 height 13
click at [1030, 127] on div "are back! are back!" at bounding box center [970, 123] width 131 height 13
click at [1030, 118] on div "are back! are back!" at bounding box center [970, 123] width 131 height 13
click at [1030, 124] on icon at bounding box center [1031, 124] width 9 height 6
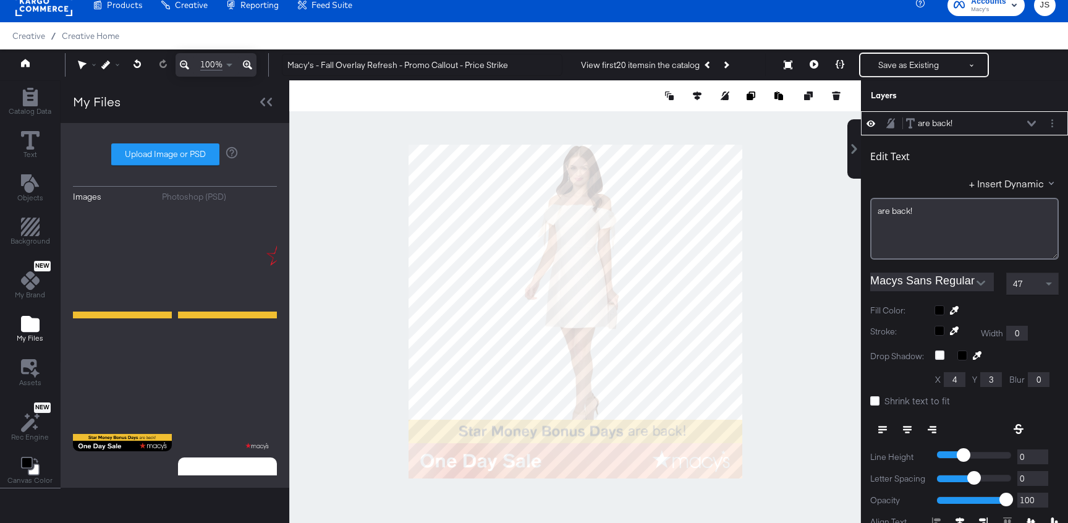
type input "909"
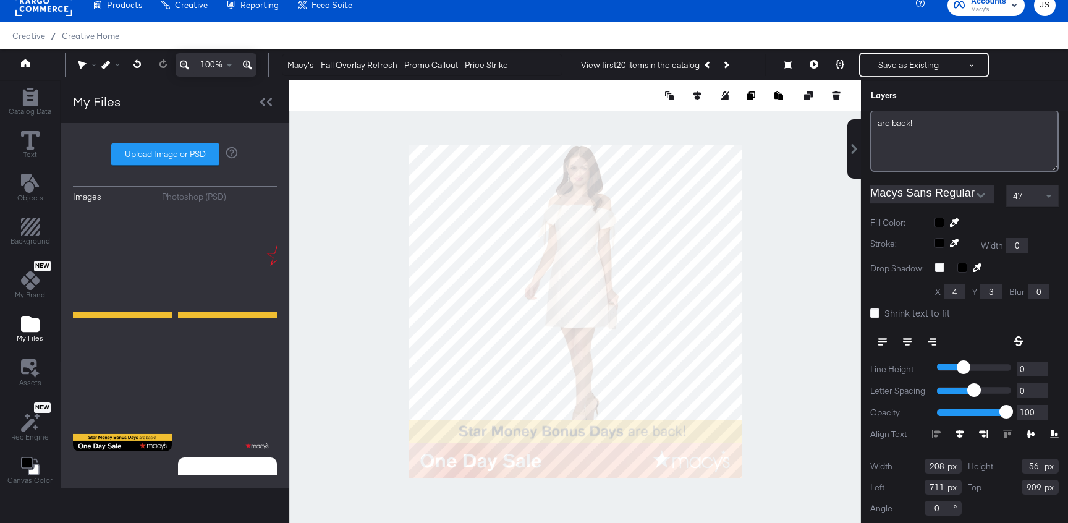
scroll to position [0, 0]
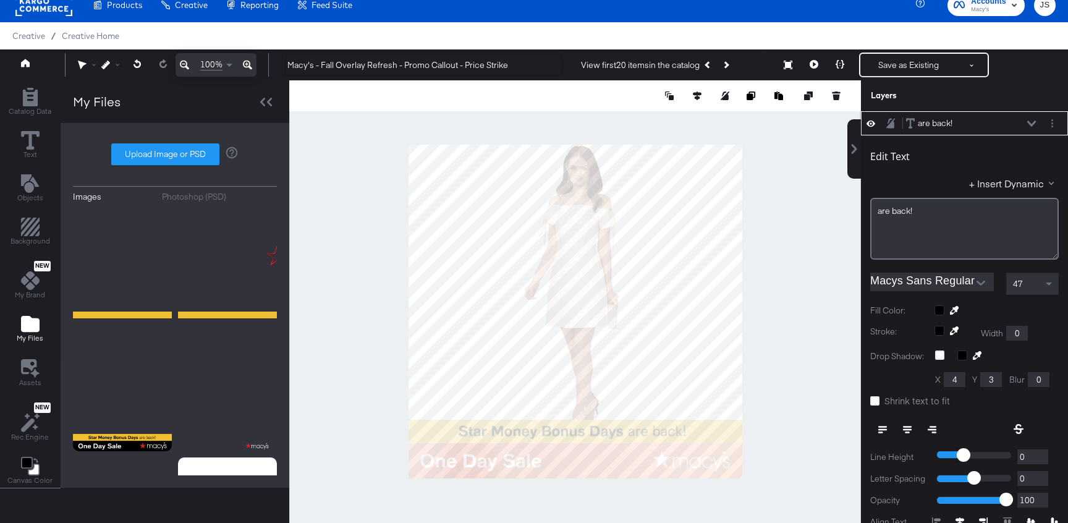
click at [1030, 119] on div "are back! are back!" at bounding box center [970, 123] width 131 height 13
click at [1032, 119] on div "are back! are back!" at bounding box center [970, 123] width 131 height 13
click at [1032, 122] on icon at bounding box center [1031, 123] width 9 height 6
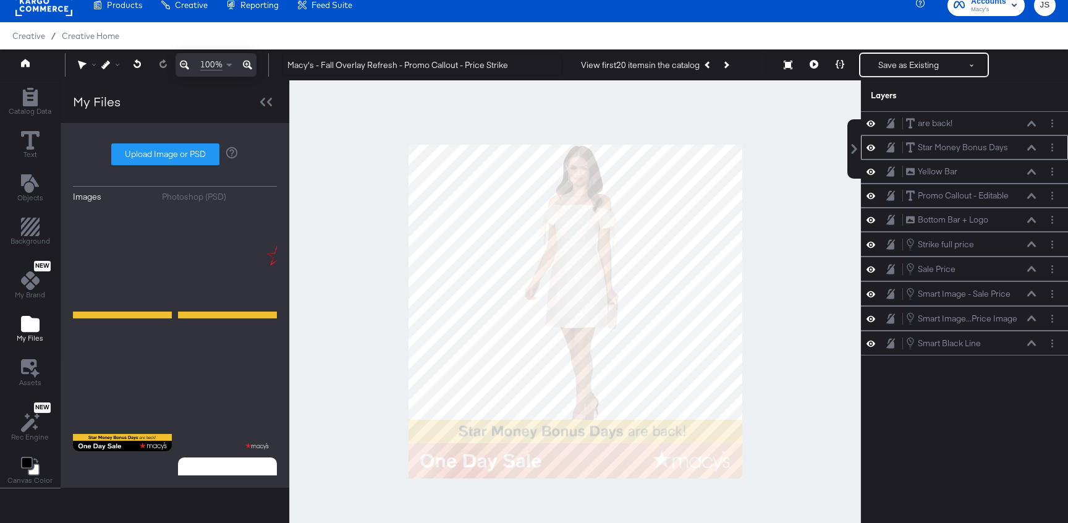
click at [1032, 146] on icon at bounding box center [1031, 148] width 9 height 6
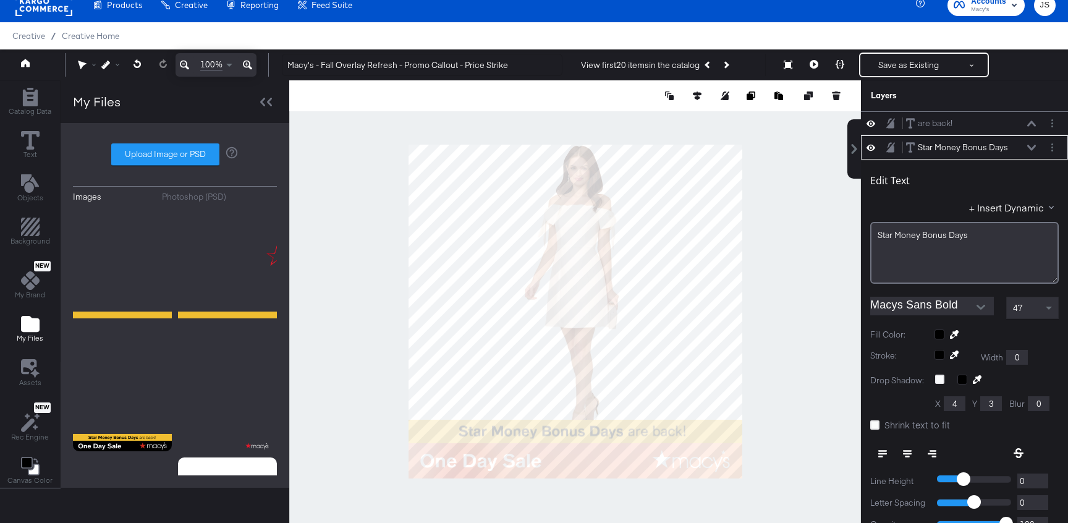
click at [831, 272] on div at bounding box center [574, 310] width 571 height 461
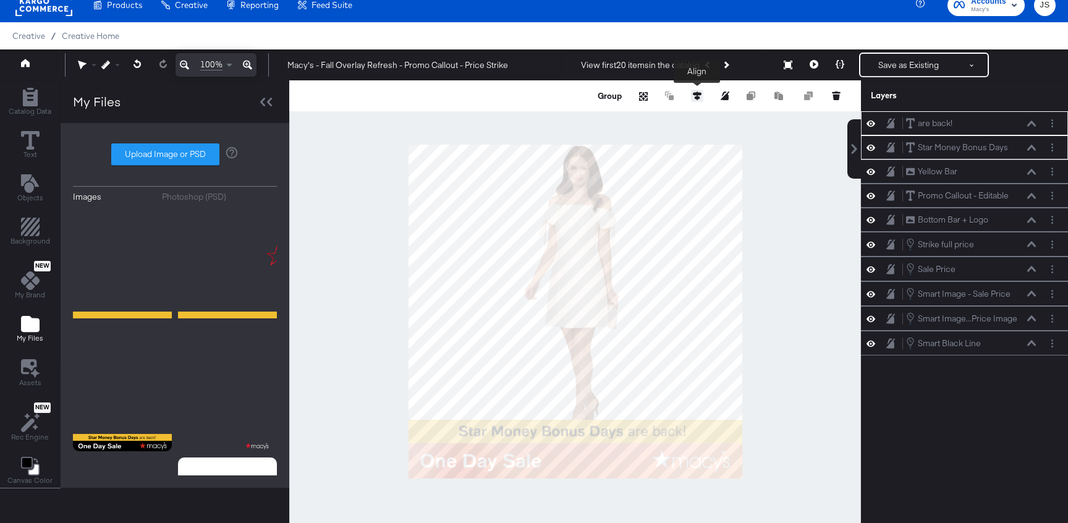
click at [696, 93] on icon at bounding box center [697, 95] width 9 height 9
click at [609, 120] on icon at bounding box center [605, 118] width 9 height 9
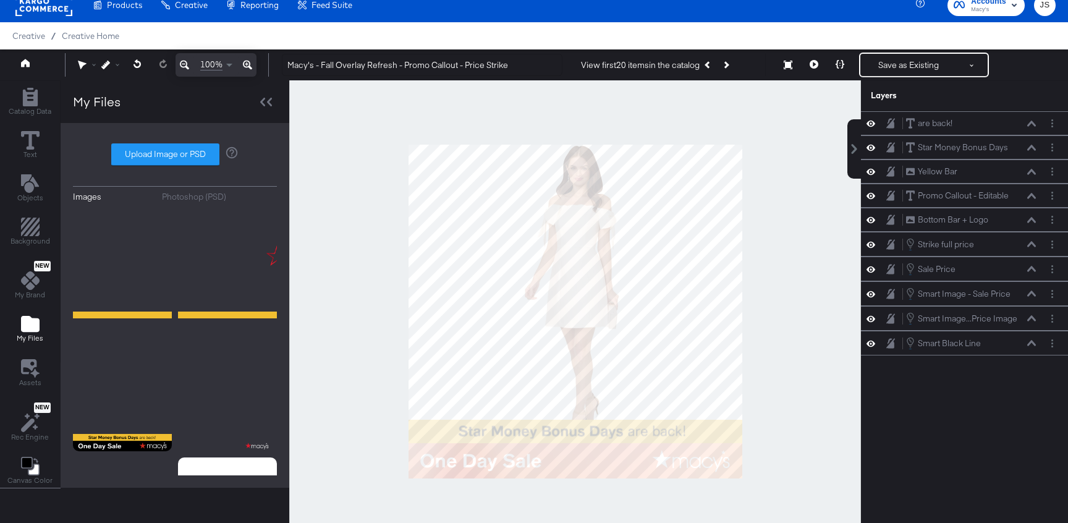
click at [754, 221] on div at bounding box center [574, 310] width 571 height 461
click at [769, 222] on div at bounding box center [574, 310] width 571 height 461
click at [814, 64] on icon at bounding box center [813, 64] width 9 height 9
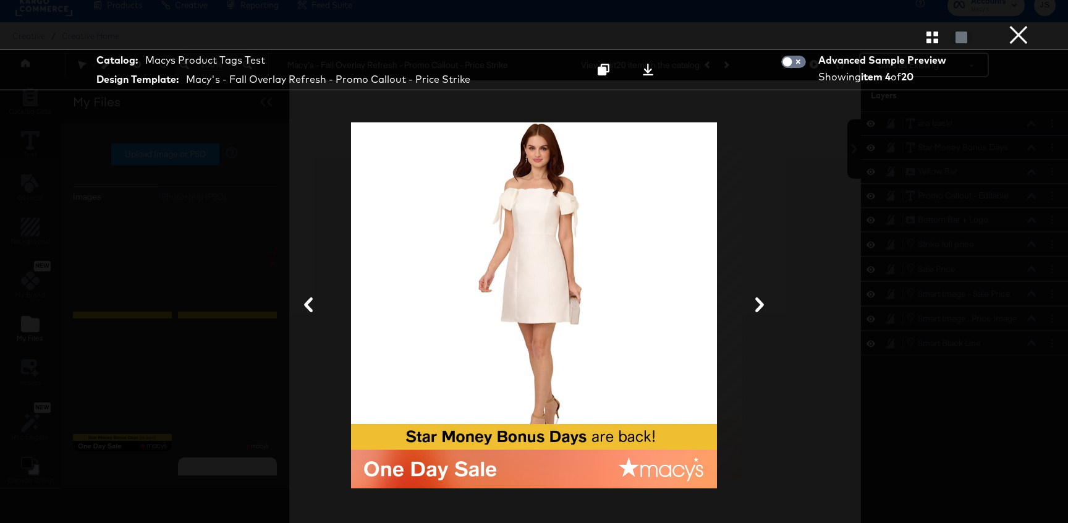
click at [1010, 25] on button "×" at bounding box center [1018, 12] width 25 height 25
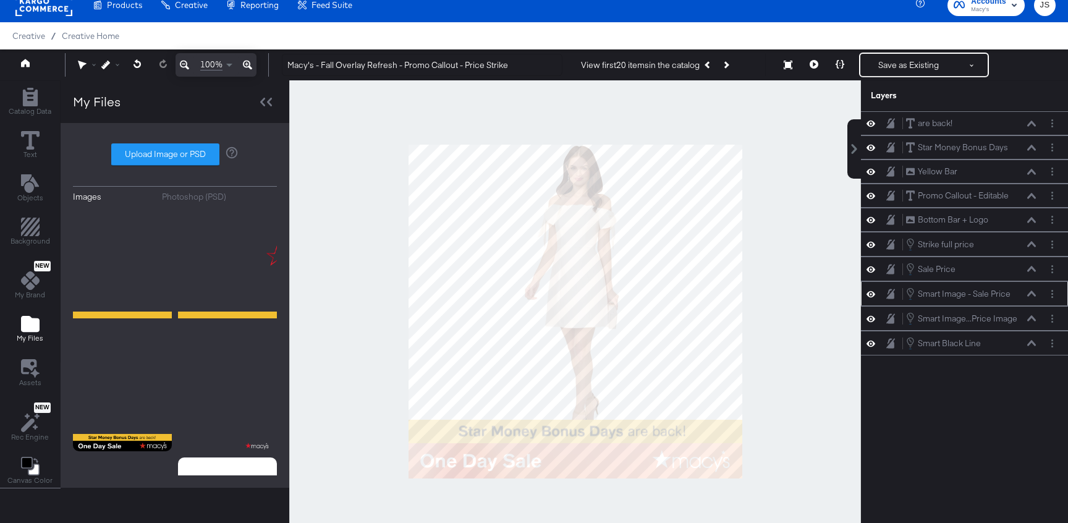
click at [1032, 295] on icon at bounding box center [1031, 293] width 9 height 6
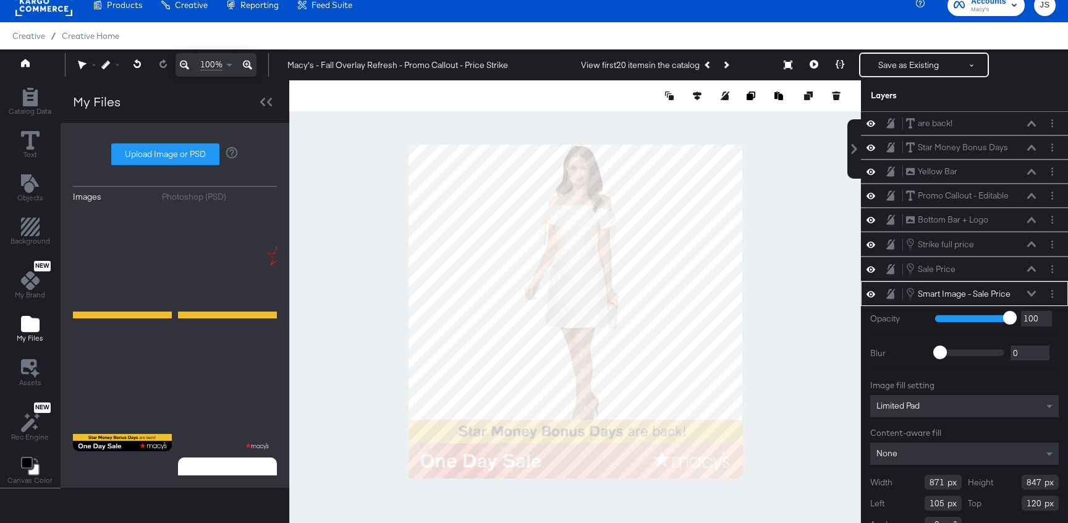
scroll to position [19, 0]
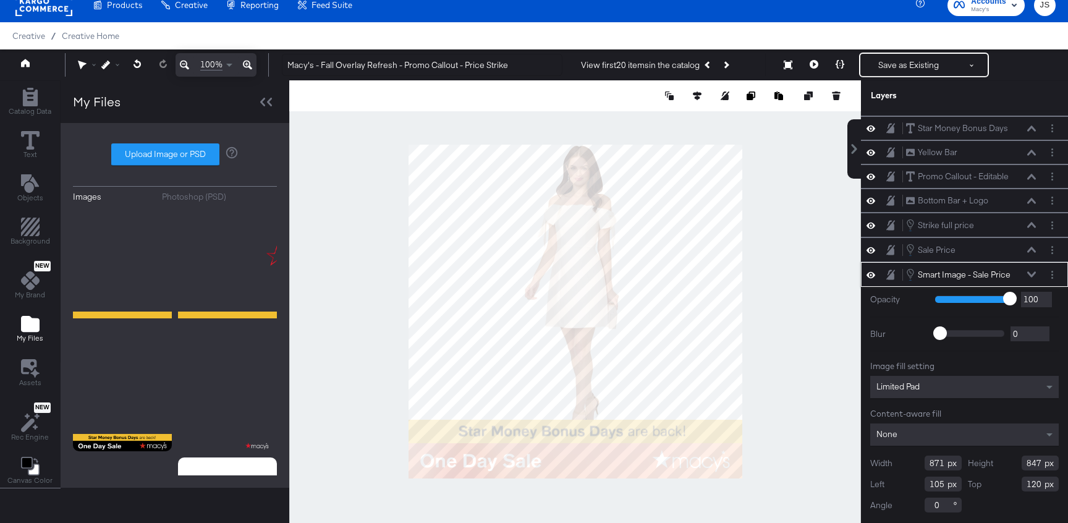
click at [1027, 277] on icon at bounding box center [1031, 274] width 9 height 6
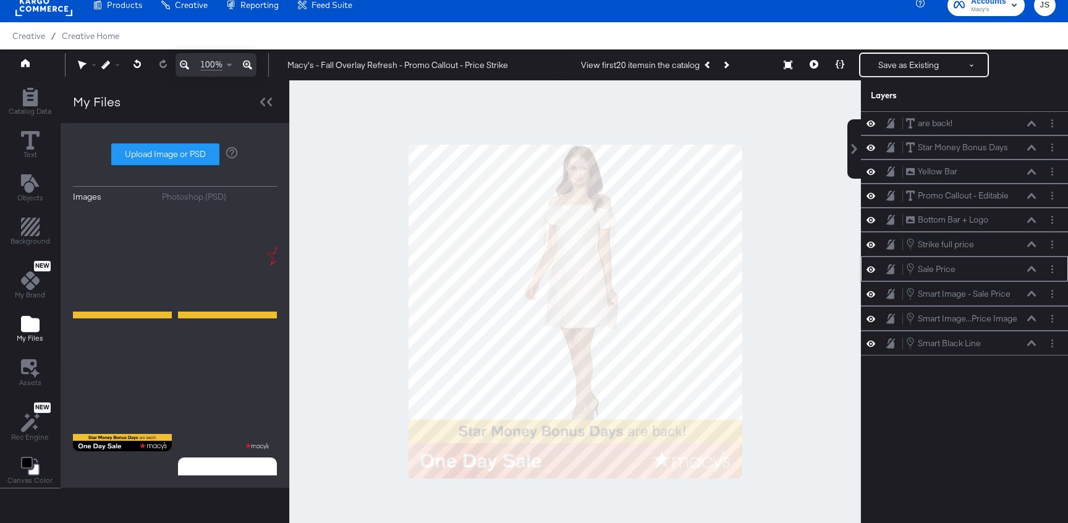
click at [1028, 271] on icon at bounding box center [1031, 269] width 9 height 6
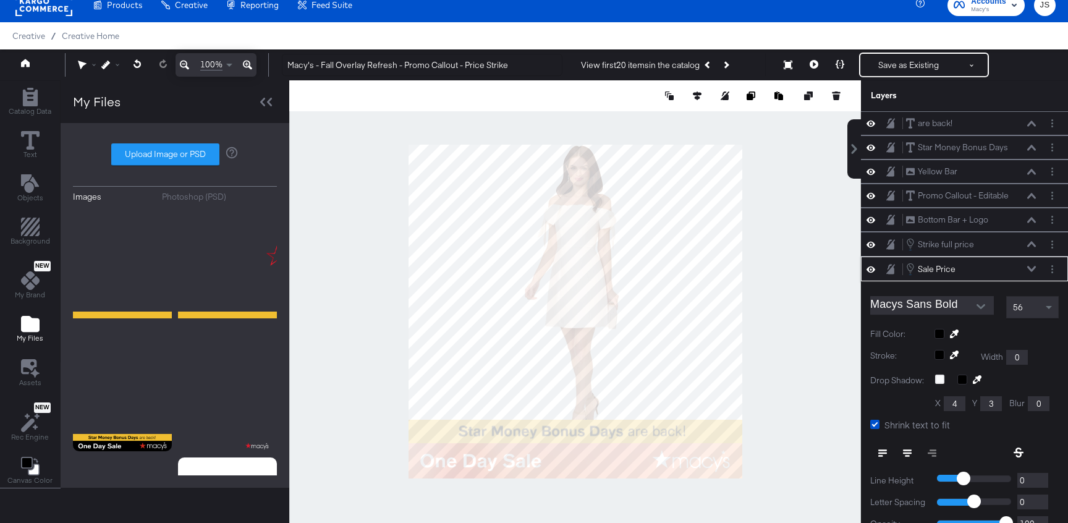
scroll to position [114, 0]
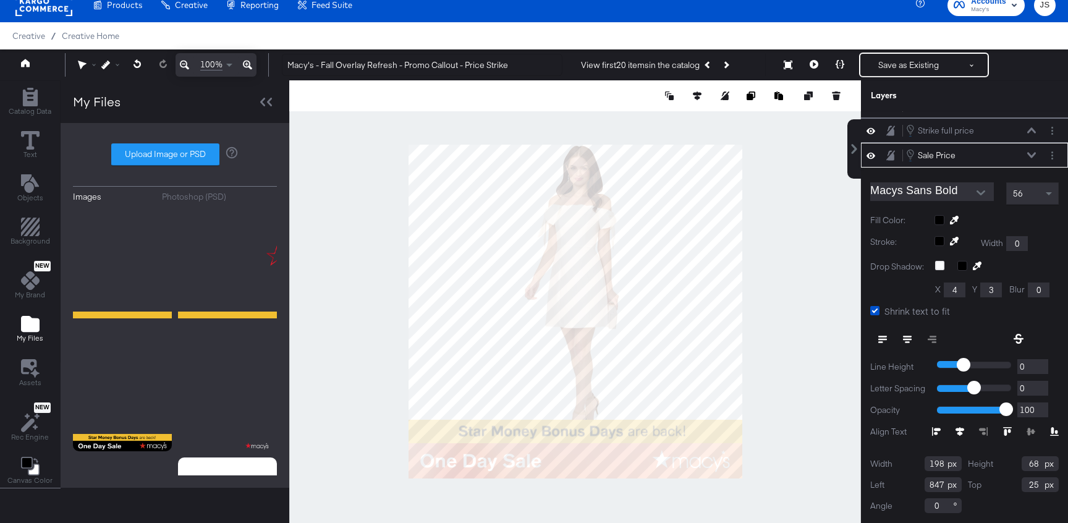
click at [1027, 158] on icon at bounding box center [1031, 155] width 9 height 6
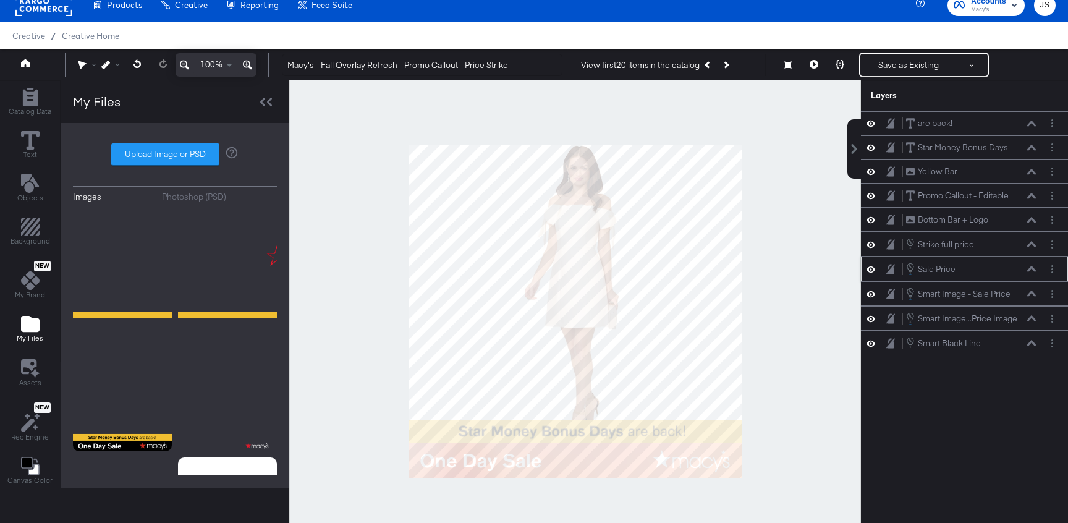
scroll to position [0, 0]
click at [1032, 318] on icon at bounding box center [1031, 318] width 9 height 6
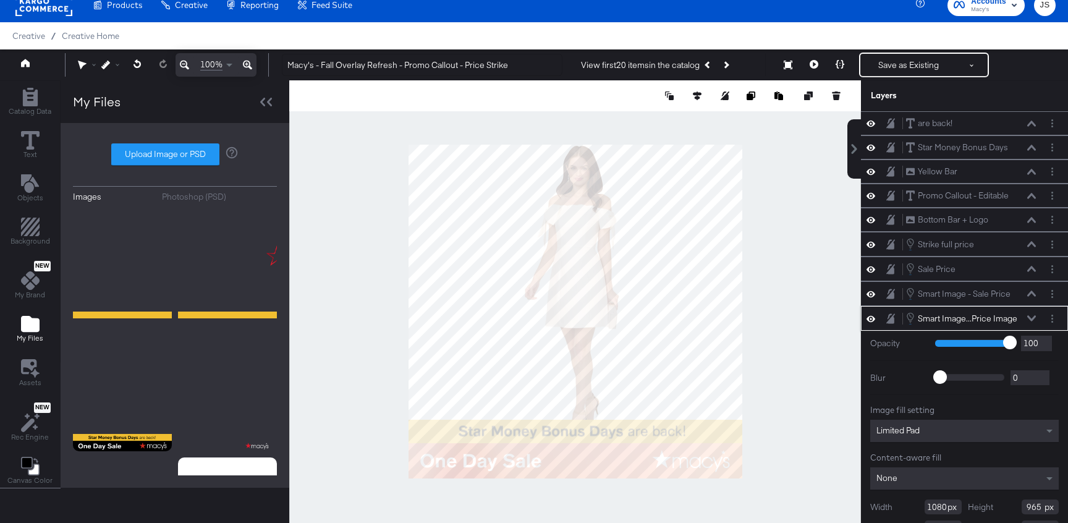
scroll to position [44, 0]
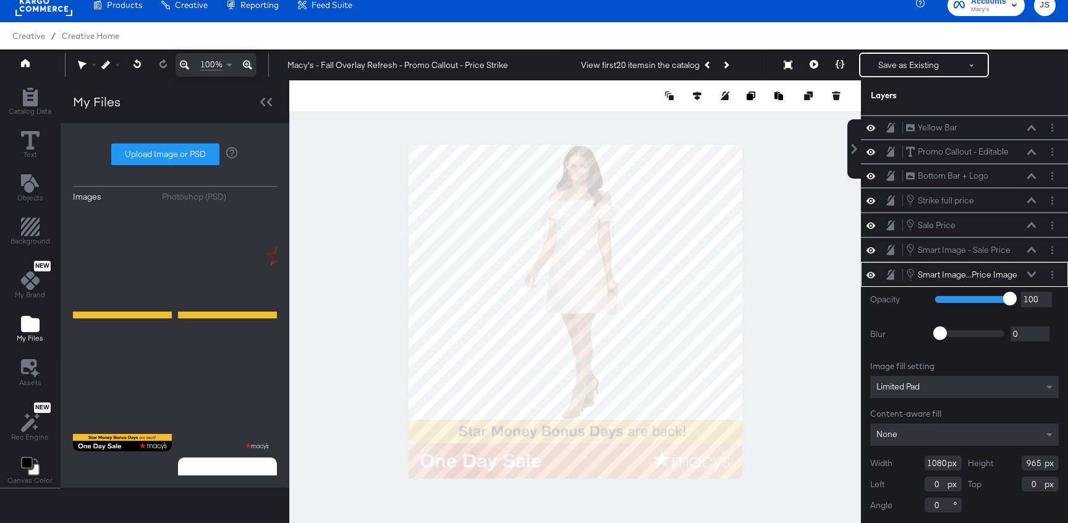
type input "890"
click at [809, 64] on icon at bounding box center [813, 64] width 9 height 9
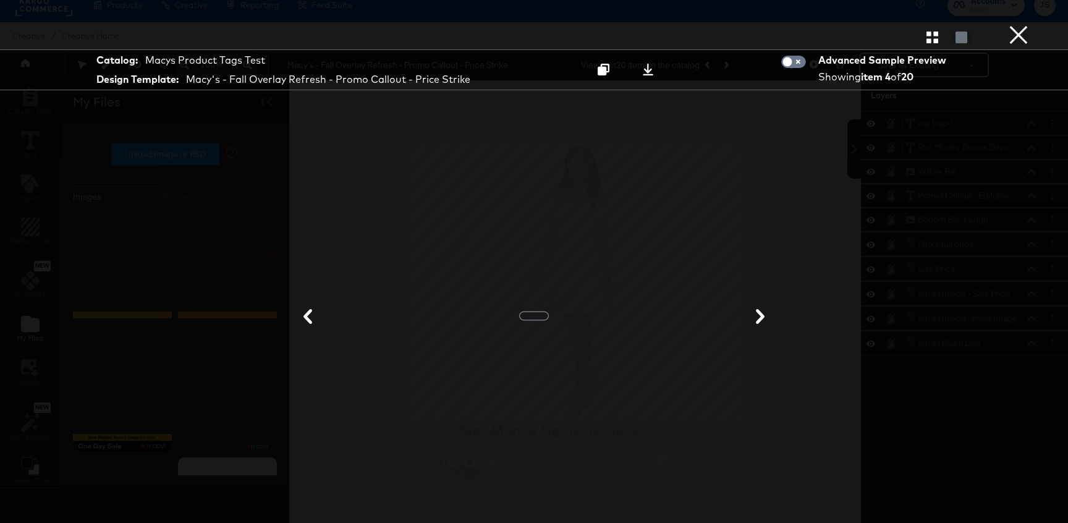
scroll to position [0, 0]
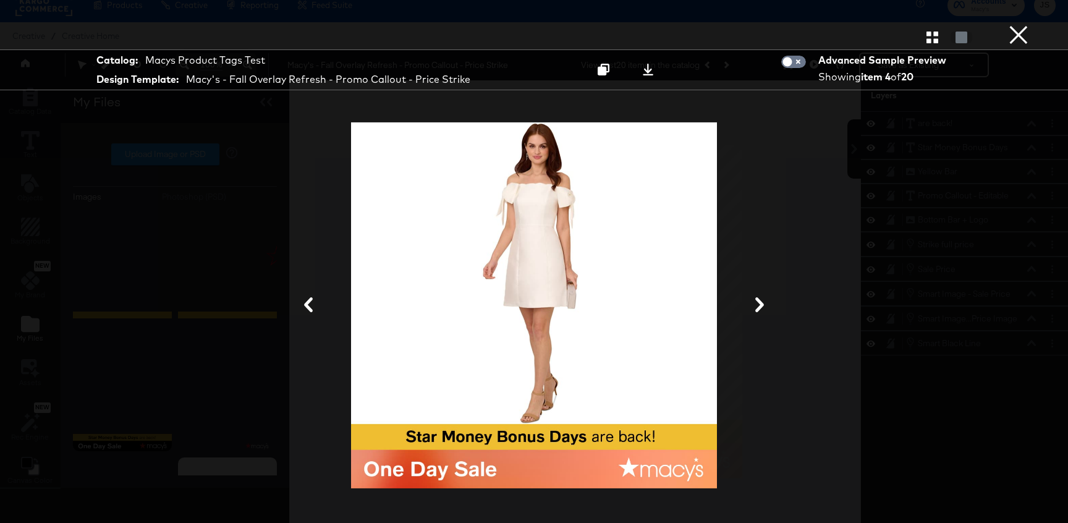
click at [1013, 25] on button "×" at bounding box center [1018, 12] width 25 height 25
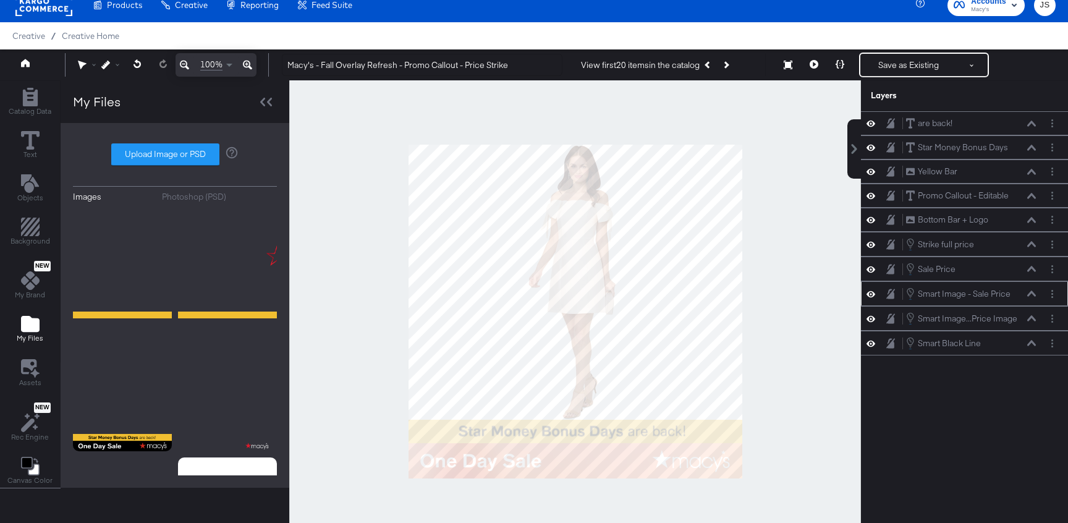
click at [1031, 293] on icon at bounding box center [1031, 293] width 9 height 6
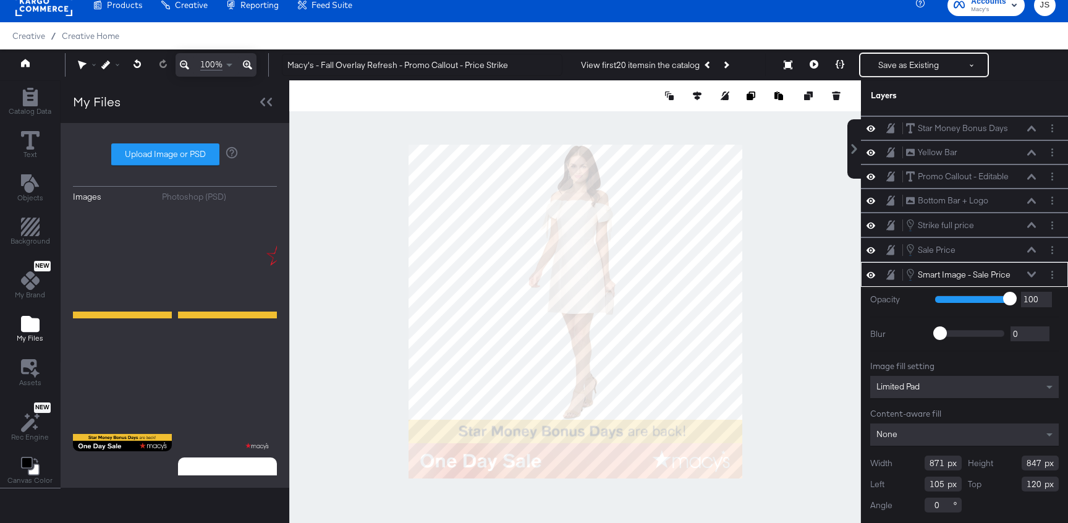
click at [1029, 279] on div "Smart Image - Sale Price Smart Image - Sale Price" at bounding box center [970, 274] width 131 height 14
click at [1029, 275] on icon at bounding box center [1031, 274] width 9 height 6
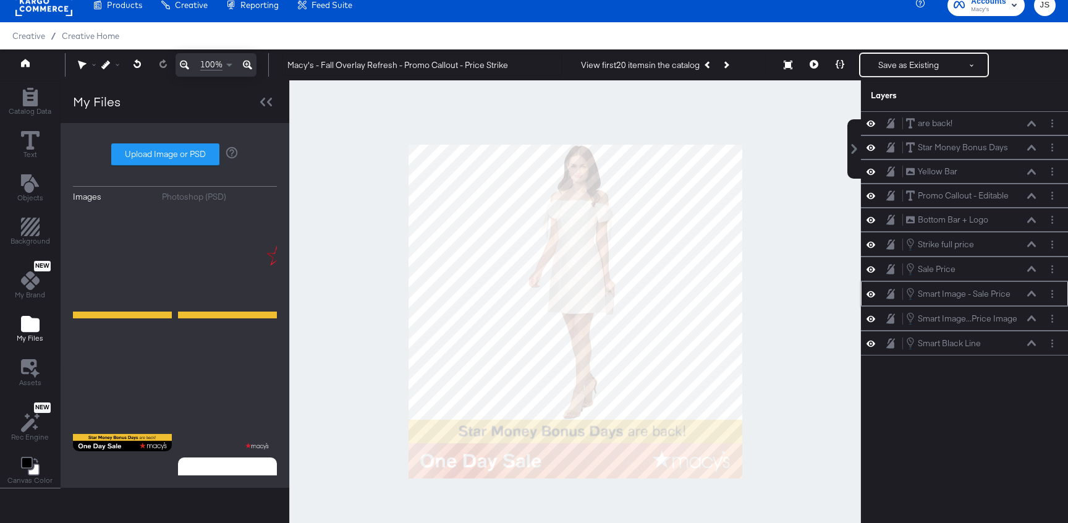
scroll to position [0, 0]
click at [1032, 317] on icon at bounding box center [1031, 318] width 9 height 6
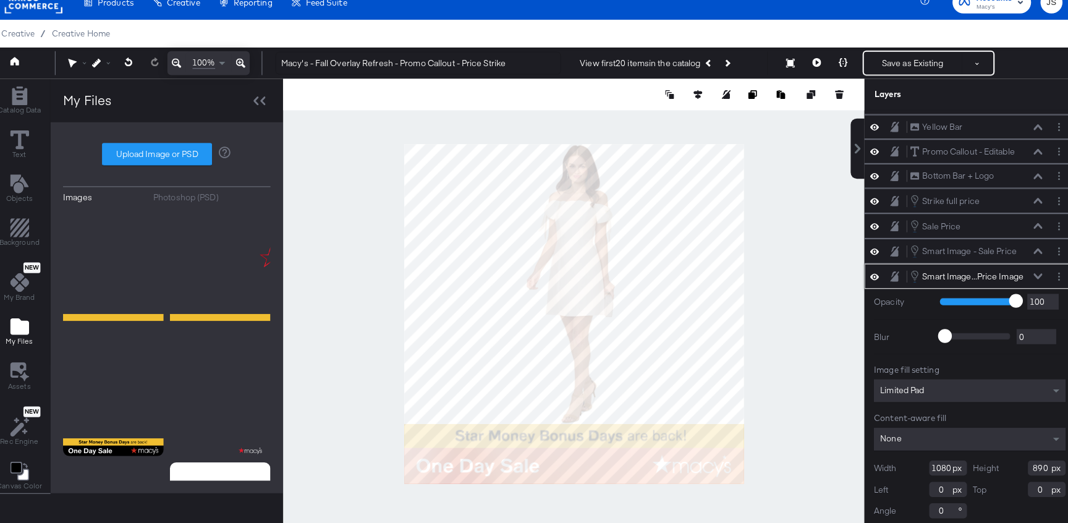
scroll to position [8, 0]
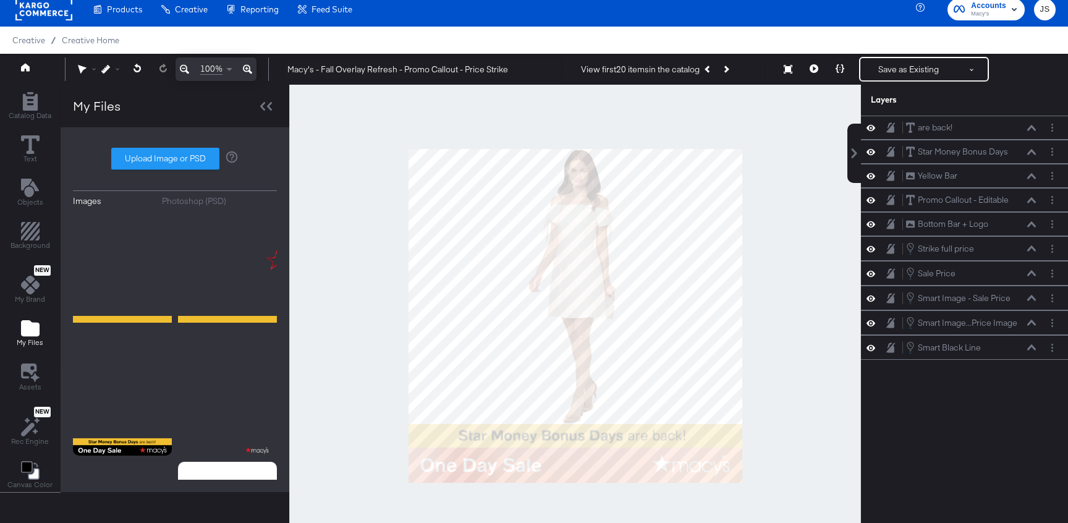
click at [779, 395] on div at bounding box center [574, 315] width 571 height 461
click at [728, 65] on button "Next Product" at bounding box center [725, 69] width 17 height 22
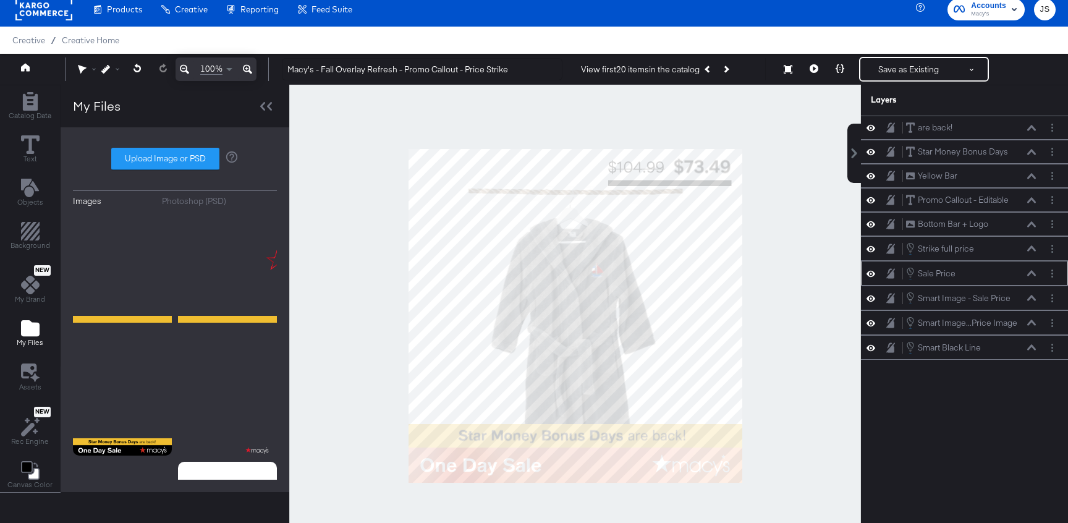
click at [1030, 273] on icon at bounding box center [1031, 273] width 9 height 6
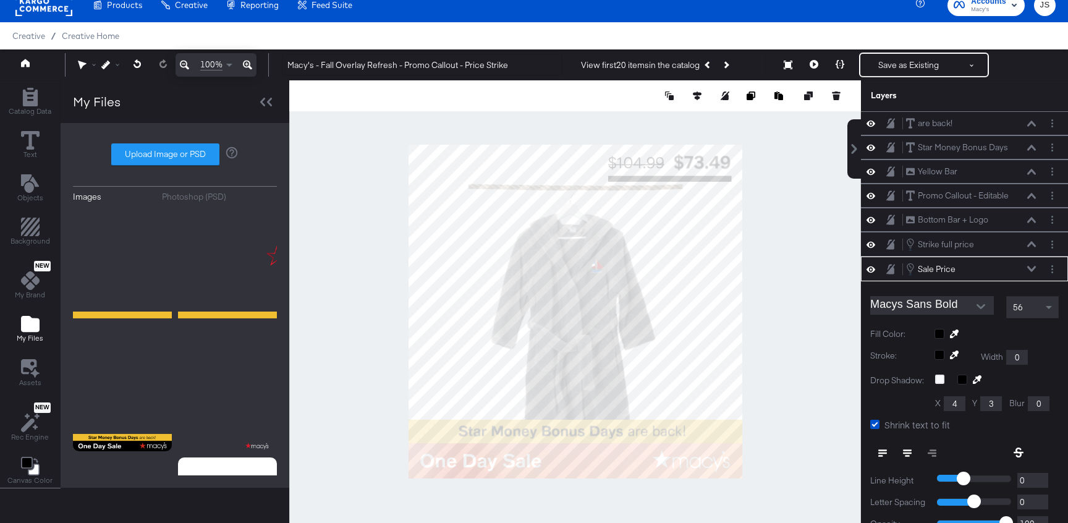
scroll to position [114, 0]
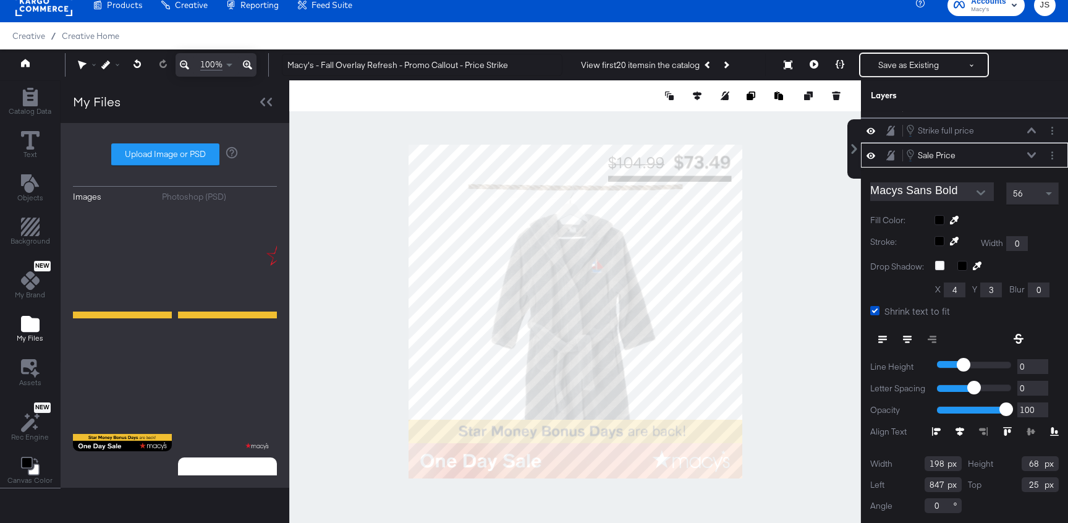
click at [1030, 156] on icon at bounding box center [1031, 155] width 9 height 6
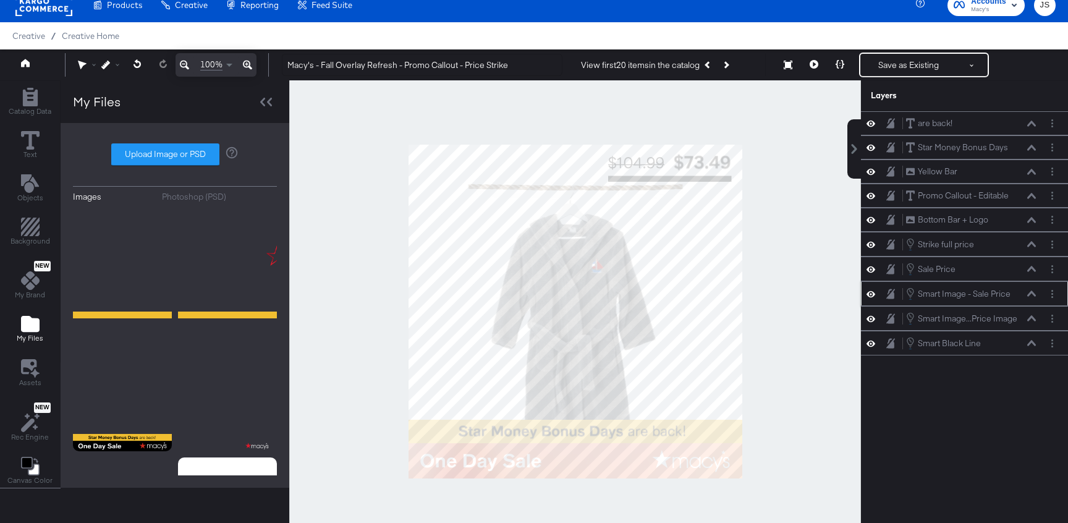
click at [1030, 293] on icon at bounding box center [1031, 293] width 9 height 6
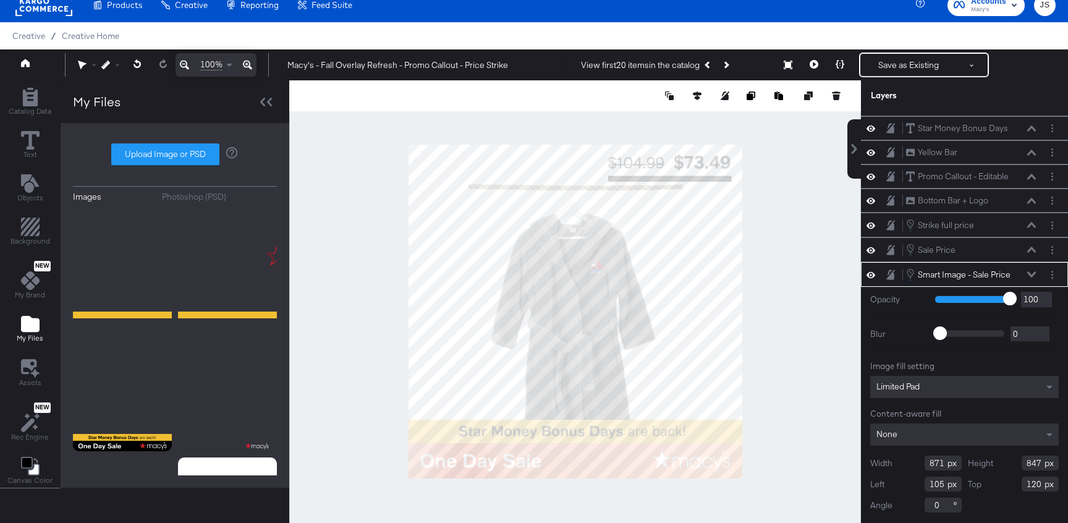
type input "764"
type input "126"
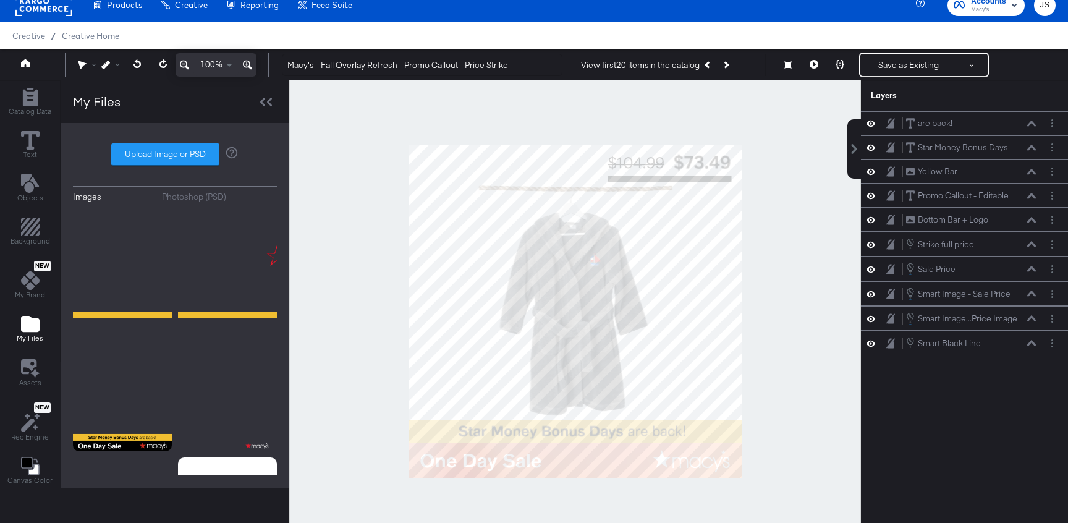
scroll to position [0, 0]
click at [1031, 297] on div "Smart Image - Sale Price Smart Image - Sale Price" at bounding box center [970, 294] width 131 height 14
click at [1031, 292] on icon at bounding box center [1031, 293] width 9 height 6
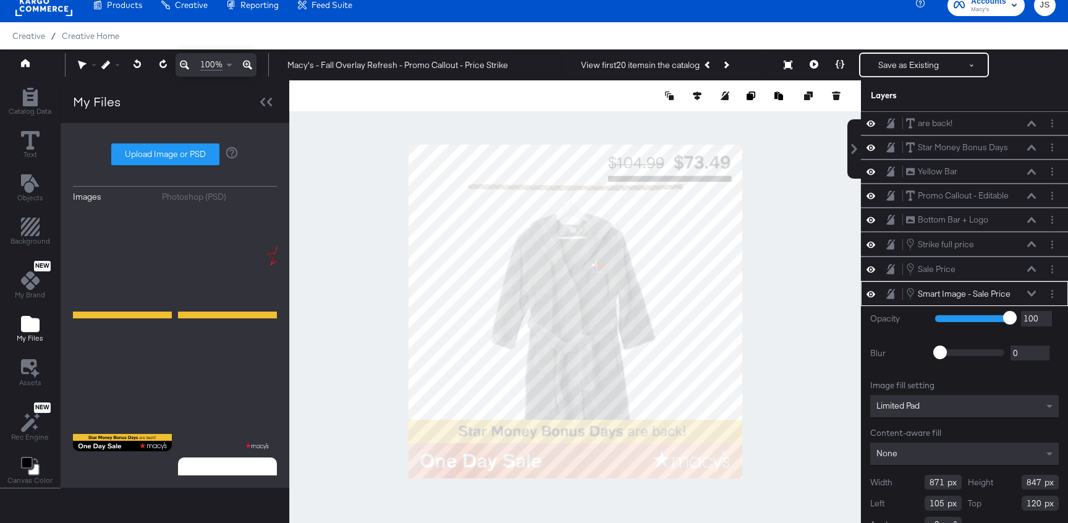
scroll to position [19, 0]
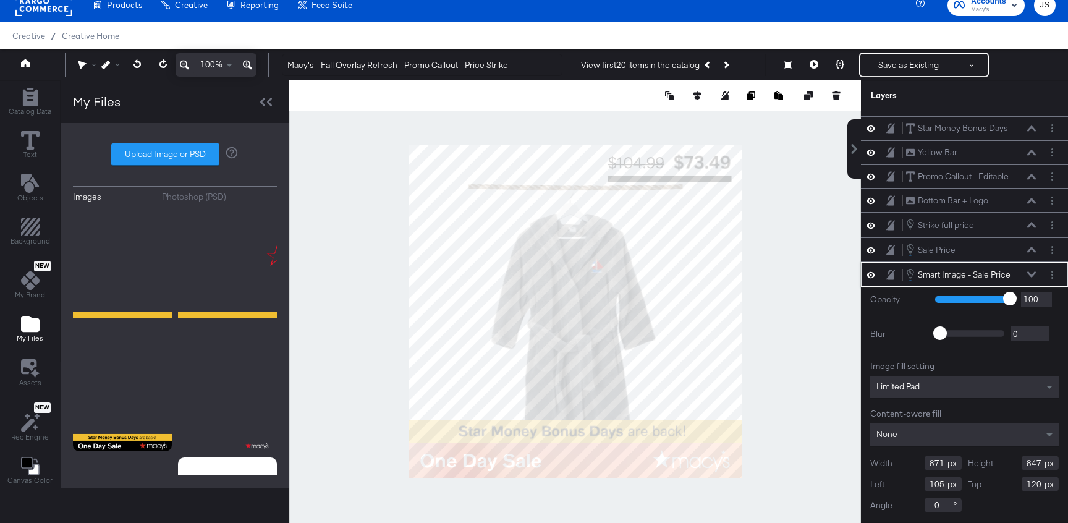
drag, startPoint x: 940, startPoint y: 460, endPoint x: 921, endPoint y: 460, distance: 19.2
click at [921, 460] on div "Width 871" at bounding box center [915, 462] width 91 height 15
drag, startPoint x: 945, startPoint y: 462, endPoint x: 920, endPoint y: 462, distance: 25.3
click at [920, 462] on div "Width 871" at bounding box center [915, 462] width 91 height 15
type input "850"
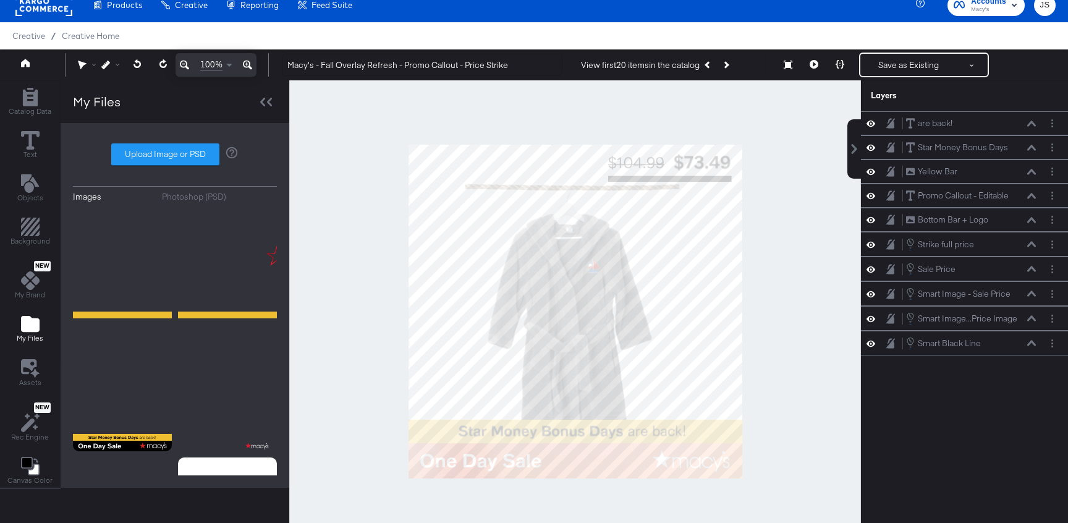
scroll to position [0, 0]
click at [1030, 290] on button at bounding box center [1031, 293] width 10 height 7
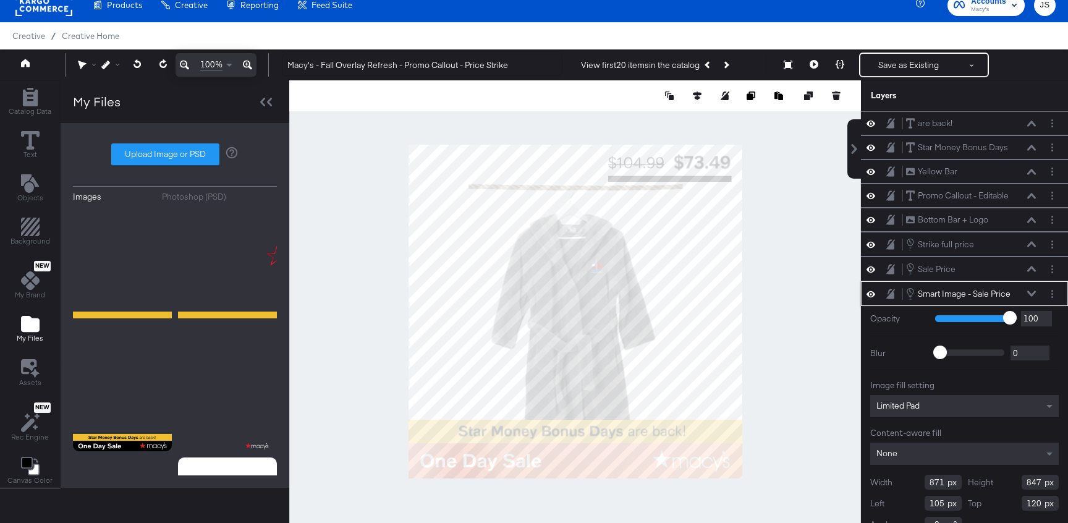
scroll to position [19, 0]
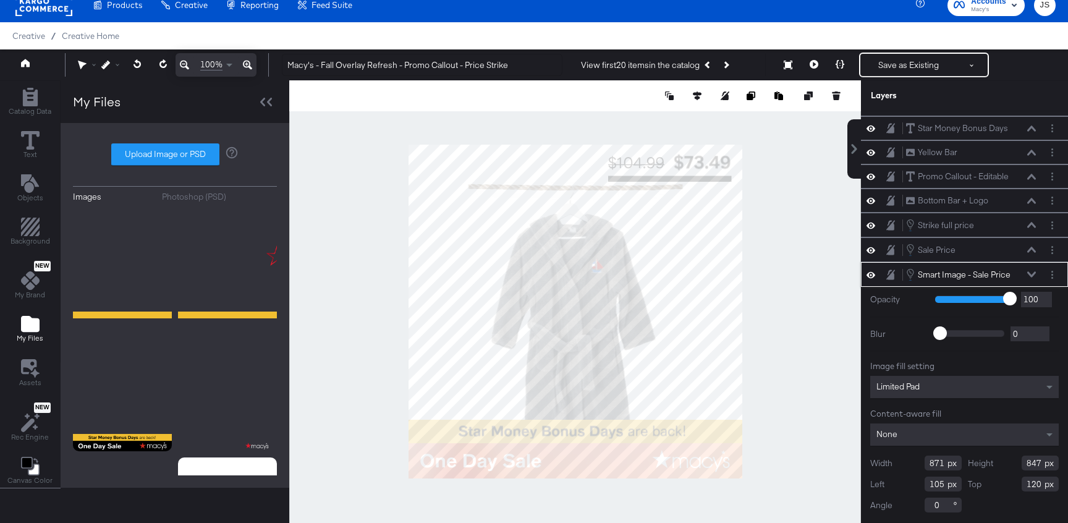
drag, startPoint x: 1041, startPoint y: 460, endPoint x: 1019, endPoint y: 460, distance: 22.2
click at [1019, 460] on div "Height 847" at bounding box center [1012, 462] width 91 height 15
drag, startPoint x: 1037, startPoint y: 462, endPoint x: 1018, endPoint y: 462, distance: 19.2
click at [1018, 462] on div "Height 820" at bounding box center [1012, 462] width 91 height 15
drag, startPoint x: 1041, startPoint y: 465, endPoint x: 1012, endPoint y: 464, distance: 29.0
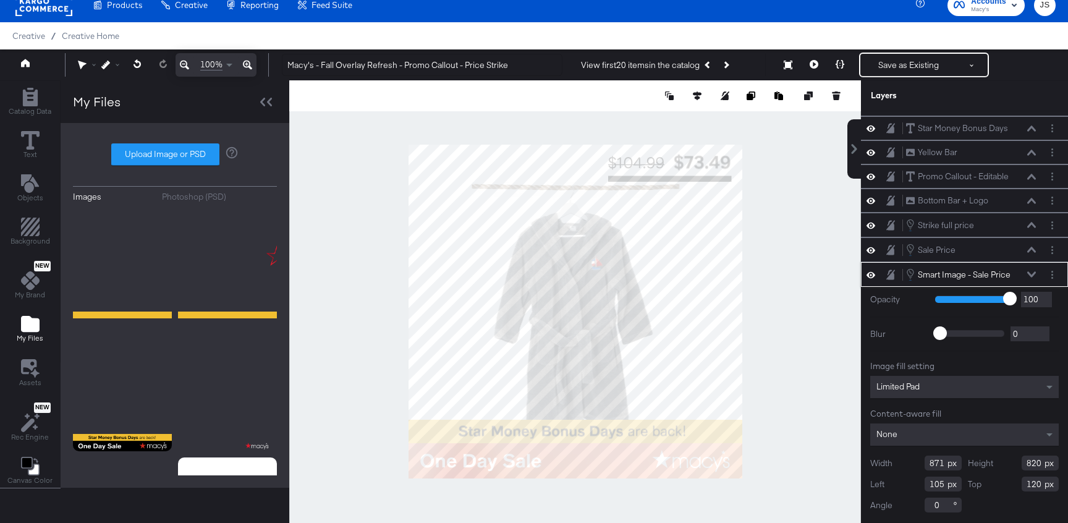
click at [1012, 464] on div "Height 820" at bounding box center [1012, 462] width 91 height 15
drag, startPoint x: 1041, startPoint y: 465, endPoint x: 1024, endPoint y: 465, distance: 16.7
click at [1024, 465] on input "800" at bounding box center [1039, 462] width 37 height 15
drag, startPoint x: 1038, startPoint y: 463, endPoint x: 1013, endPoint y: 461, distance: 25.4
click at [1013, 461] on div "Height 790" at bounding box center [1012, 462] width 91 height 15
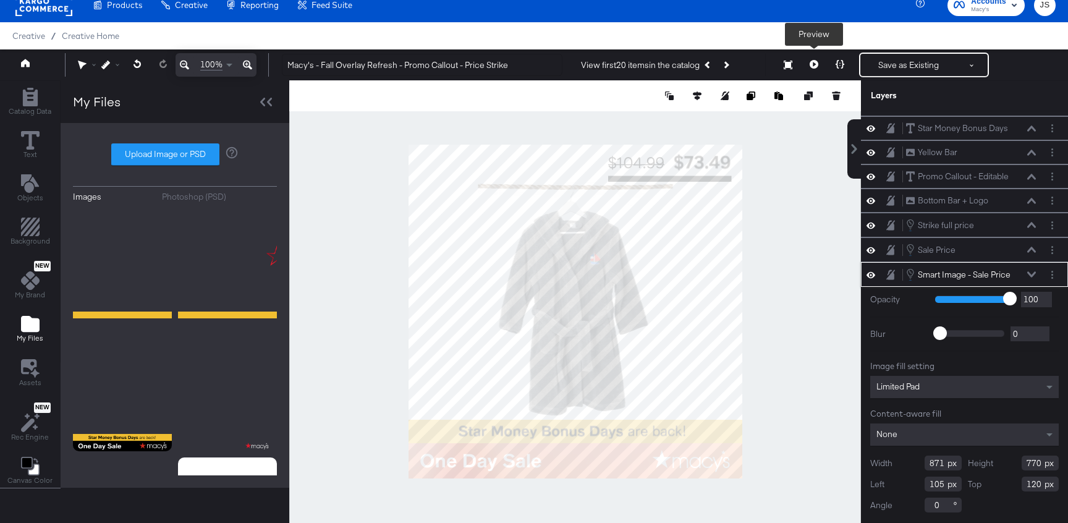
type input "770"
click at [813, 64] on icon at bounding box center [813, 64] width 9 height 9
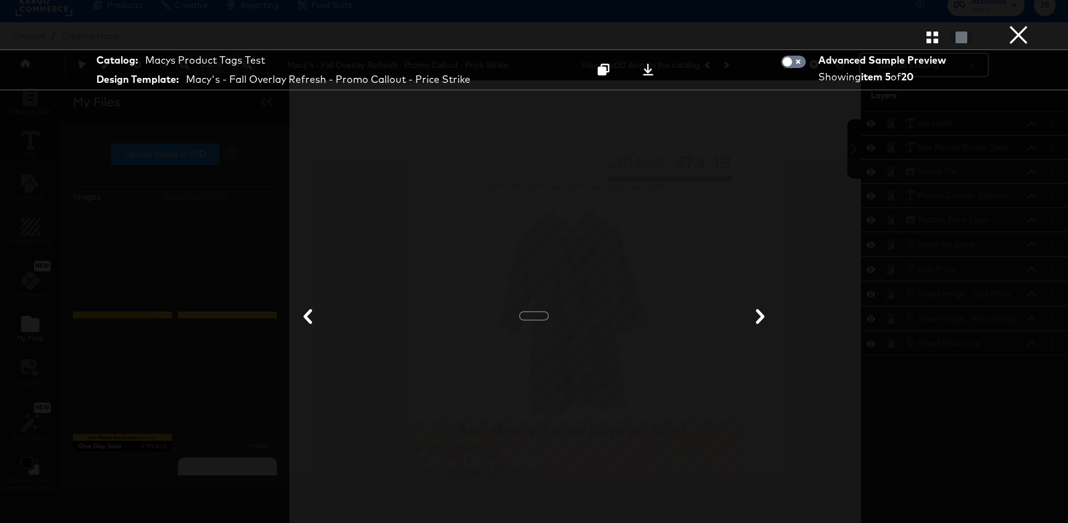
scroll to position [0, 0]
click at [927, 38] on icon "button" at bounding box center [932, 38] width 12 height 12
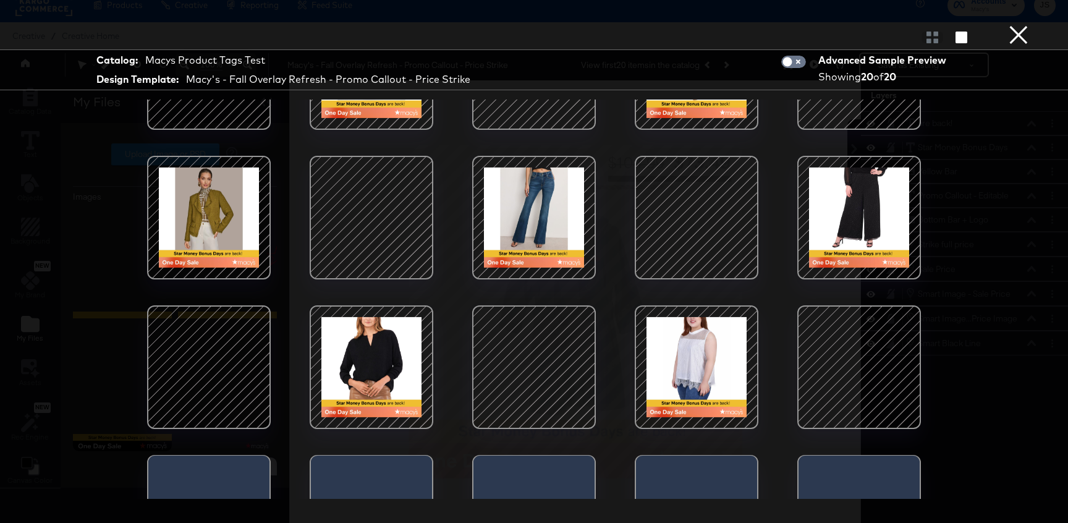
scroll to position [111, 0]
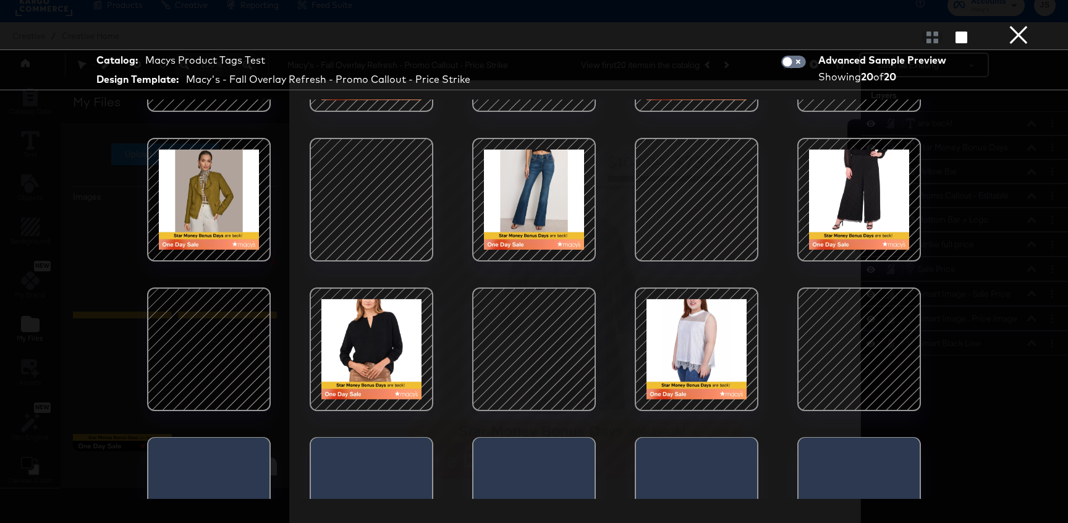
click at [835, 345] on div at bounding box center [858, 349] width 105 height 105
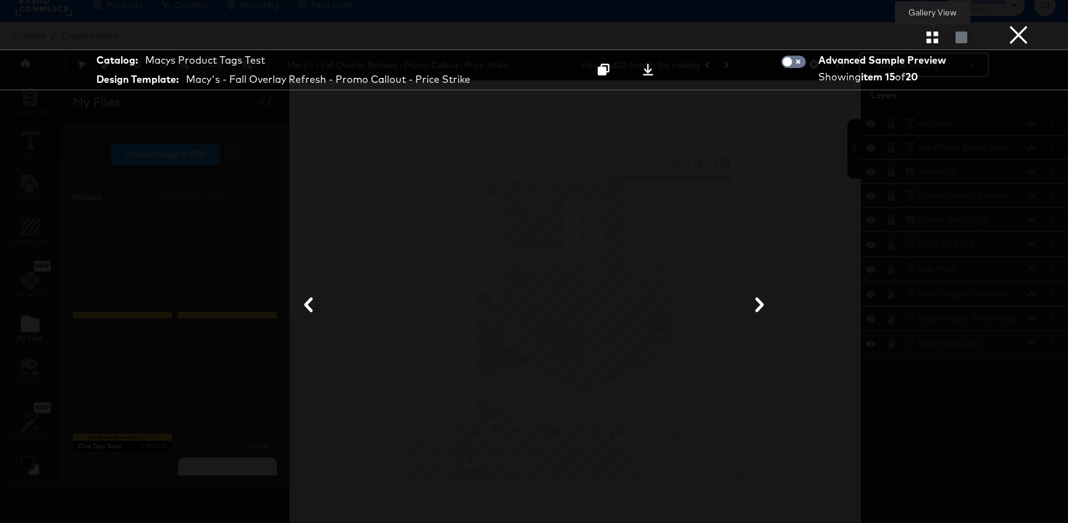
click at [934, 36] on icon "button" at bounding box center [932, 38] width 12 height 12
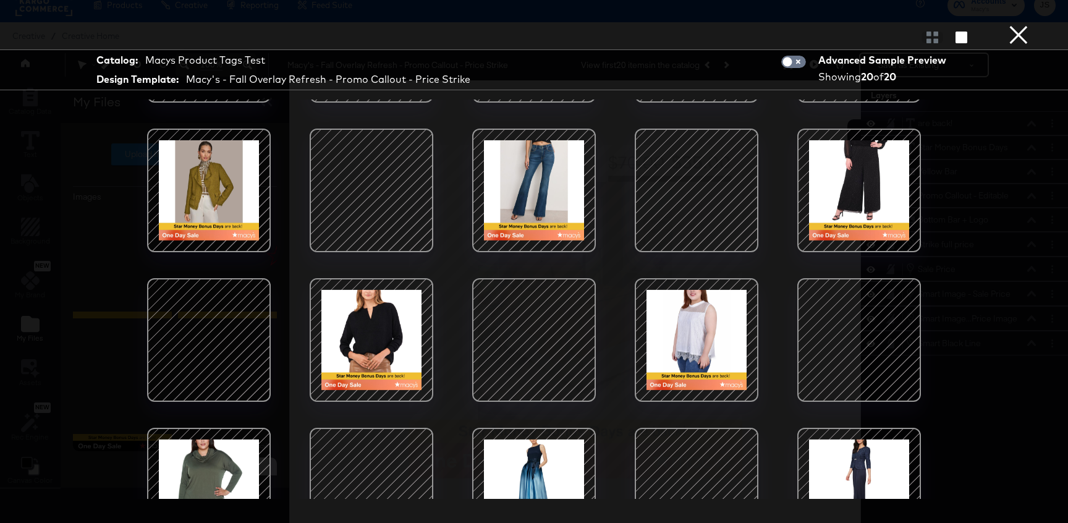
scroll to position [173, 0]
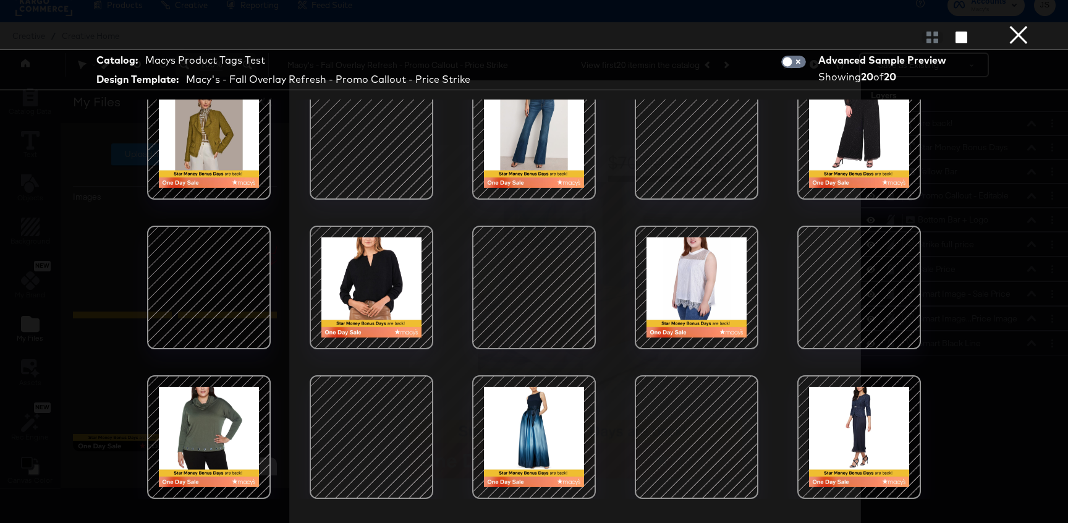
click at [411, 301] on div at bounding box center [371, 287] width 105 height 105
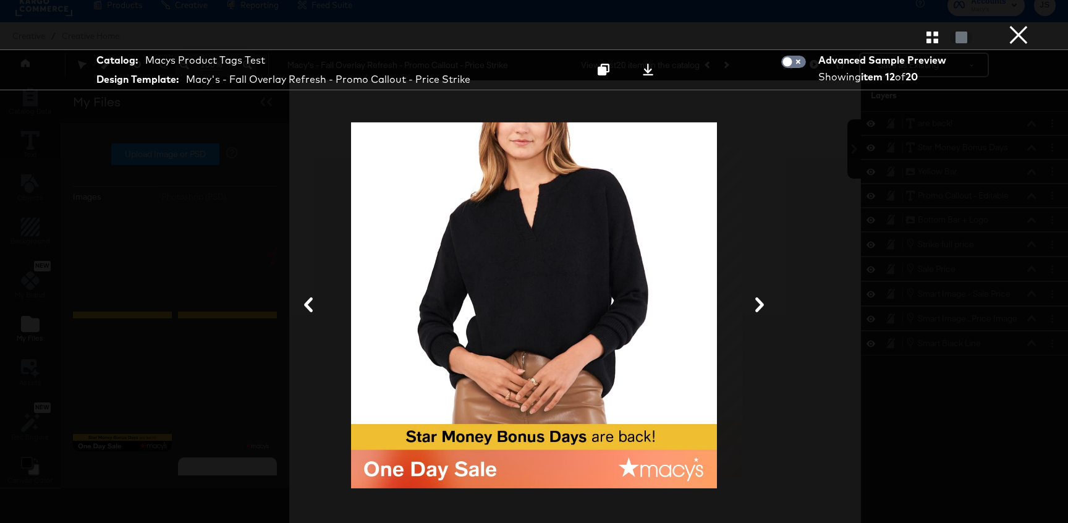
click at [929, 33] on icon "button" at bounding box center [932, 38] width 12 height 12
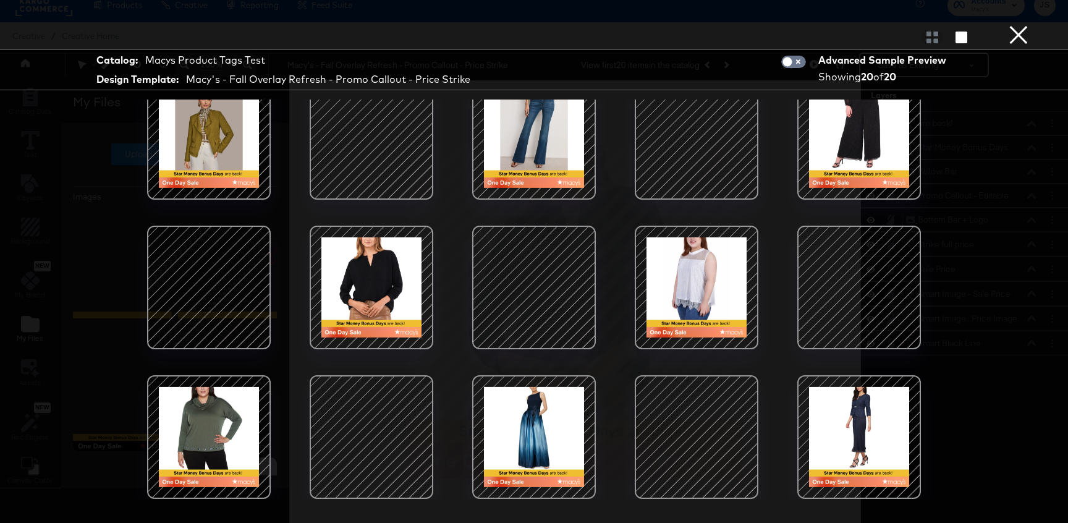
scroll to position [0, 0]
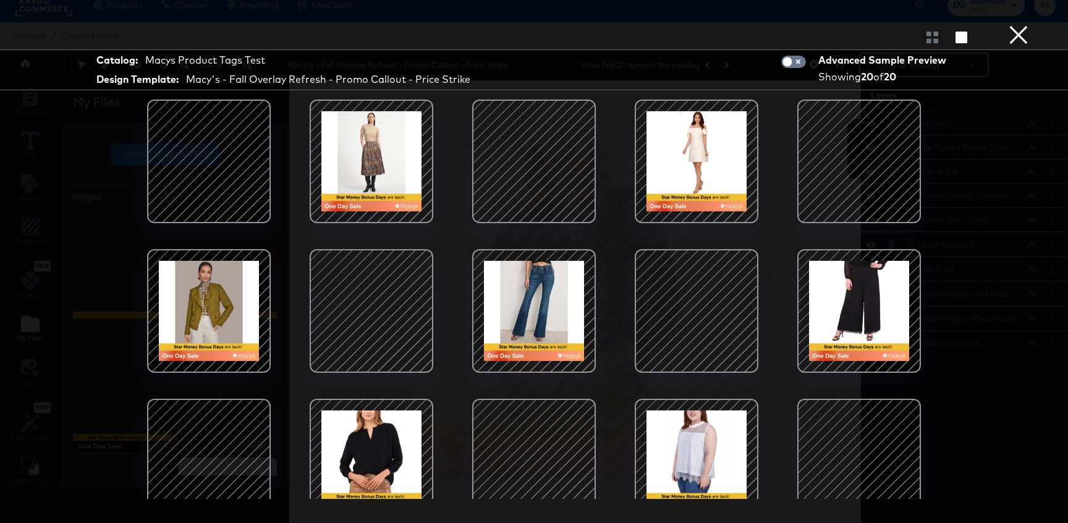
click at [370, 306] on div at bounding box center [371, 310] width 105 height 105
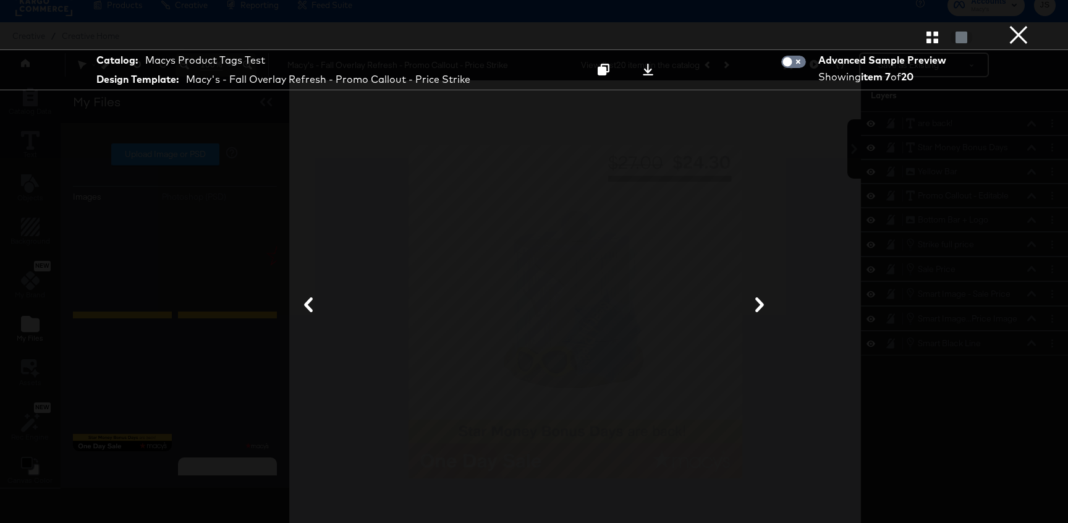
click at [1003, 50] on div "Catalog: Macys Product Tags Test Design Template: Macy's - Fall Overlay Refresh…" at bounding box center [534, 69] width 1068 height 41
click at [1013, 25] on button "×" at bounding box center [1018, 12] width 25 height 25
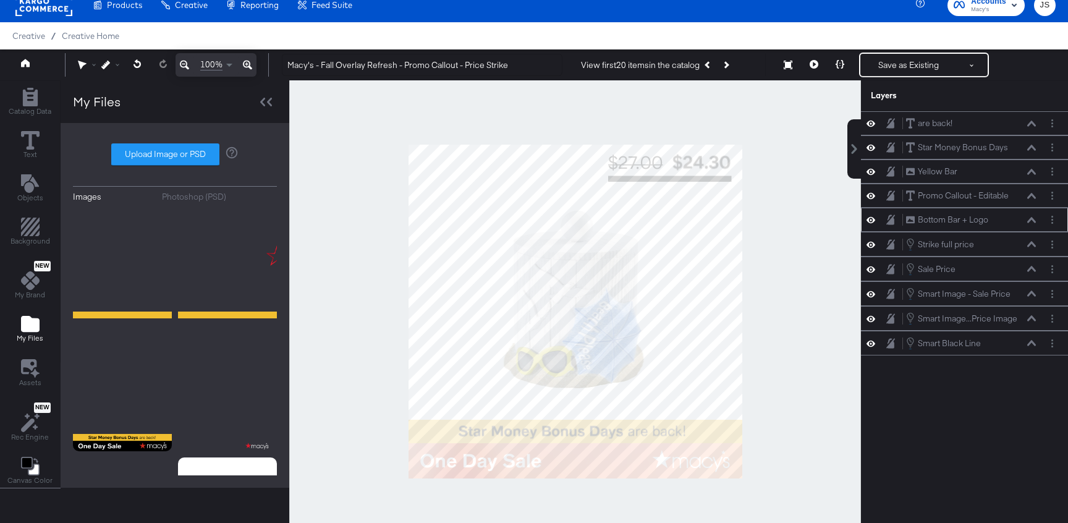
click at [872, 221] on icon at bounding box center [870, 220] width 9 height 6
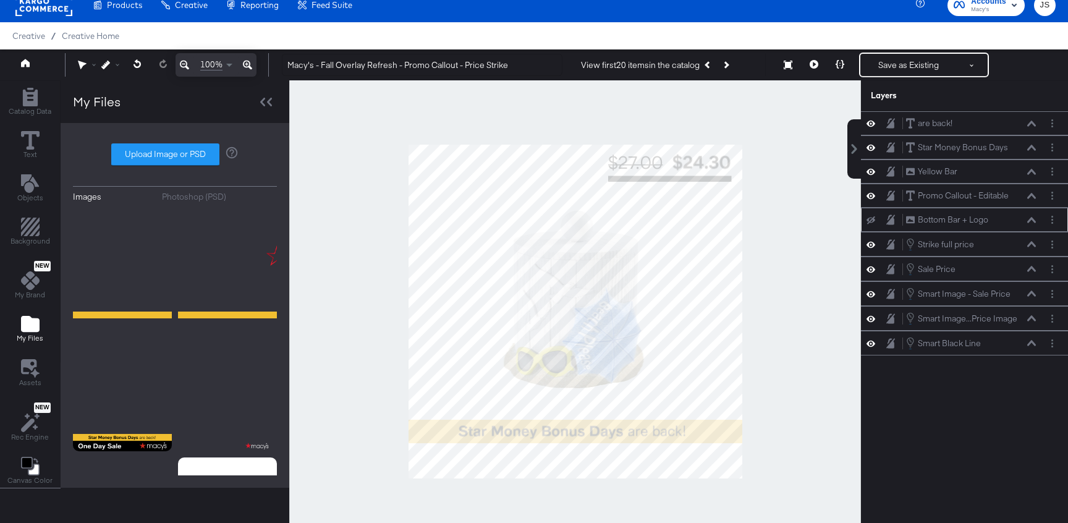
click at [872, 221] on icon at bounding box center [870, 220] width 9 height 8
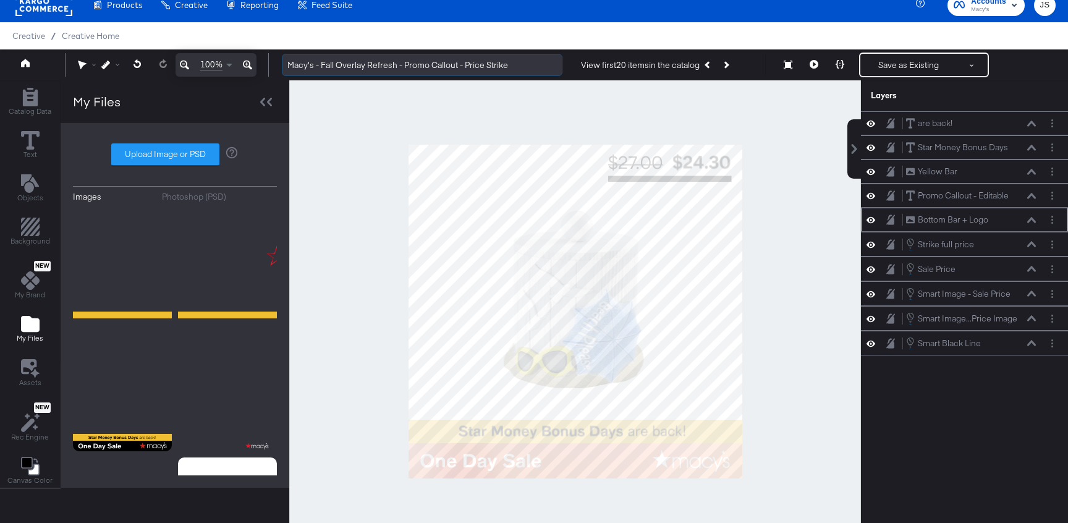
click at [516, 66] on input "Macy's - Fall Overlay Refresh - Promo Callout - Price Strike" at bounding box center [422, 65] width 280 height 23
type input "Macy's - Fall Overlay Refresh - Promo Callout - Price Strike ="
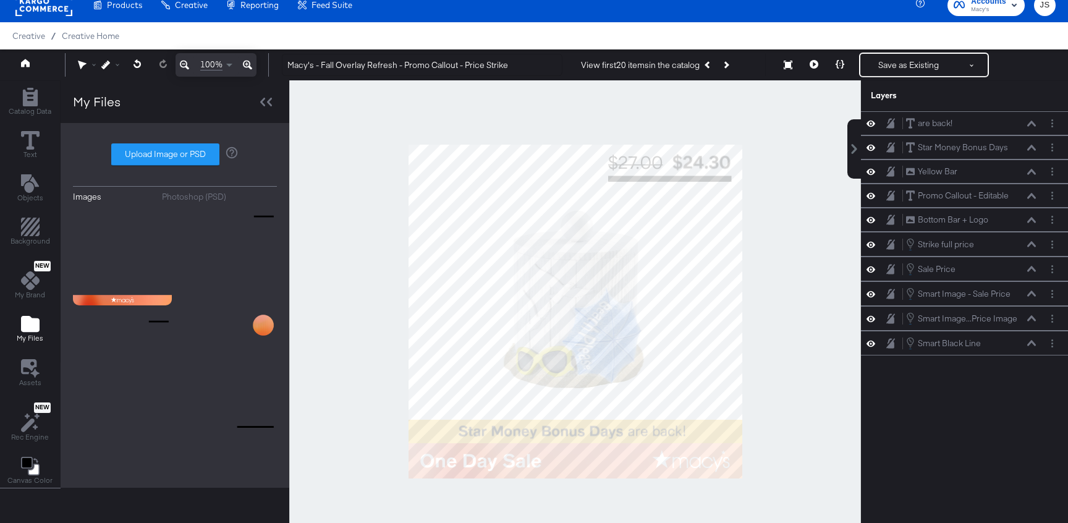
scroll to position [657, 0]
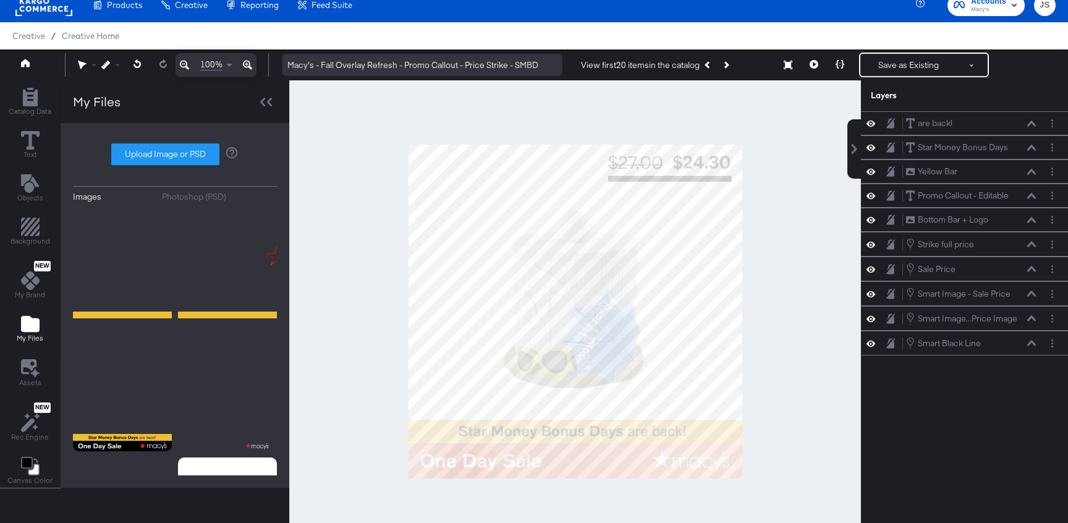
drag, startPoint x: 542, startPoint y: 65, endPoint x: 289, endPoint y: 59, distance: 253.4
click at [289, 59] on input "Macy's - Fall Overlay Refresh - Promo Callout - Price Strike - SMBD" at bounding box center [422, 65] width 280 height 23
type input "Macy's - Fall Overlay Refresh - Promo Callout - Price Strike - SMBD"
click at [405, 112] on div at bounding box center [574, 310] width 571 height 461
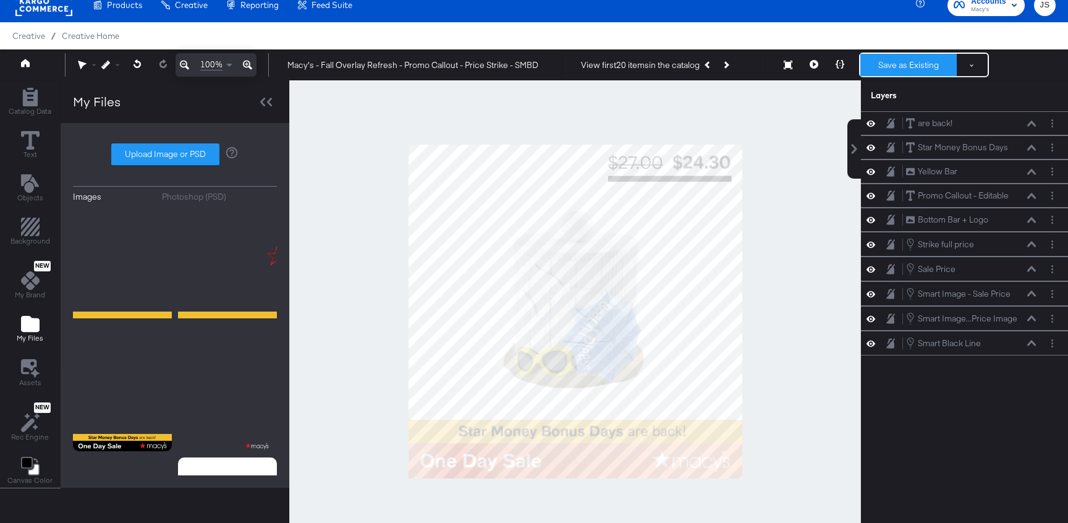
click at [903, 57] on button "Save as Existing" at bounding box center [908, 65] width 96 height 22
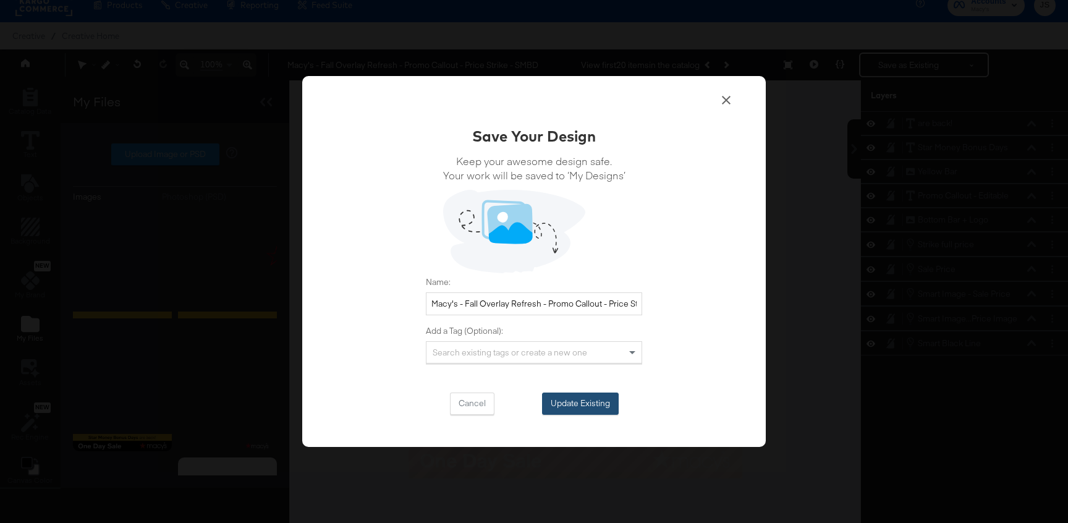
click at [576, 408] on button "Update Existing" at bounding box center [580, 403] width 77 height 22
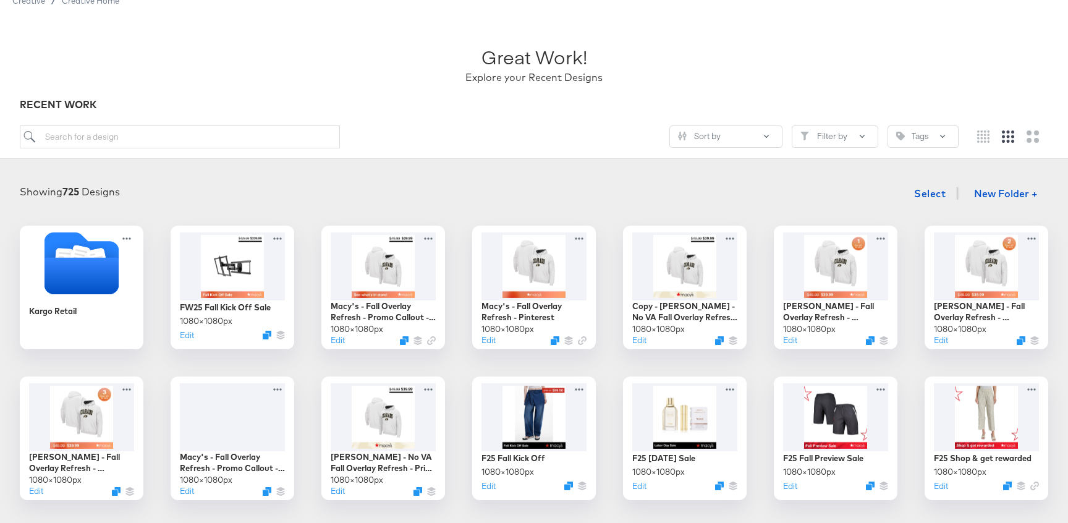
scroll to position [52, 0]
